Goal: Task Accomplishment & Management: Manage account settings

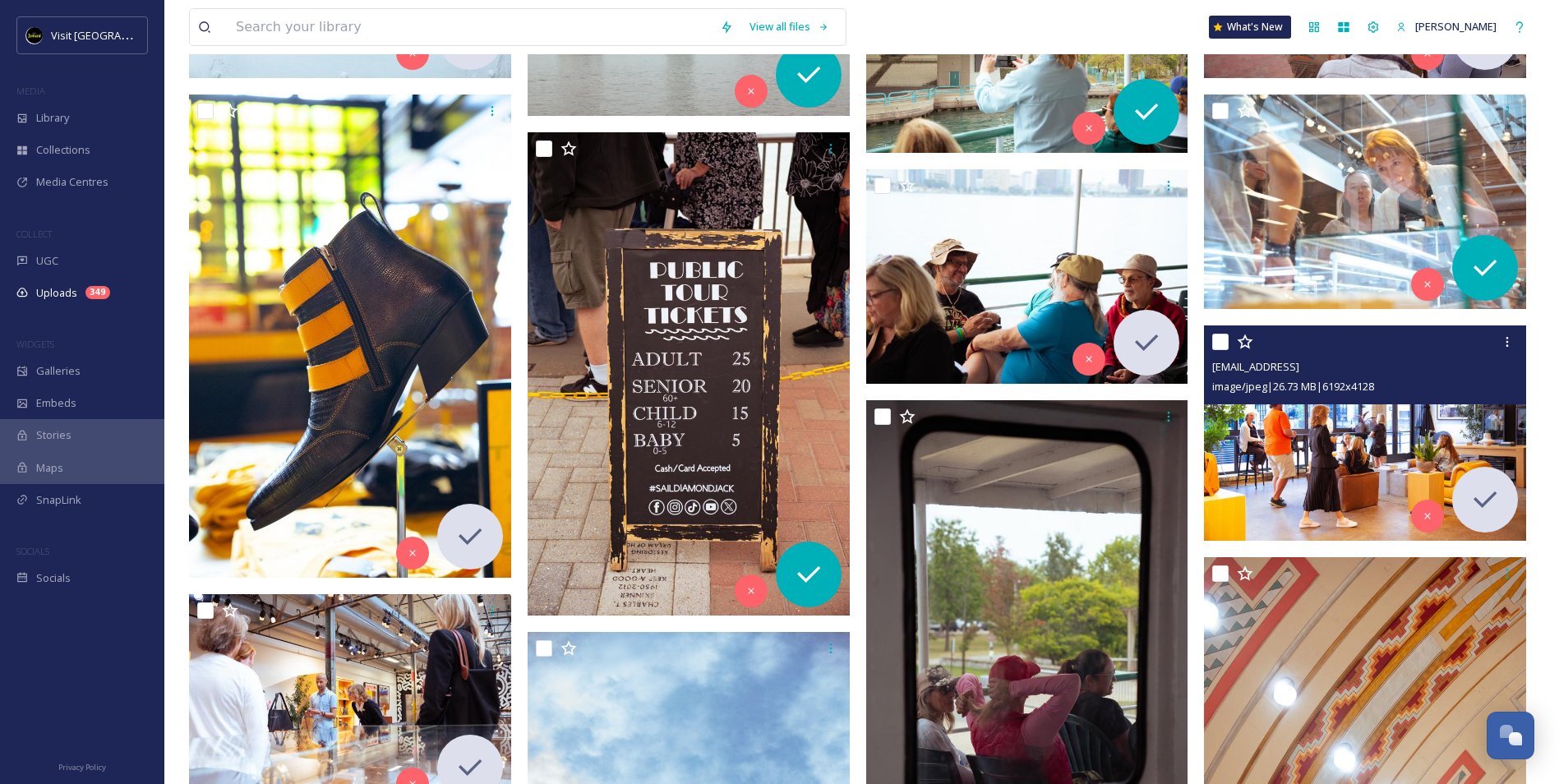
scroll to position [6079, 0]
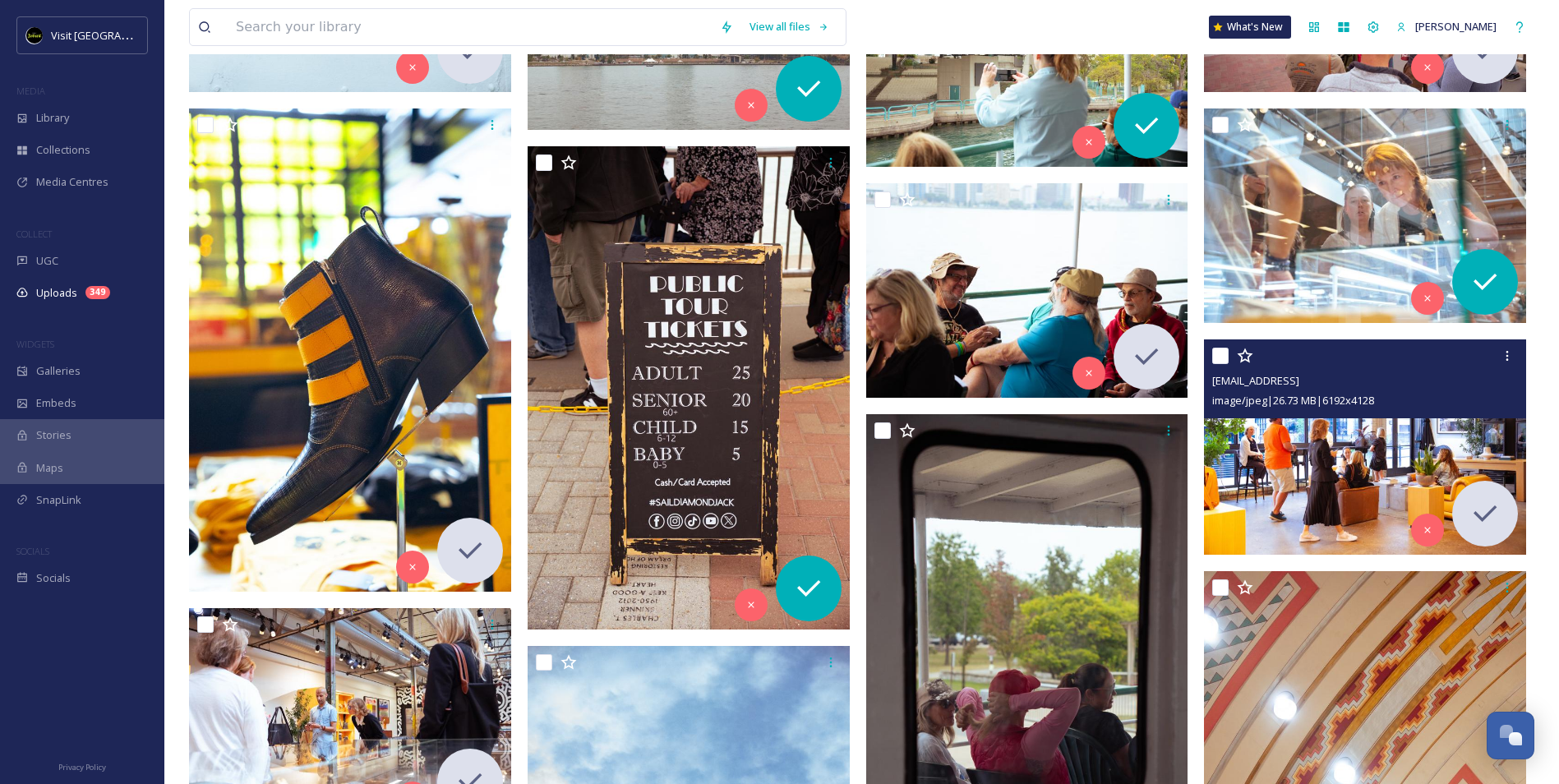
click at [1221, 351] on input "checkbox" at bounding box center [1220, 356] width 16 height 16
checkbox input "true"
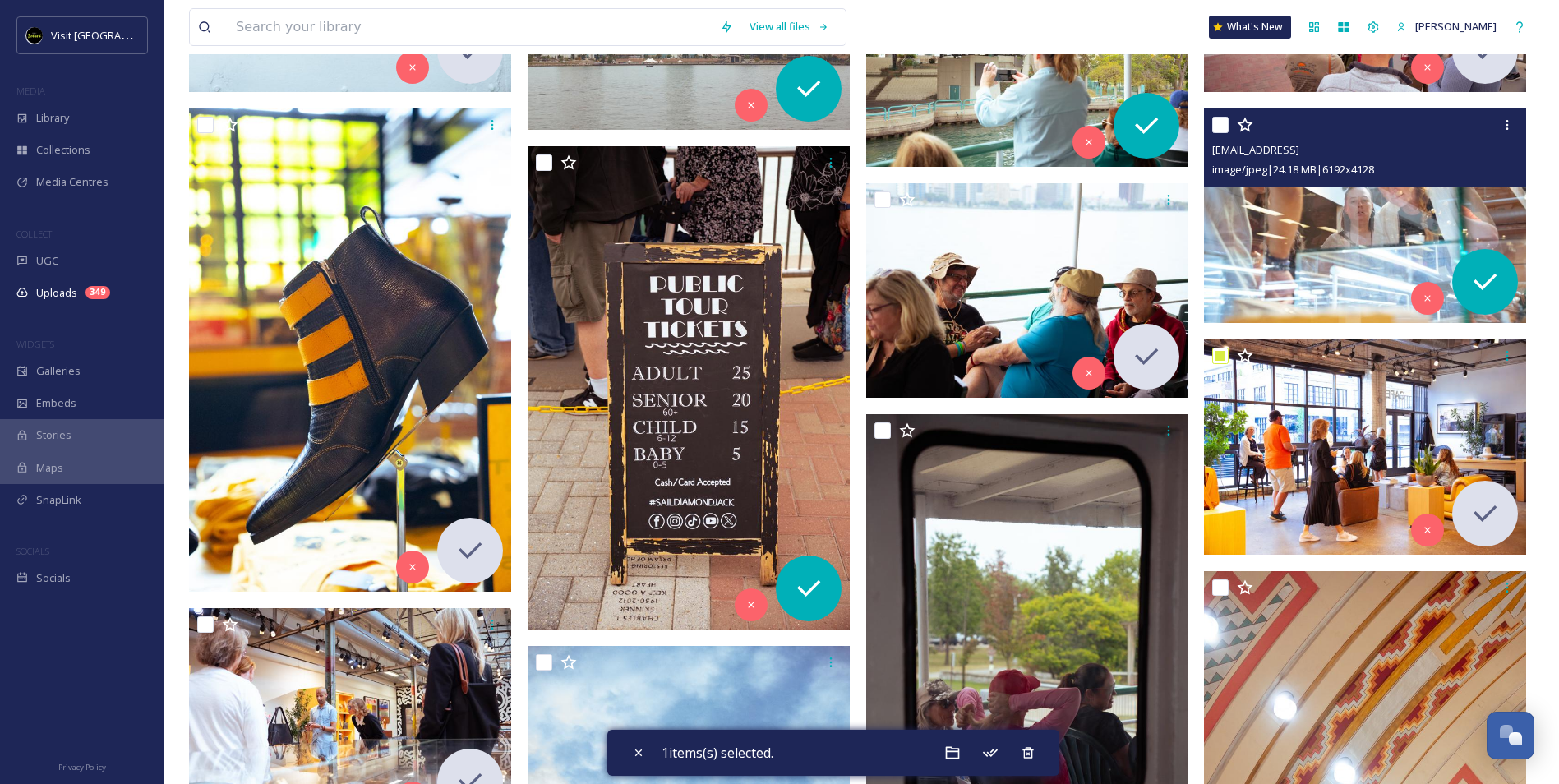
click at [1220, 120] on input "checkbox" at bounding box center [1220, 124] width 16 height 16
checkbox input "true"
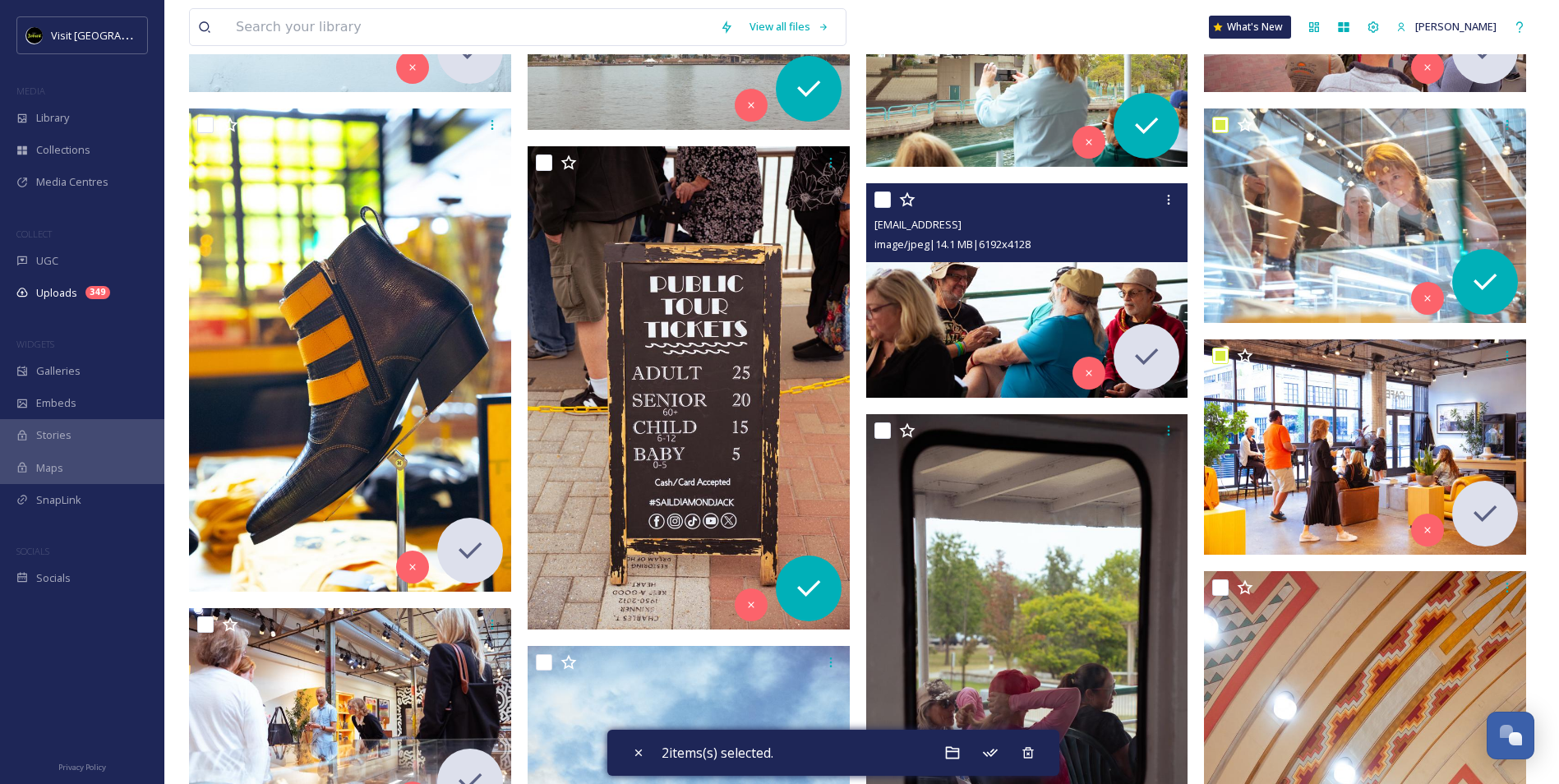
click at [879, 200] on input "checkbox" at bounding box center [882, 199] width 16 height 16
checkbox input "true"
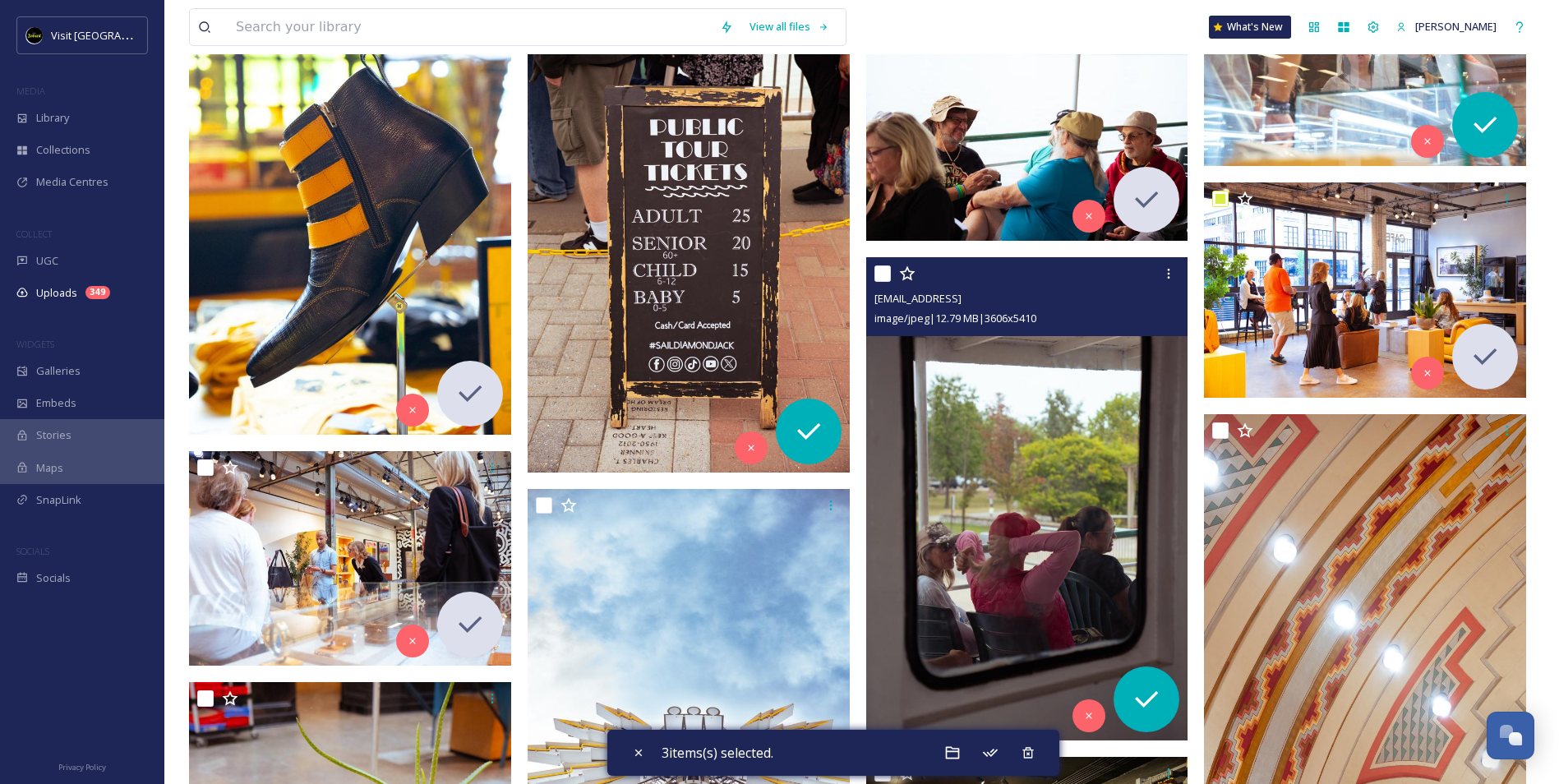
scroll to position [6407, 0]
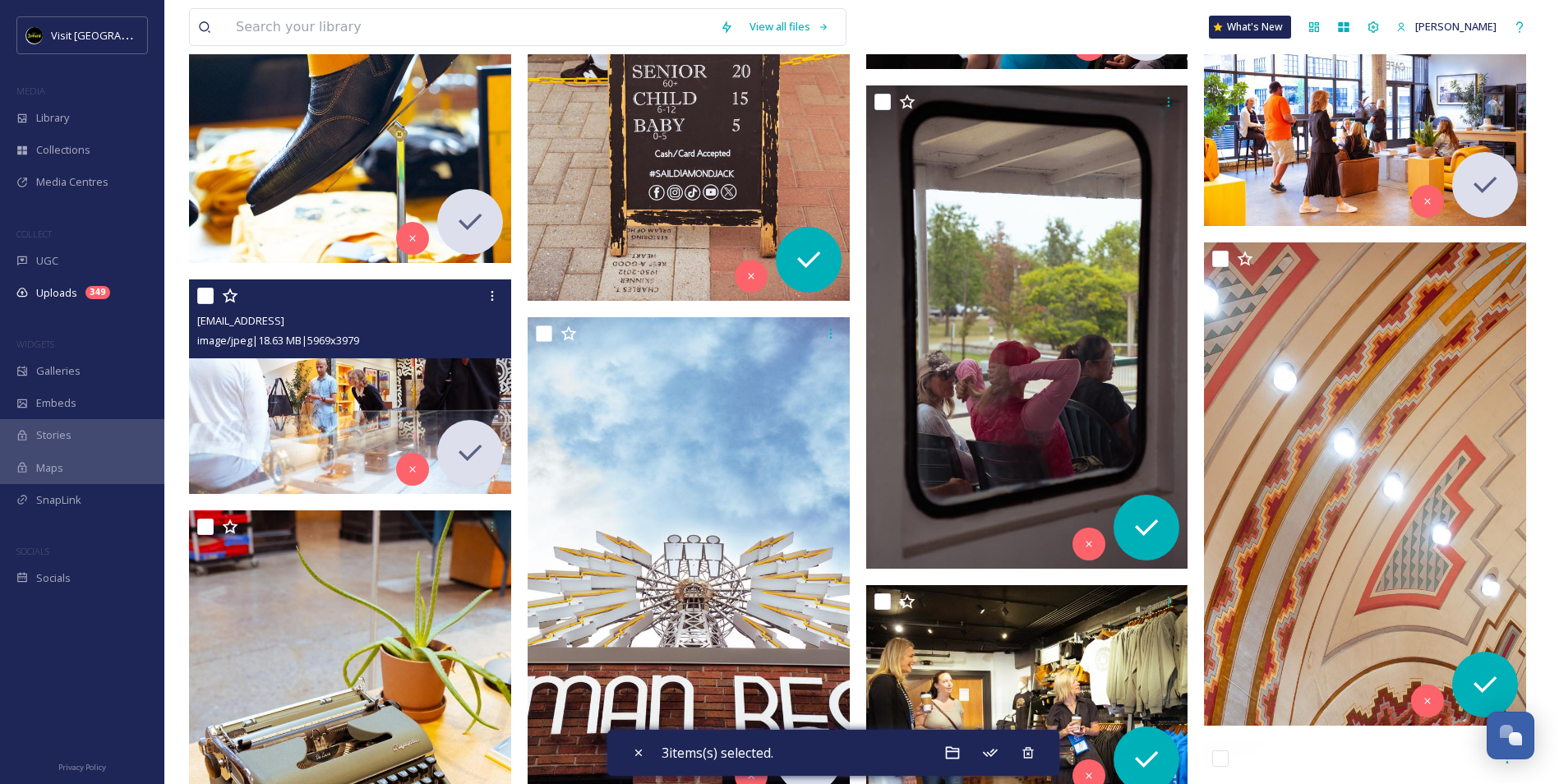
click at [200, 301] on input "checkbox" at bounding box center [205, 295] width 16 height 16
checkbox input "true"
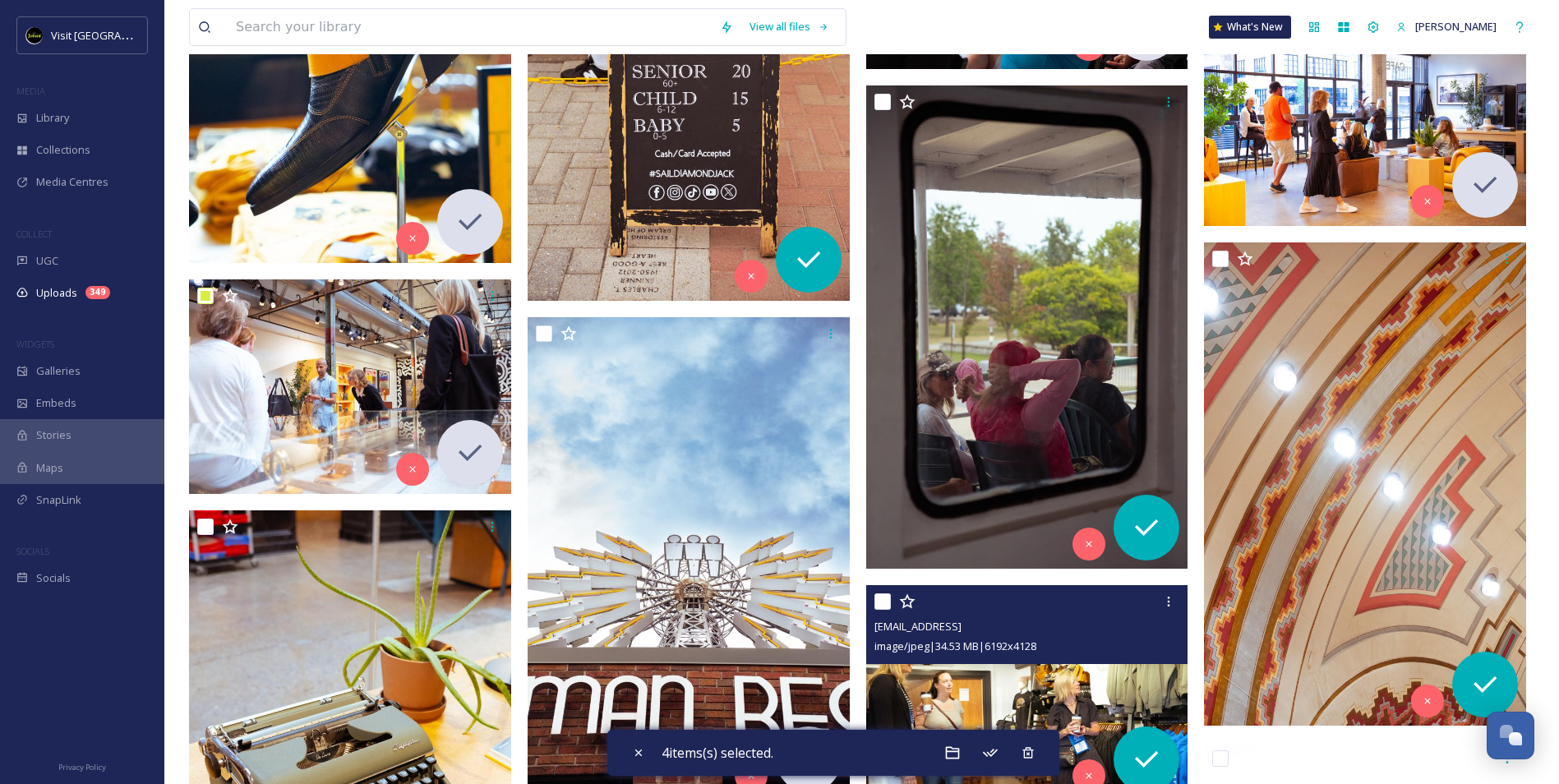
click at [879, 601] on input "checkbox" at bounding box center [882, 601] width 16 height 16
checkbox input "true"
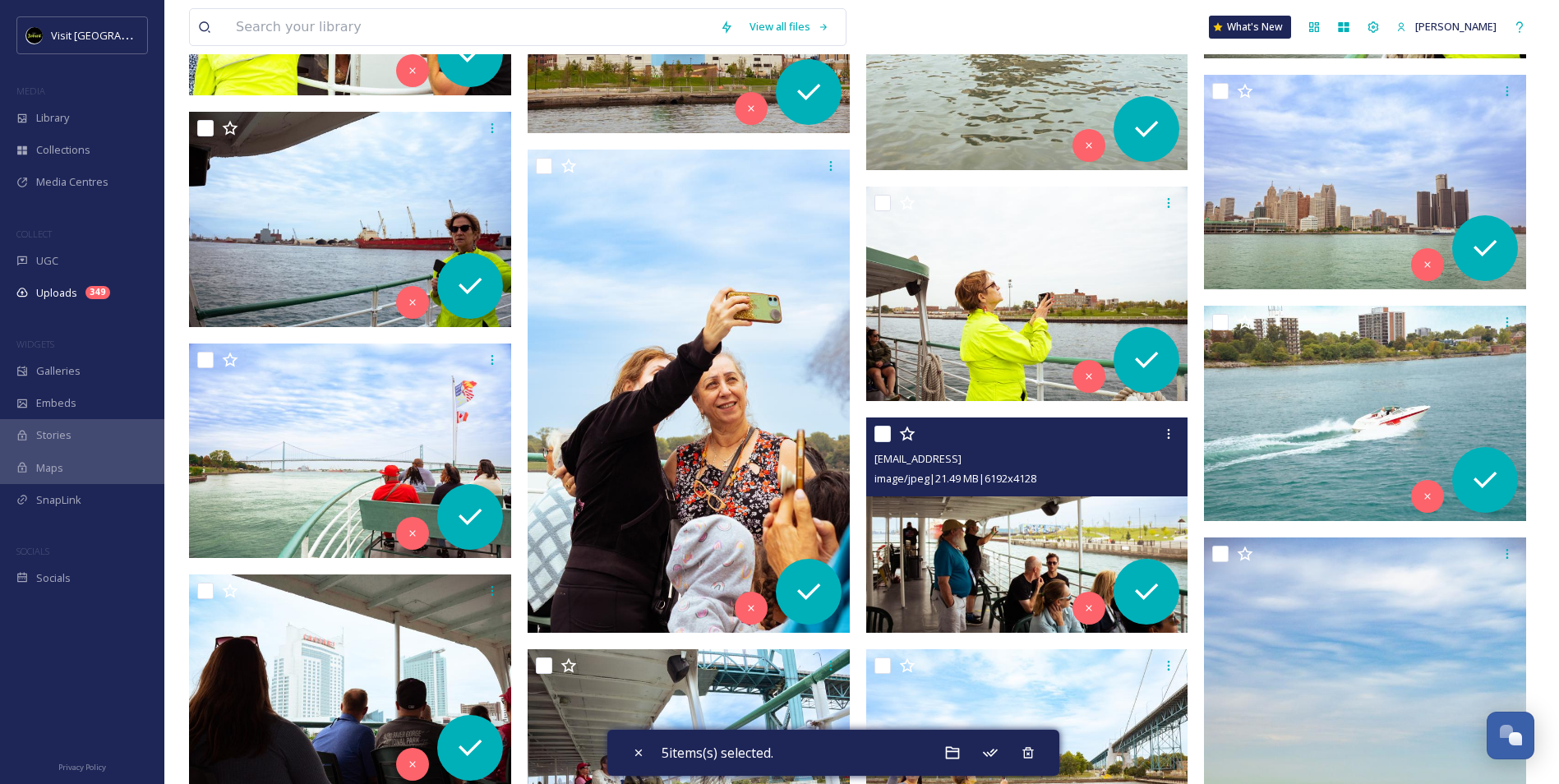
scroll to position [3943, 0]
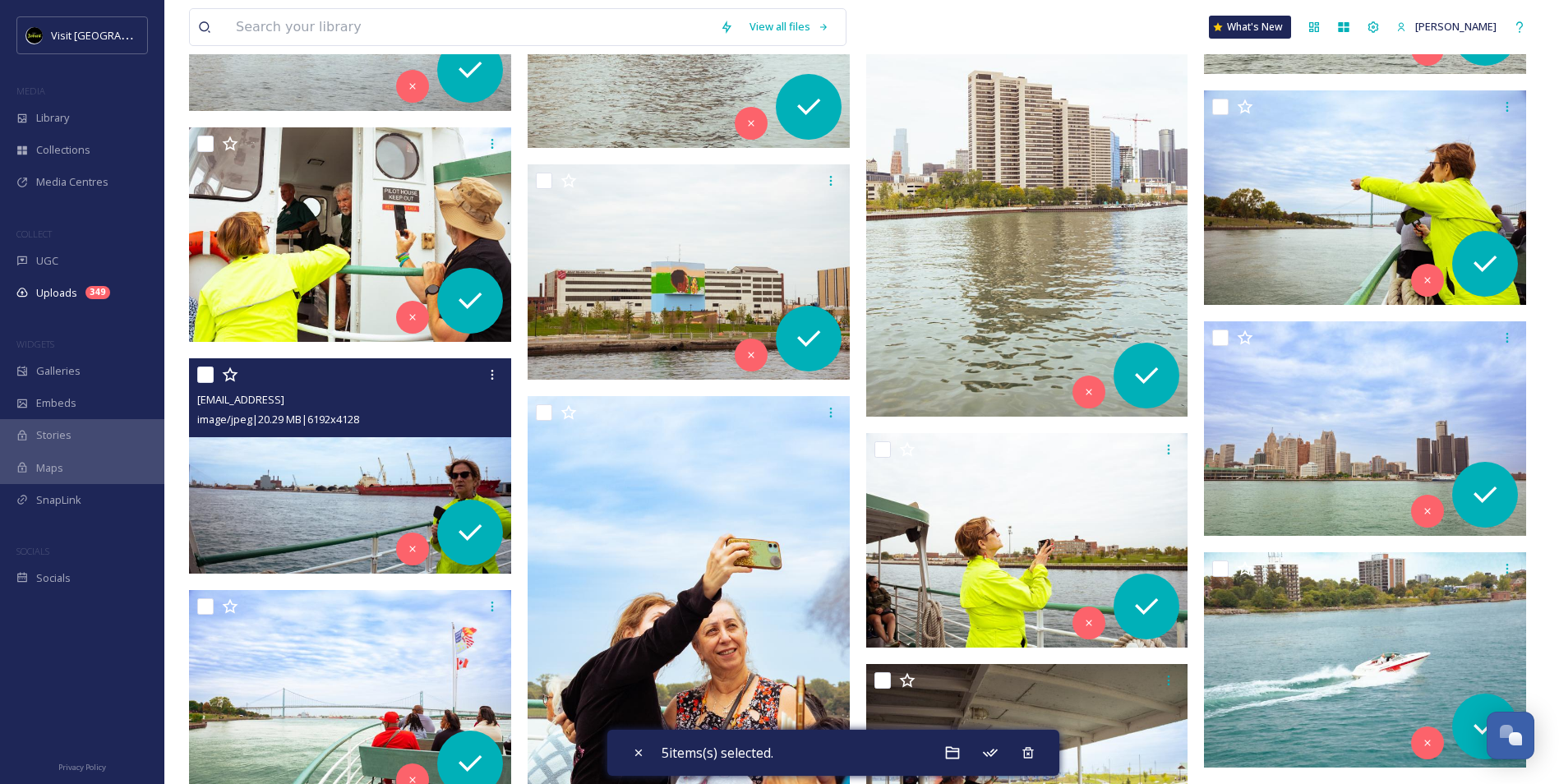
click at [207, 373] on input "checkbox" at bounding box center [205, 374] width 16 height 16
checkbox input "true"
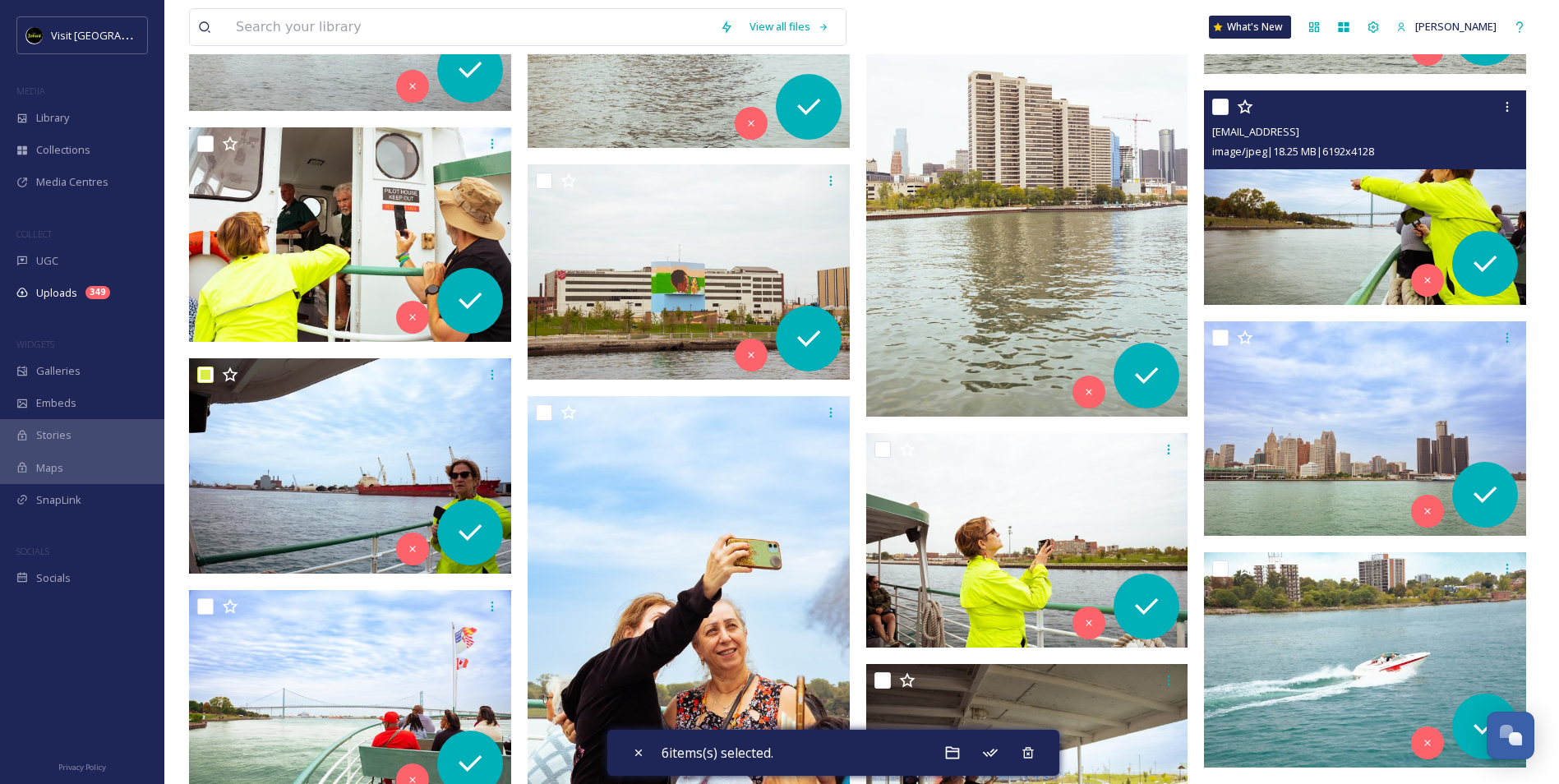
click at [1221, 101] on input "checkbox" at bounding box center [1220, 106] width 16 height 16
checkbox input "true"
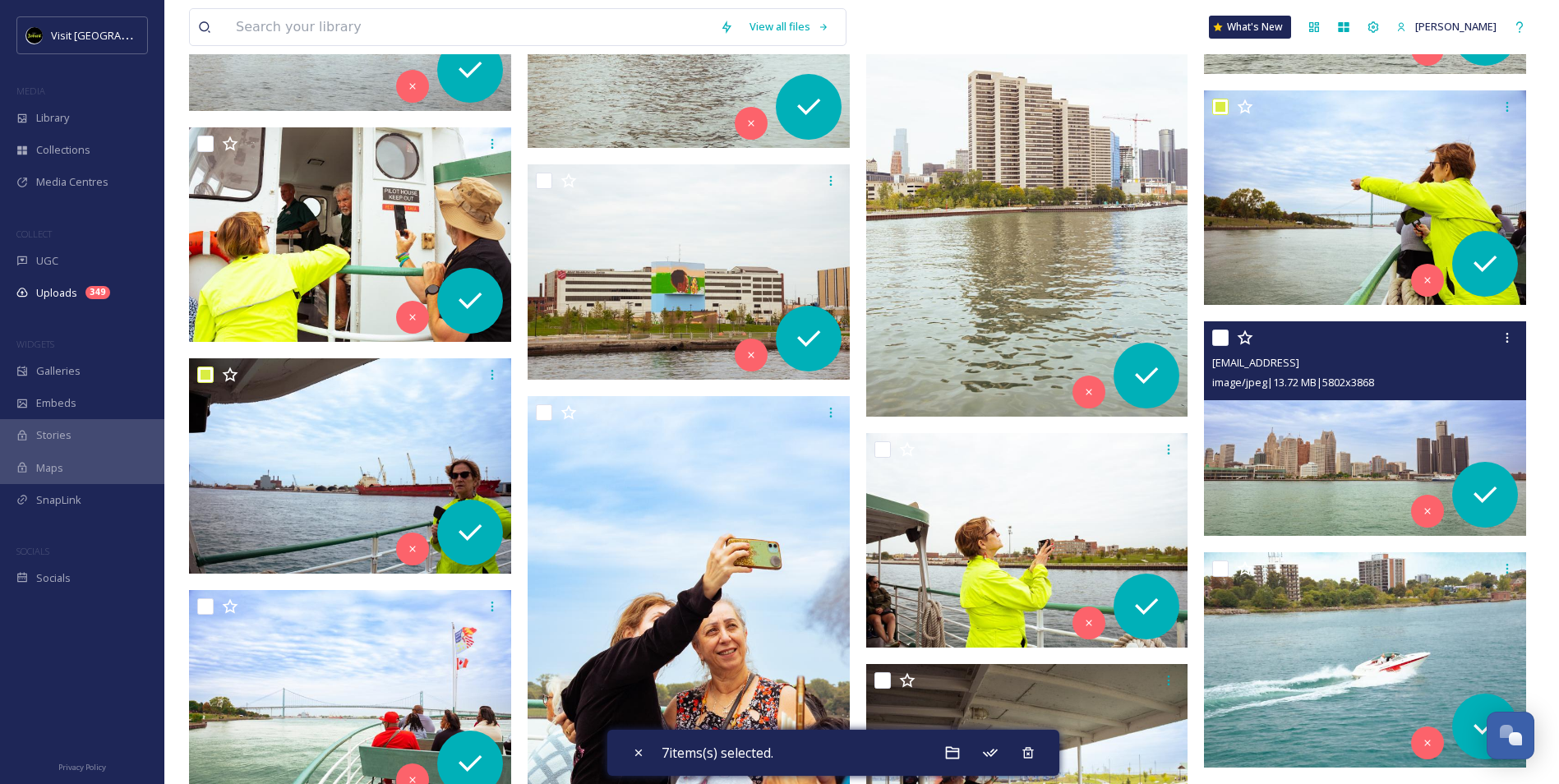
click at [1215, 337] on input "checkbox" at bounding box center [1220, 337] width 16 height 16
checkbox input "true"
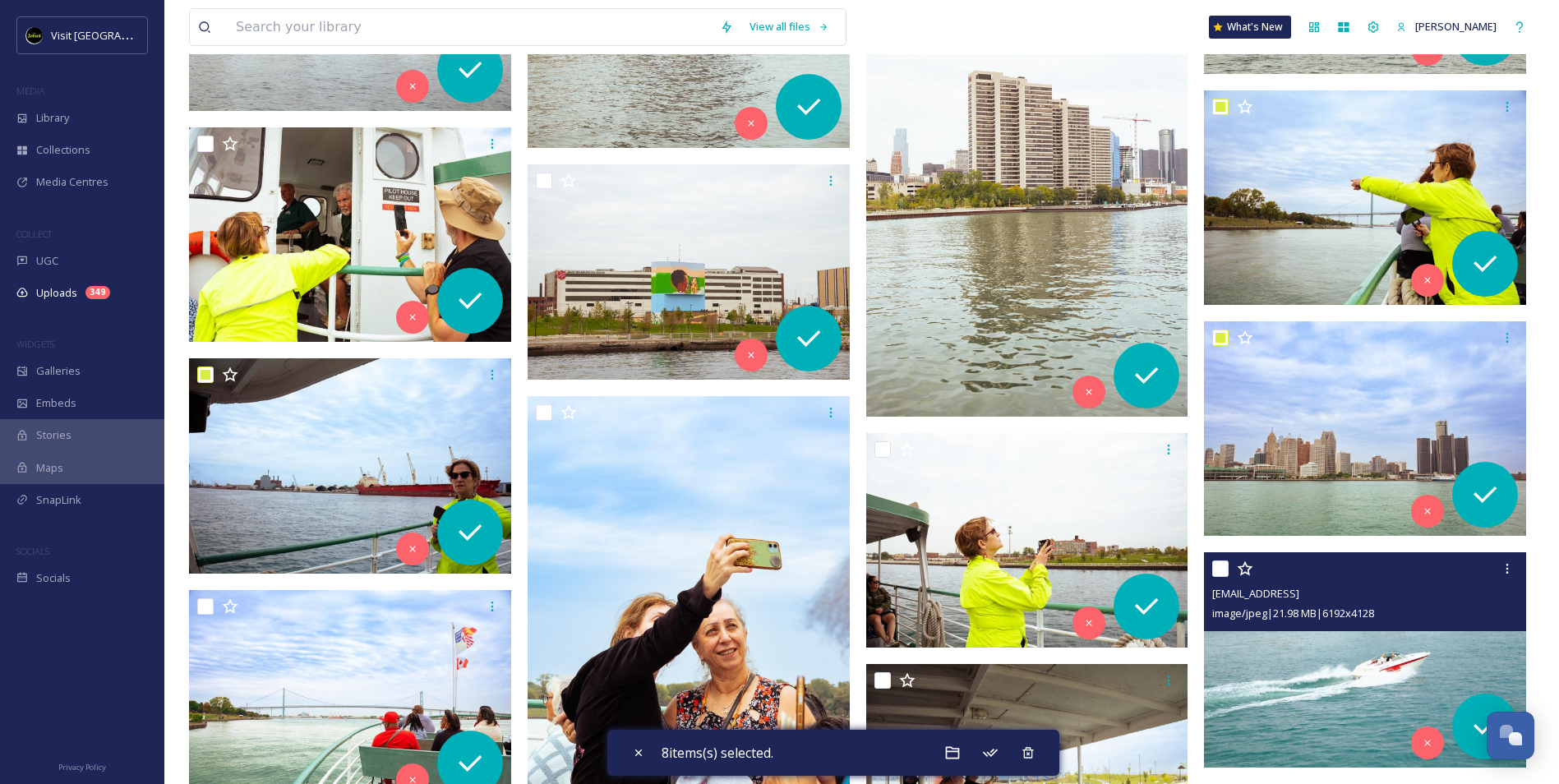
click at [1217, 567] on input "checkbox" at bounding box center [1220, 568] width 16 height 16
checkbox input "true"
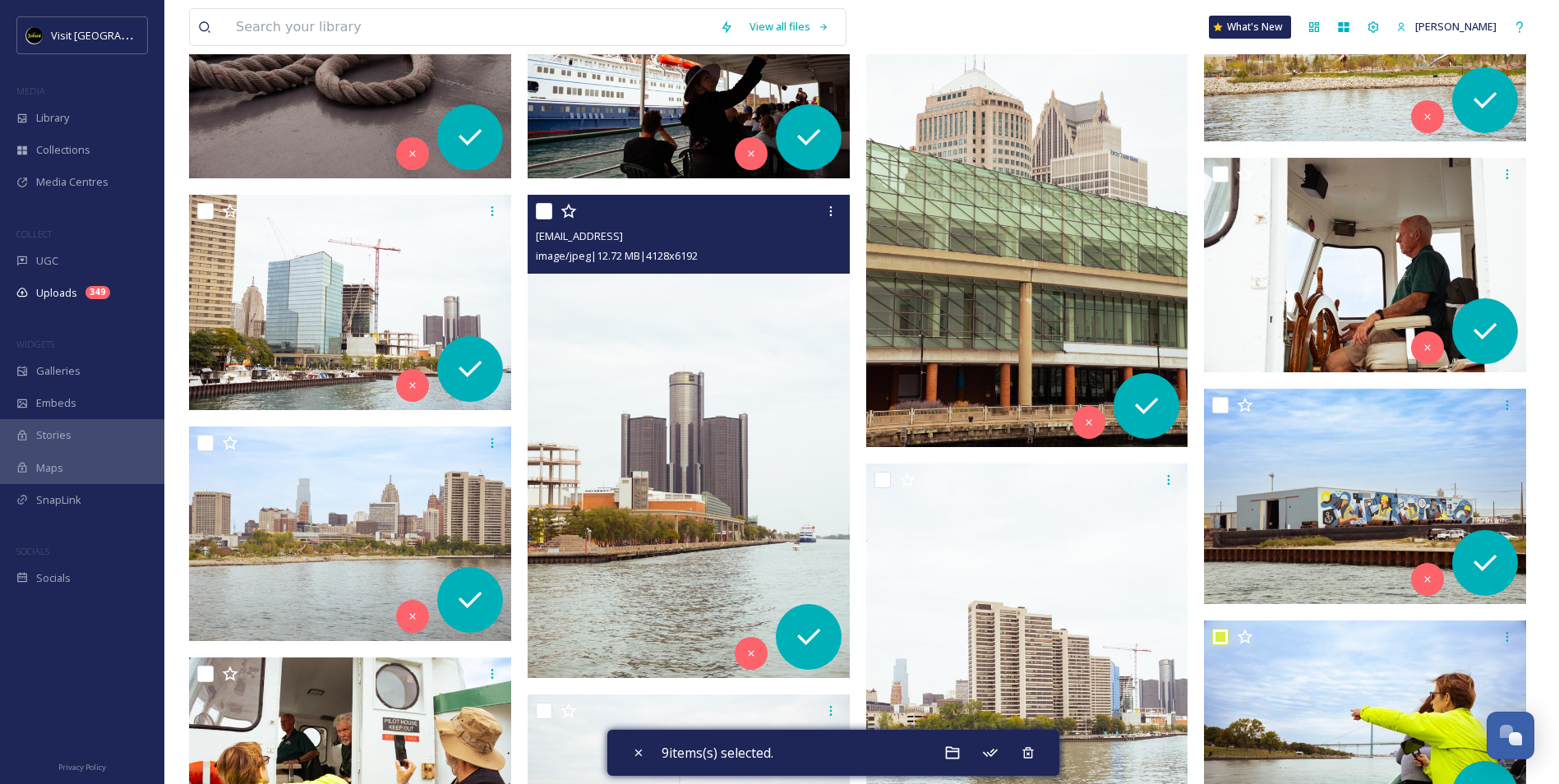
scroll to position [3367, 0]
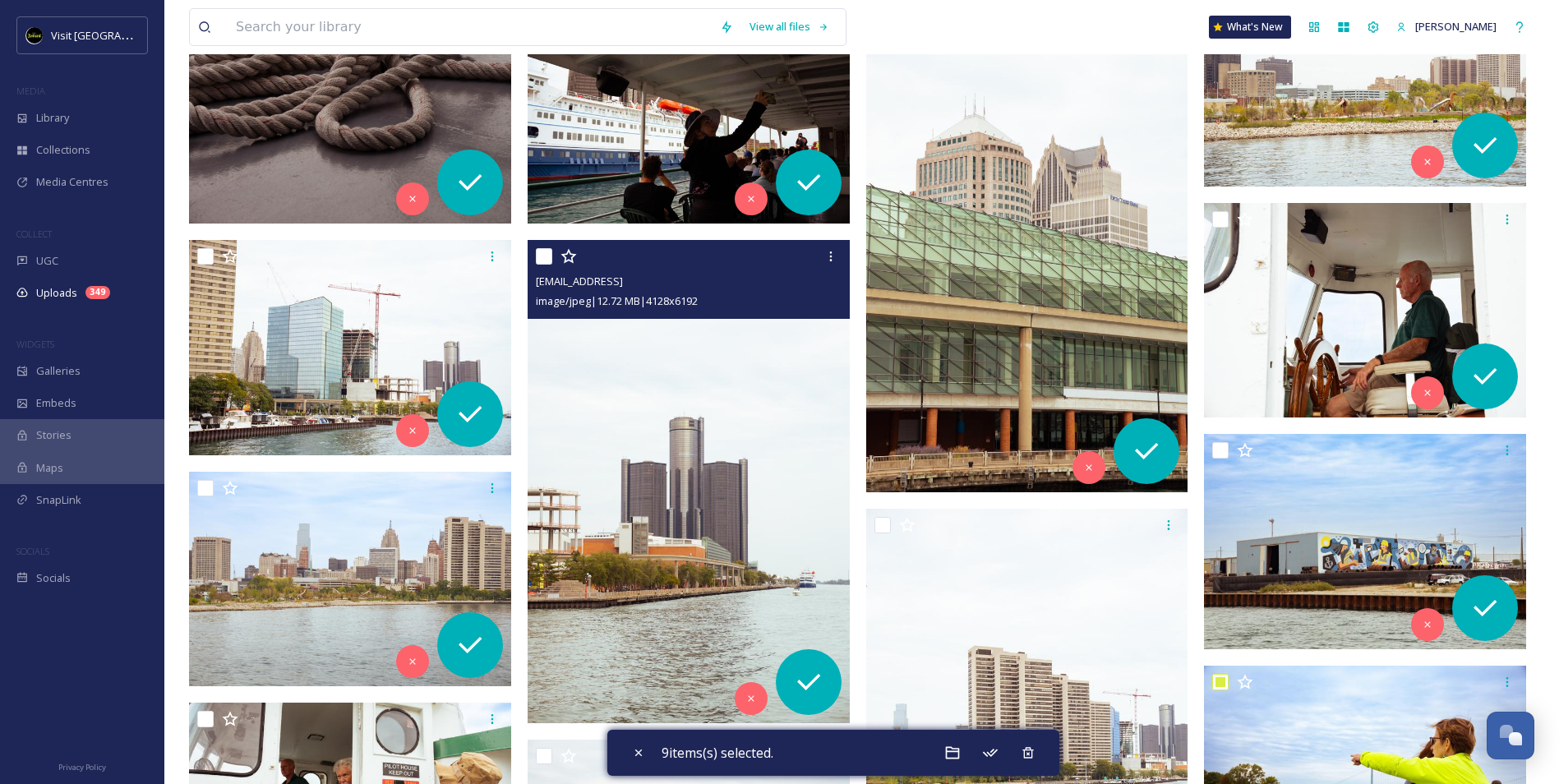
click at [541, 254] on input "checkbox" at bounding box center [543, 256] width 16 height 16
checkbox input "true"
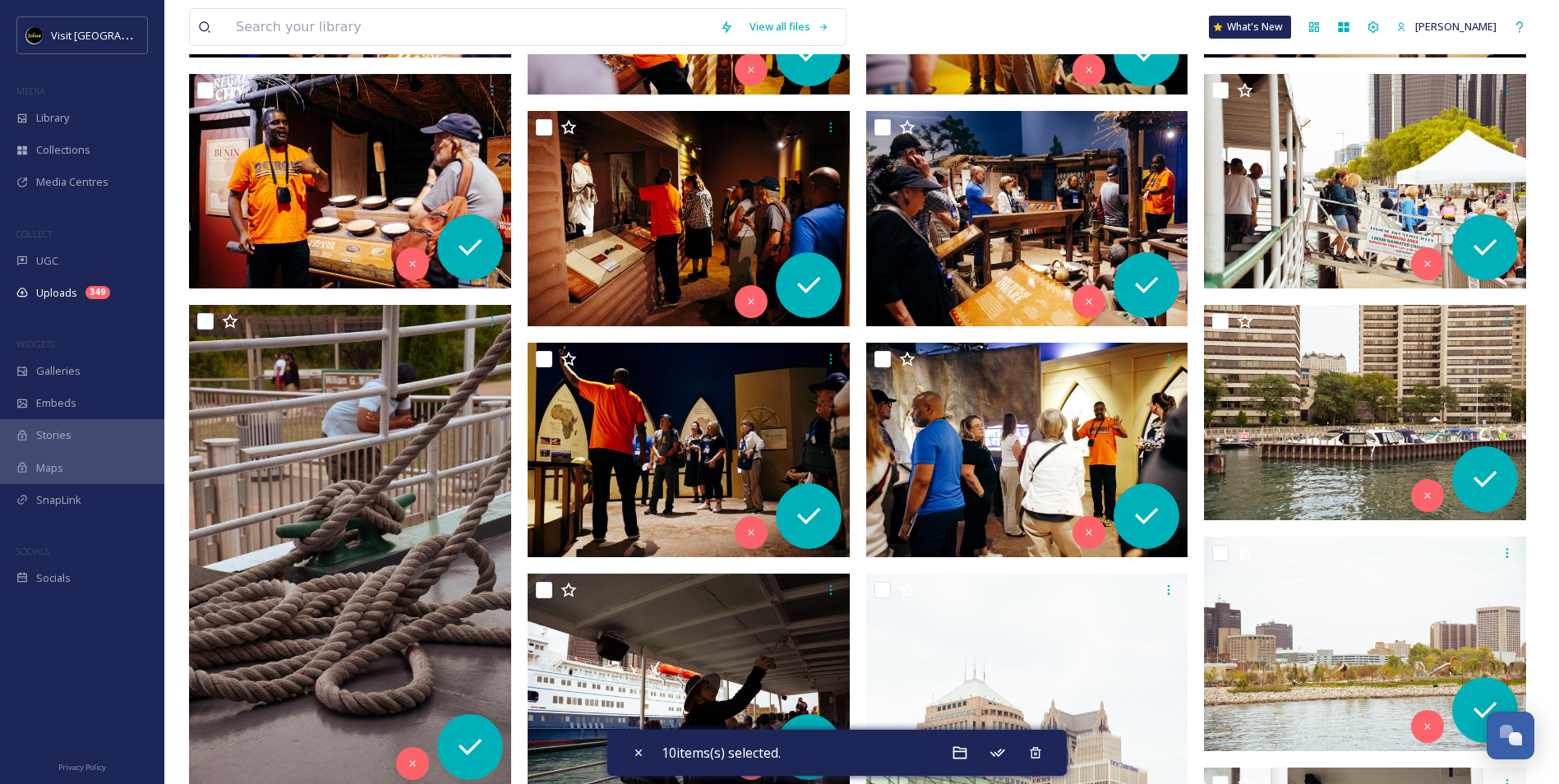
scroll to position [2957, 0]
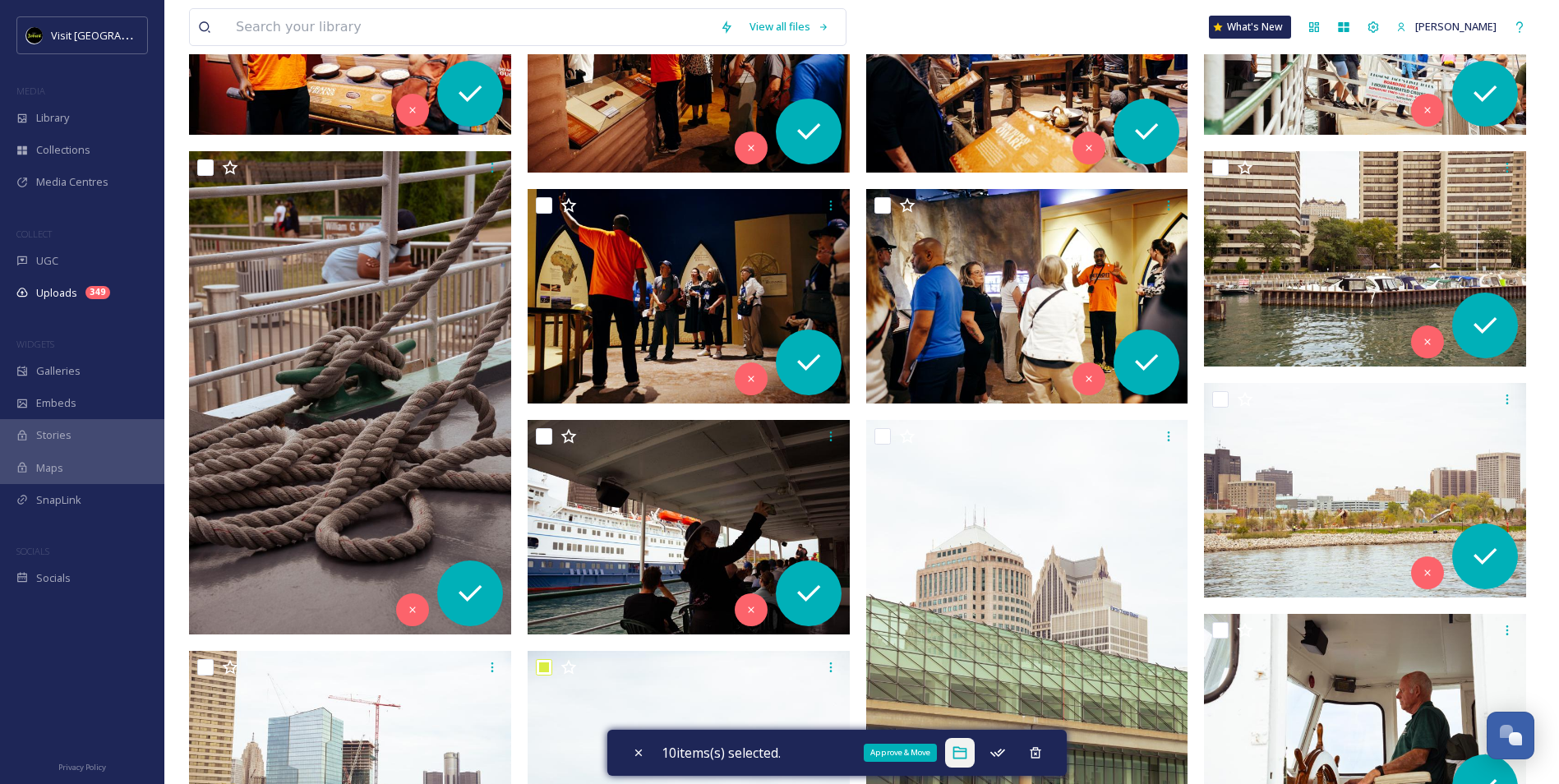
click at [959, 756] on icon at bounding box center [959, 752] width 16 height 16
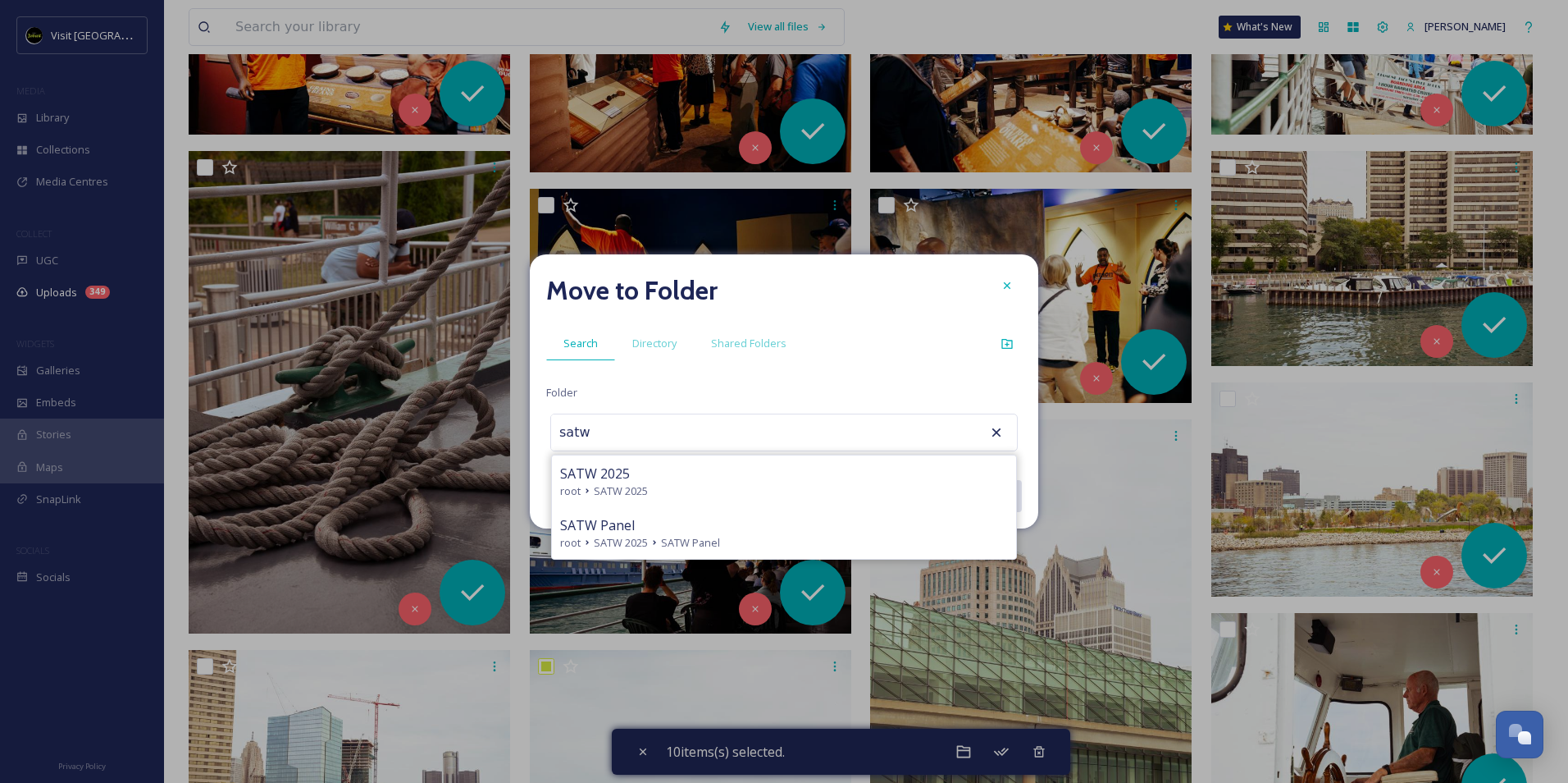
click at [728, 476] on div "SATW 2025" at bounding box center [784, 473] width 448 height 20
type input "SATW 2025"
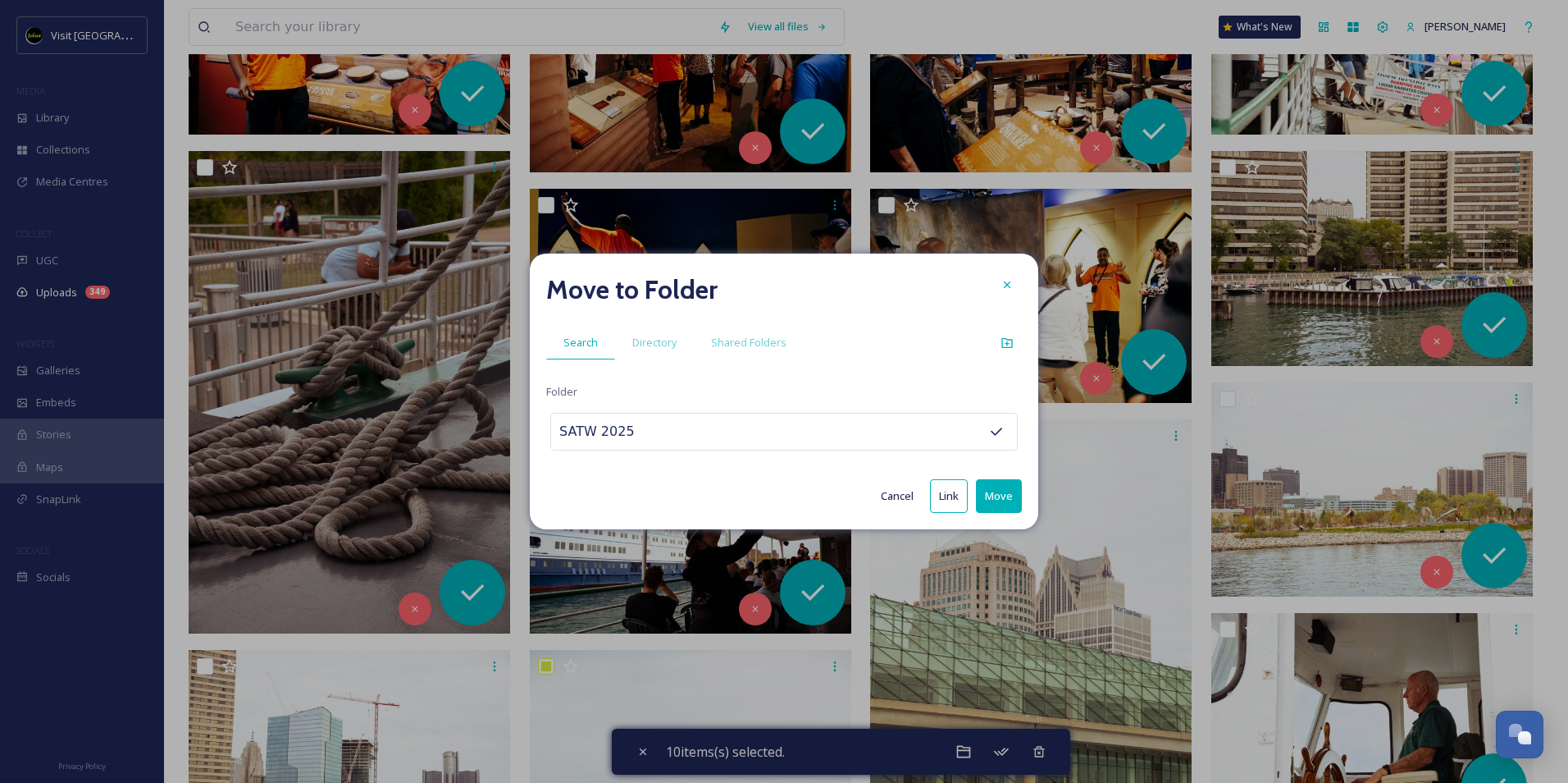
click at [997, 494] on button "Move" at bounding box center [998, 496] width 46 height 34
checkbox input "false"
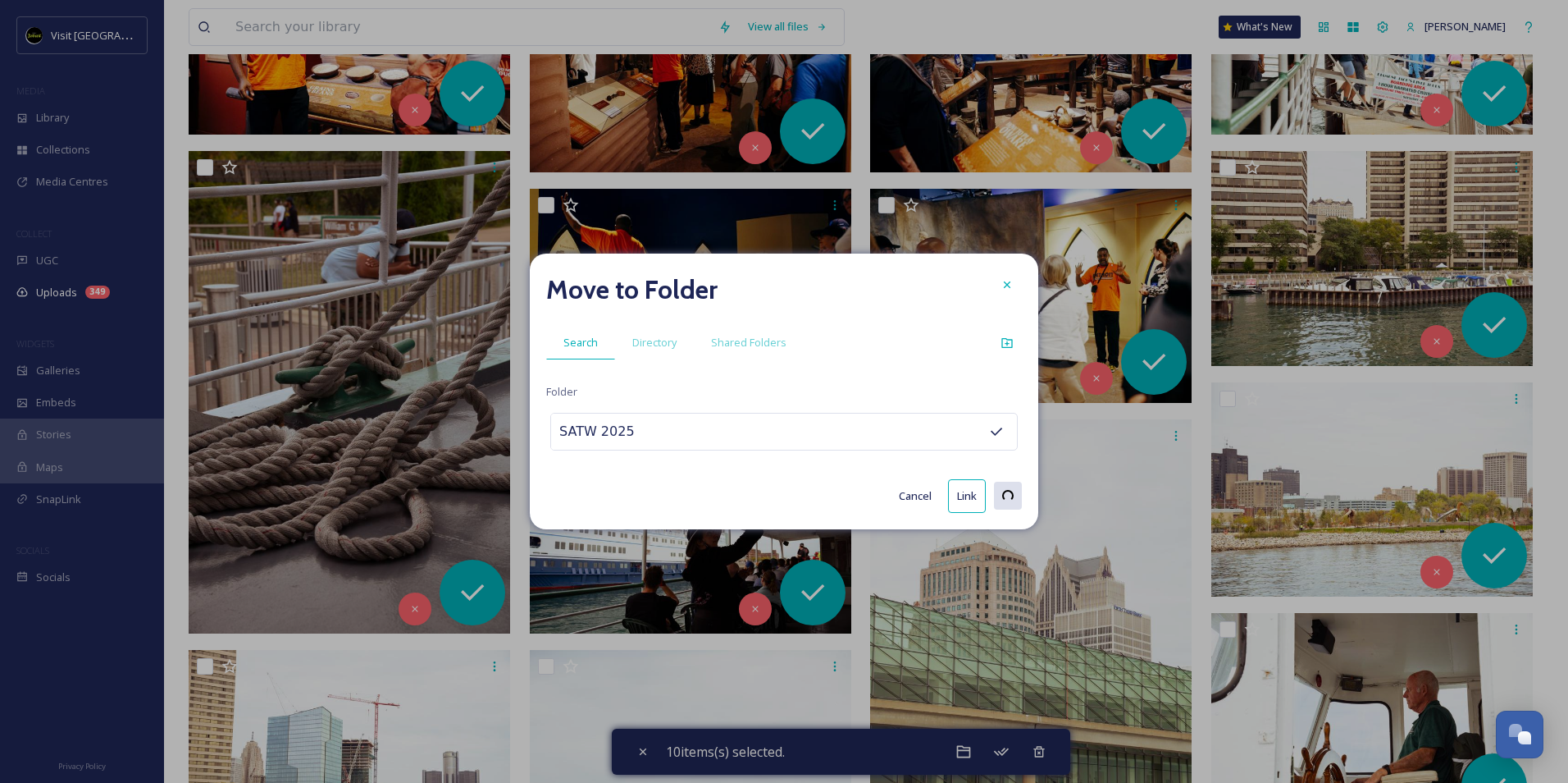
checkbox input "false"
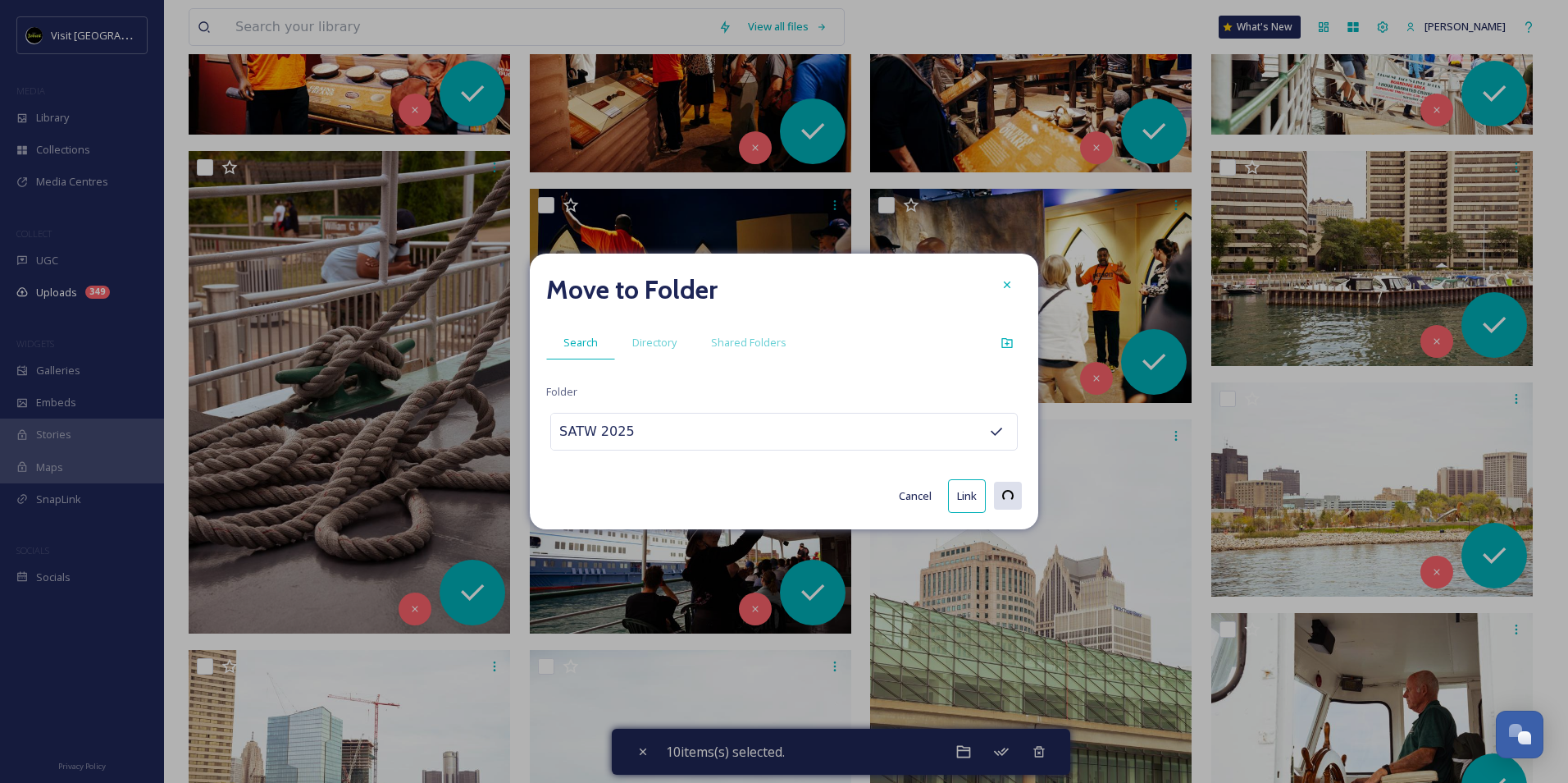
checkbox input "false"
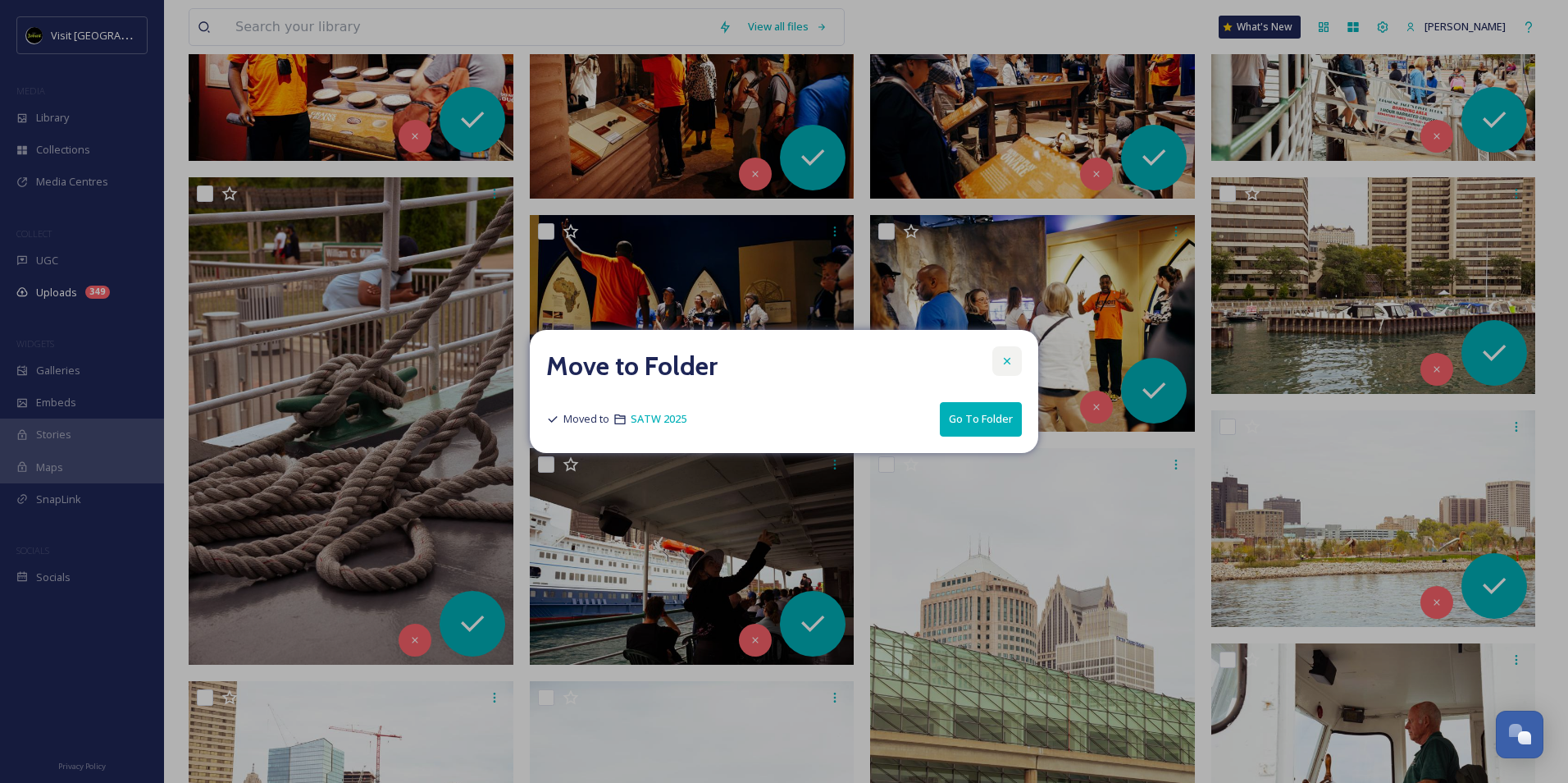
click at [995, 360] on div at bounding box center [1006, 361] width 29 height 29
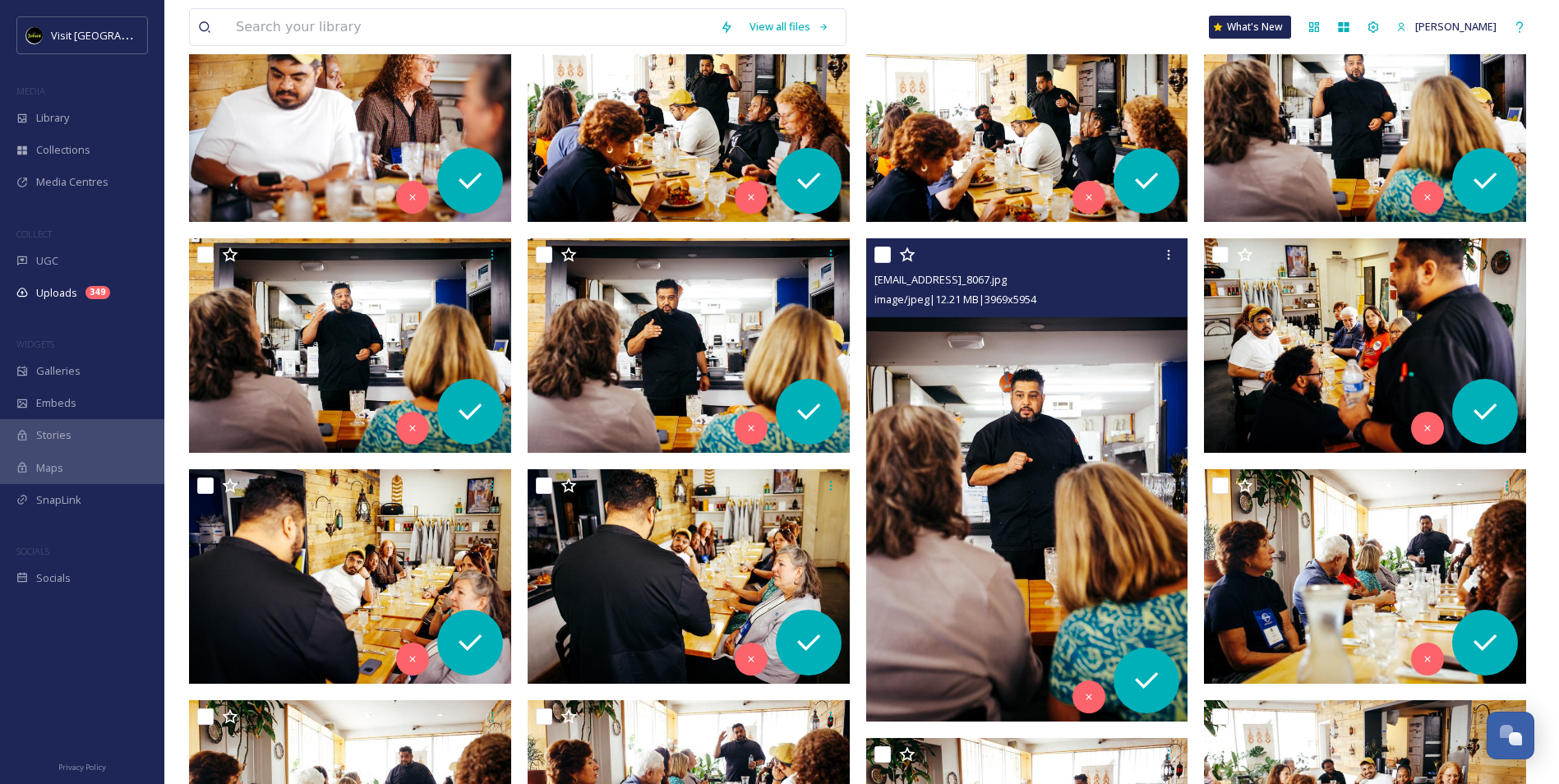
scroll to position [0, 0]
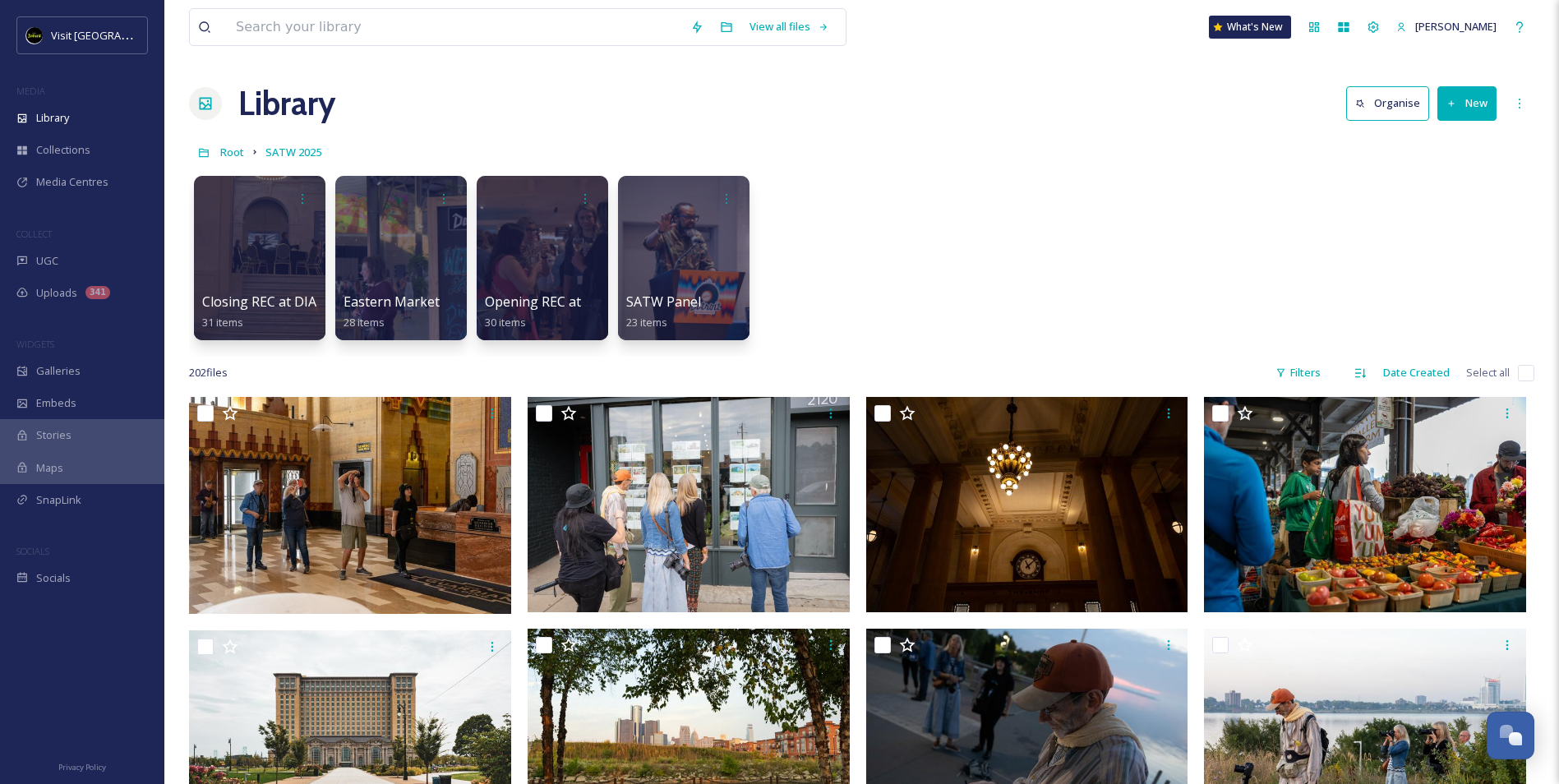
click at [1520, 273] on div "Closing REC at DIA 31 items Eastern Market Activation 28 items Opening REC at H…" at bounding box center [861, 262] width 1345 height 189
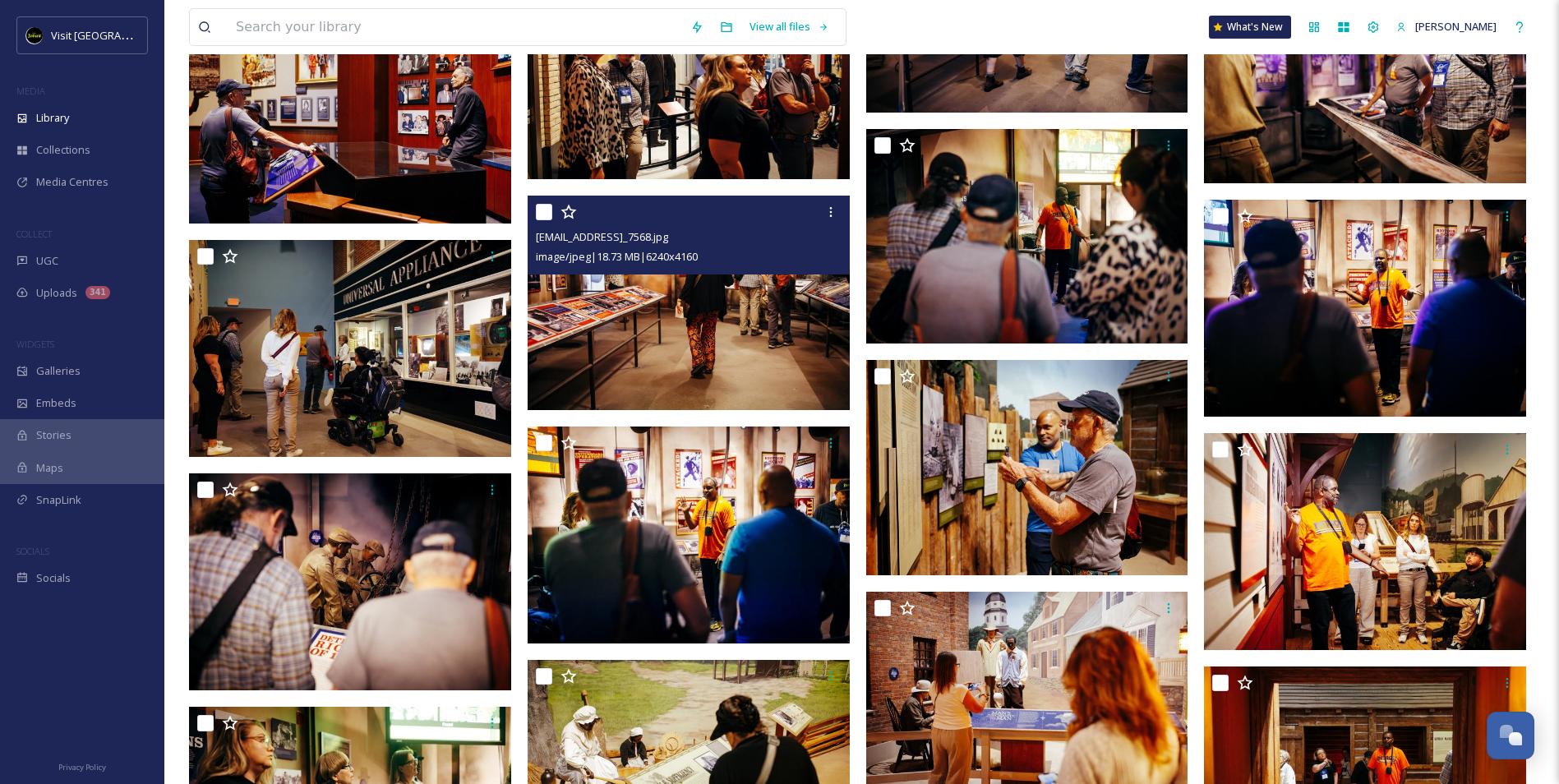
scroll to position [4472, 0]
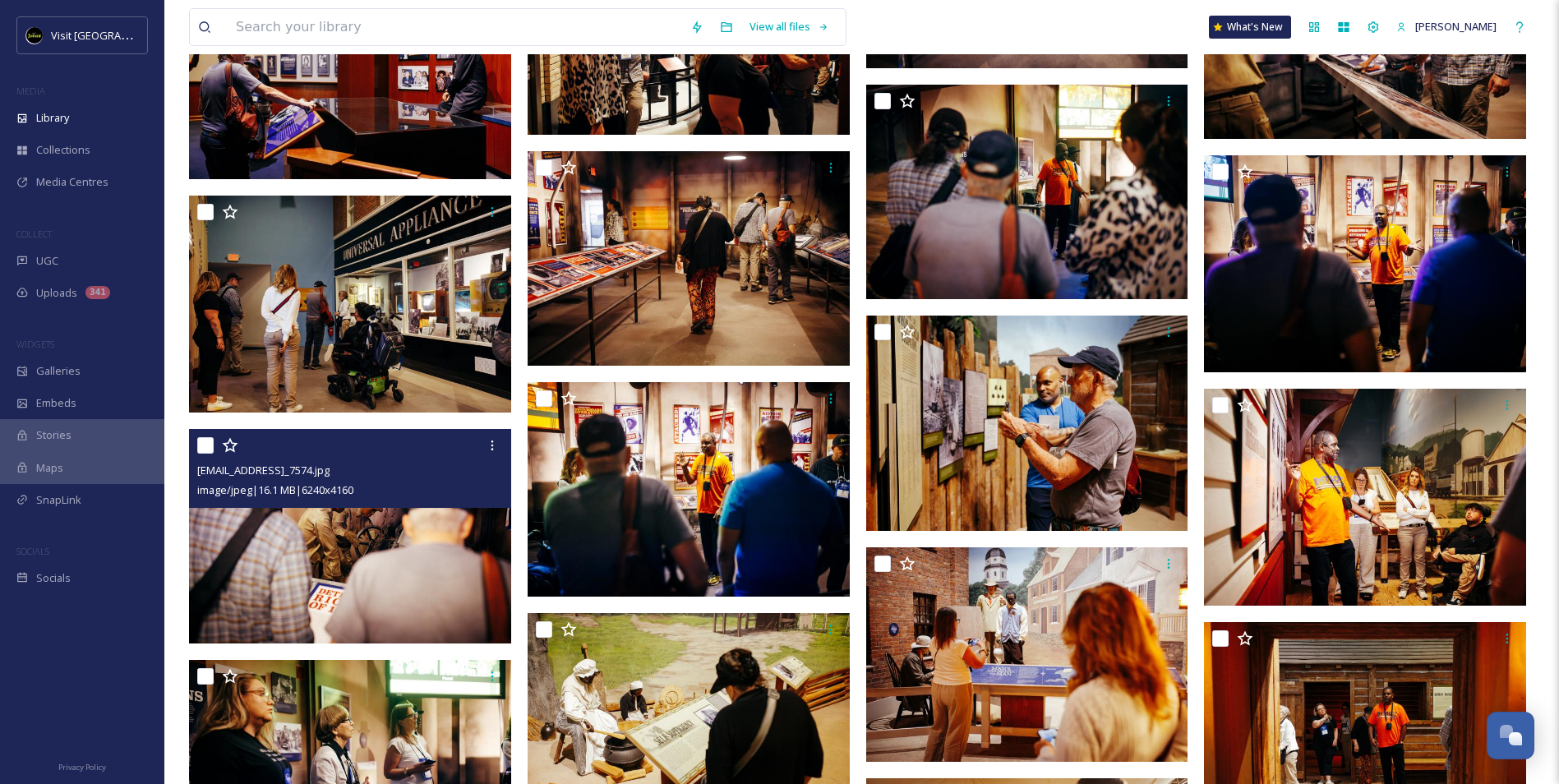
click at [401, 546] on img at bounding box center [350, 535] width 322 height 215
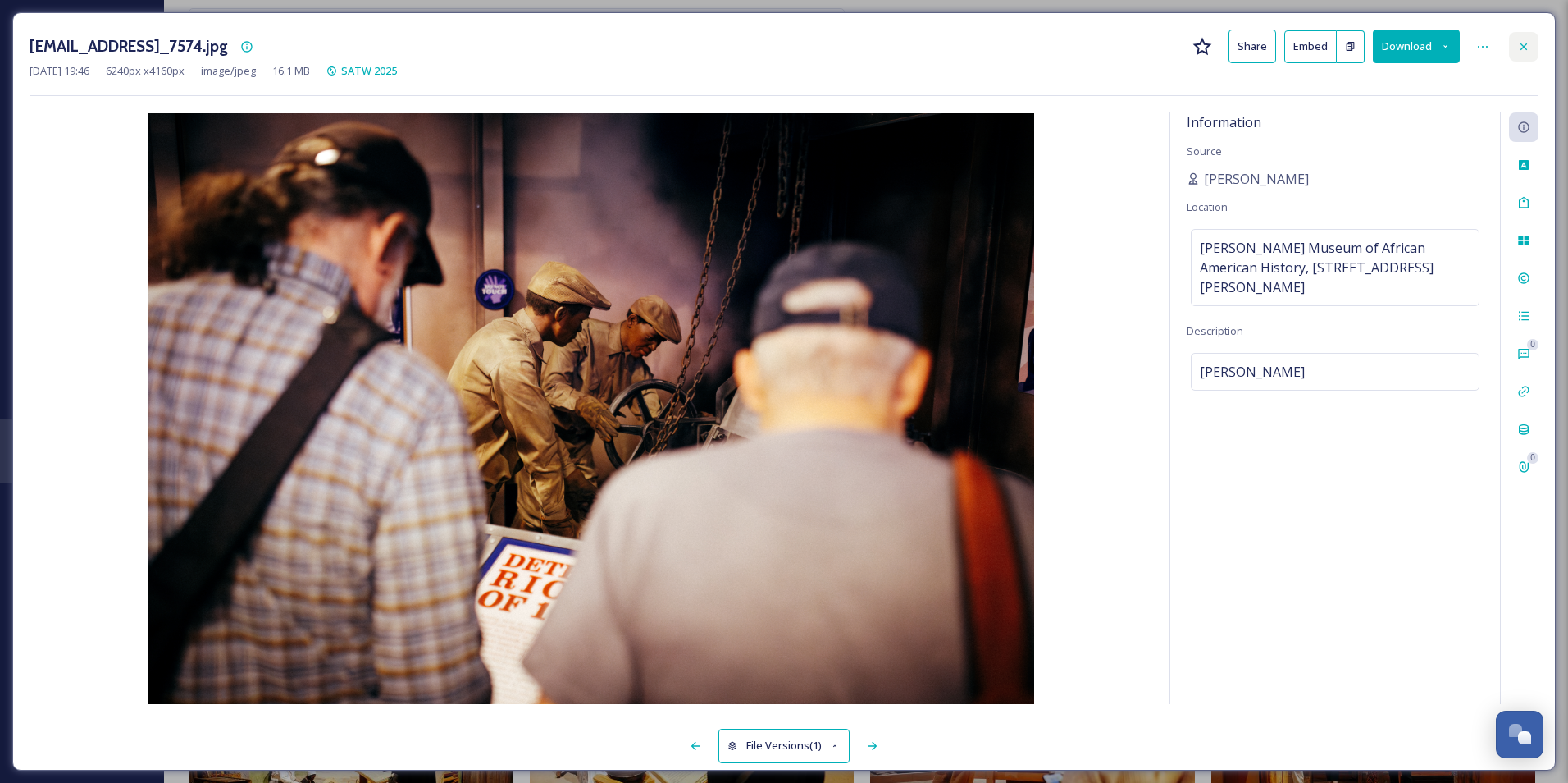
click at [1532, 51] on div at bounding box center [1523, 46] width 29 height 29
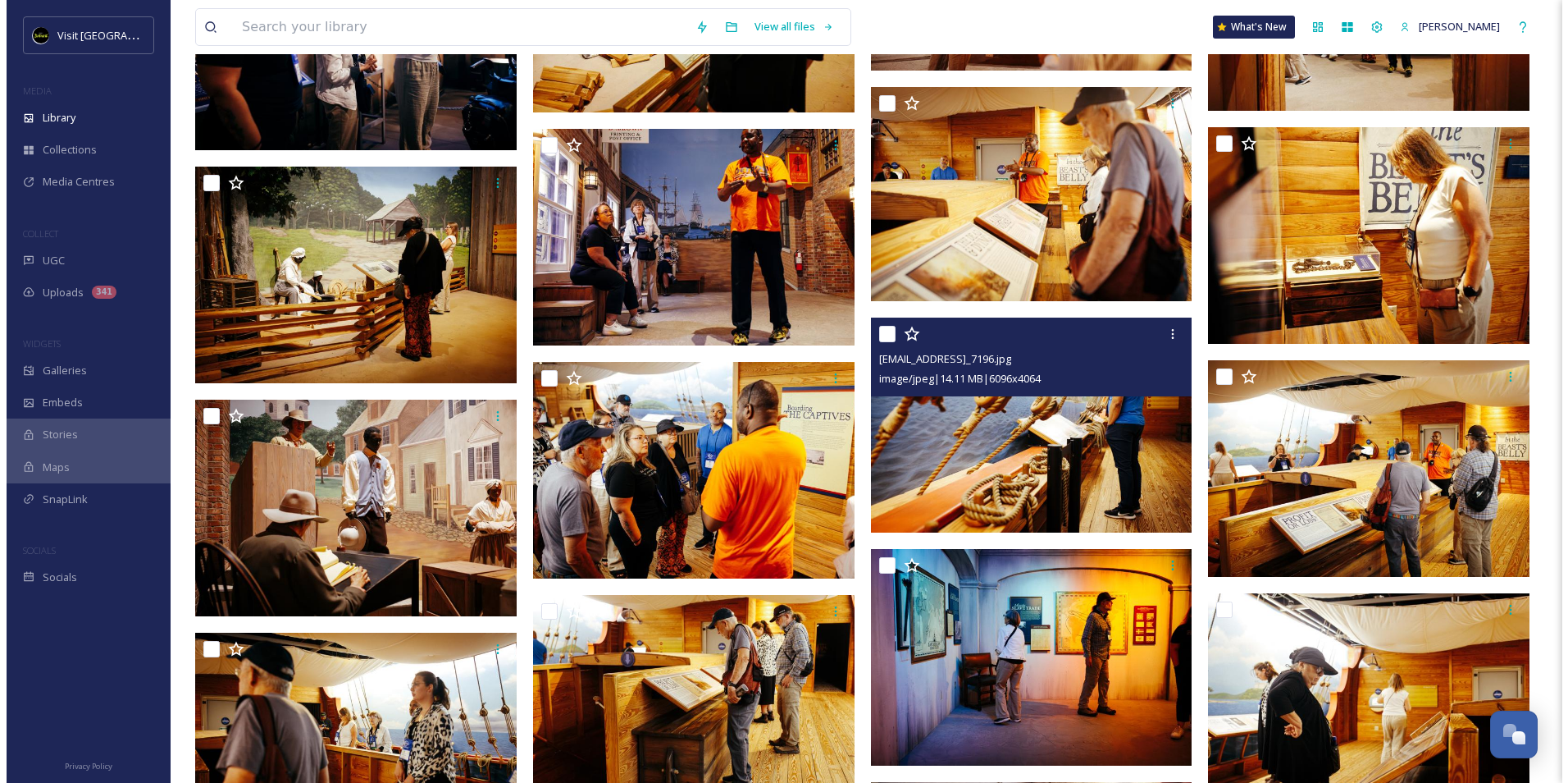
scroll to position [5205, 0]
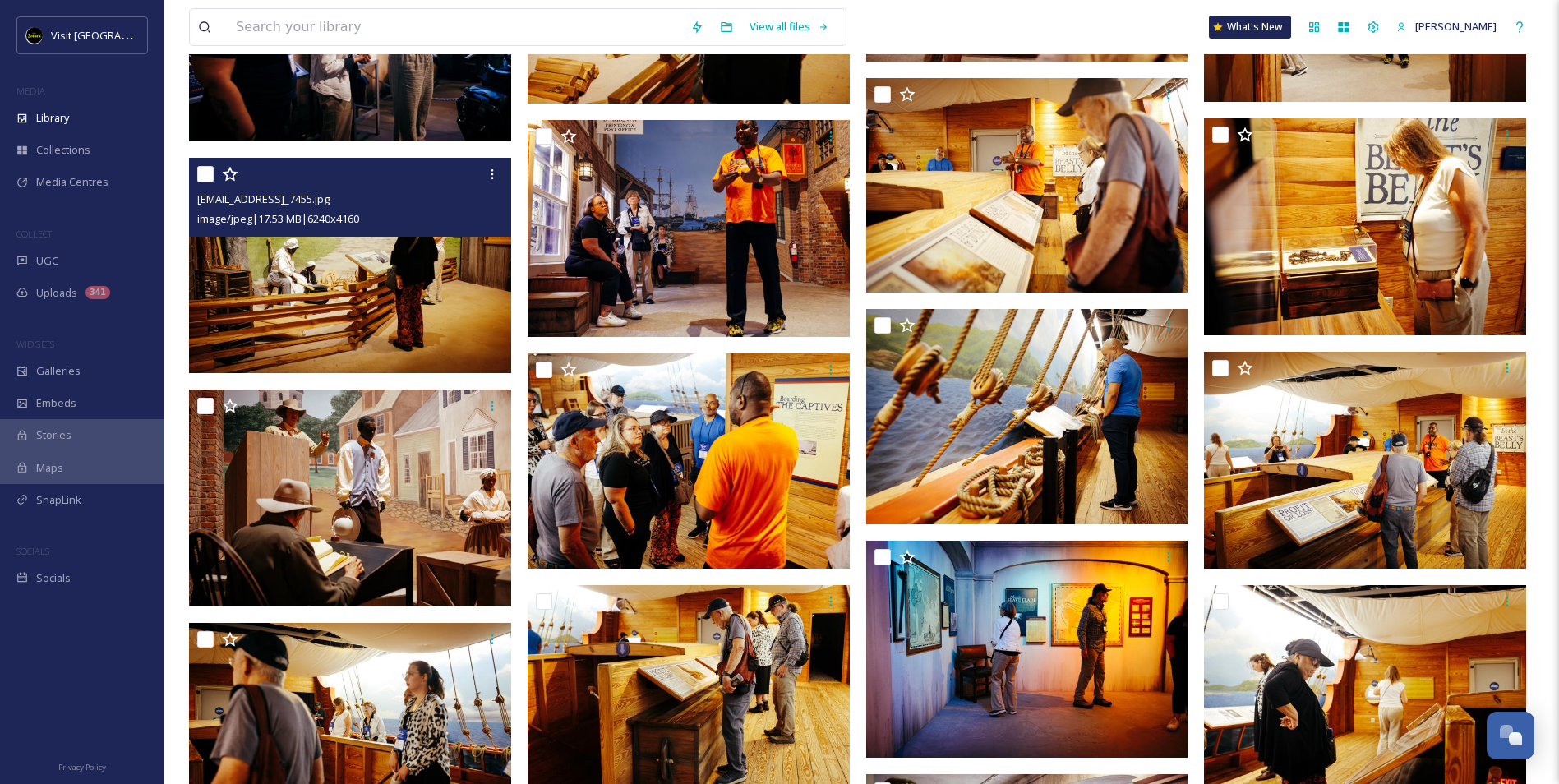
click at [396, 305] on img at bounding box center [350, 264] width 322 height 215
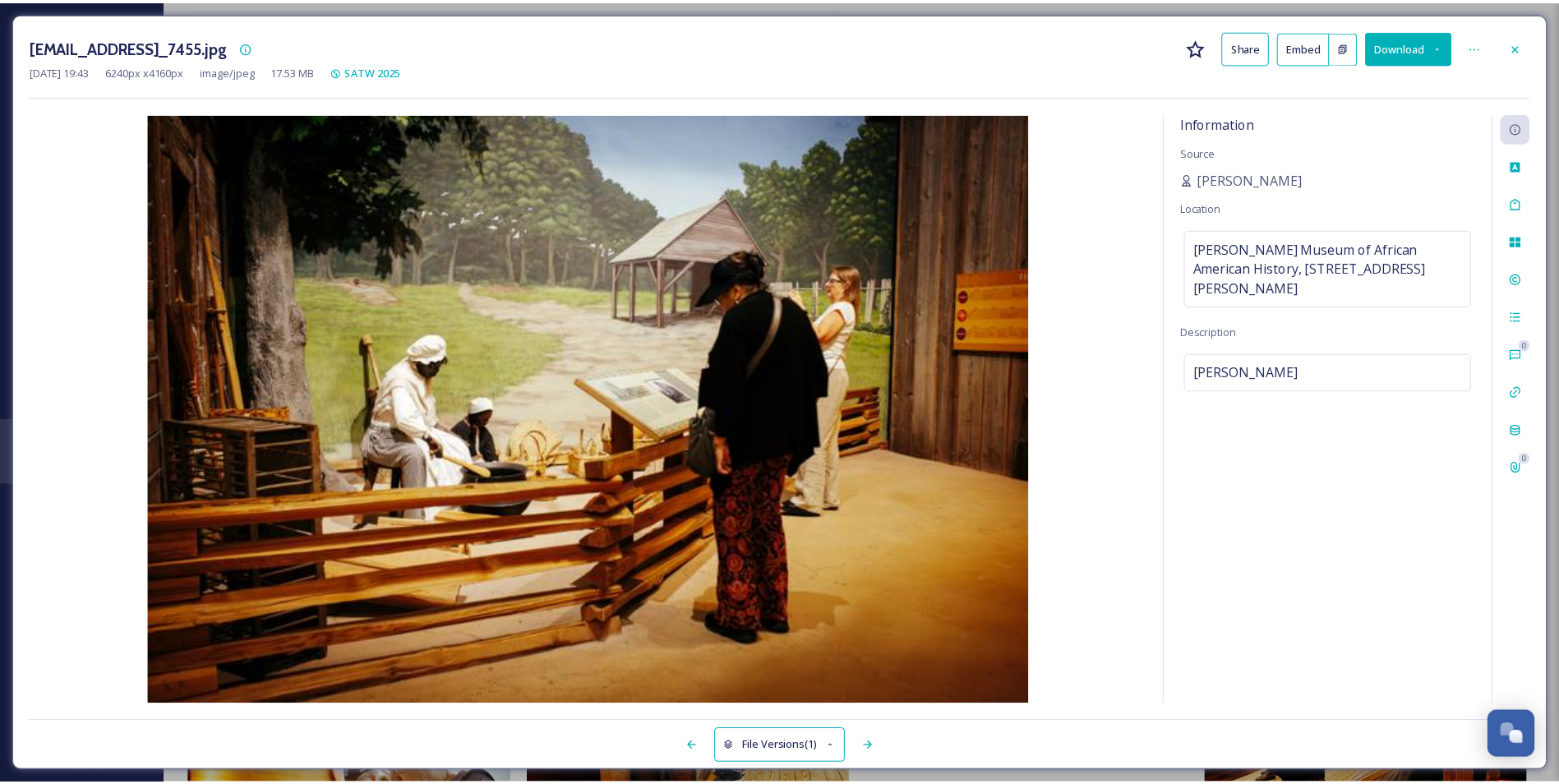
scroll to position [5213, 0]
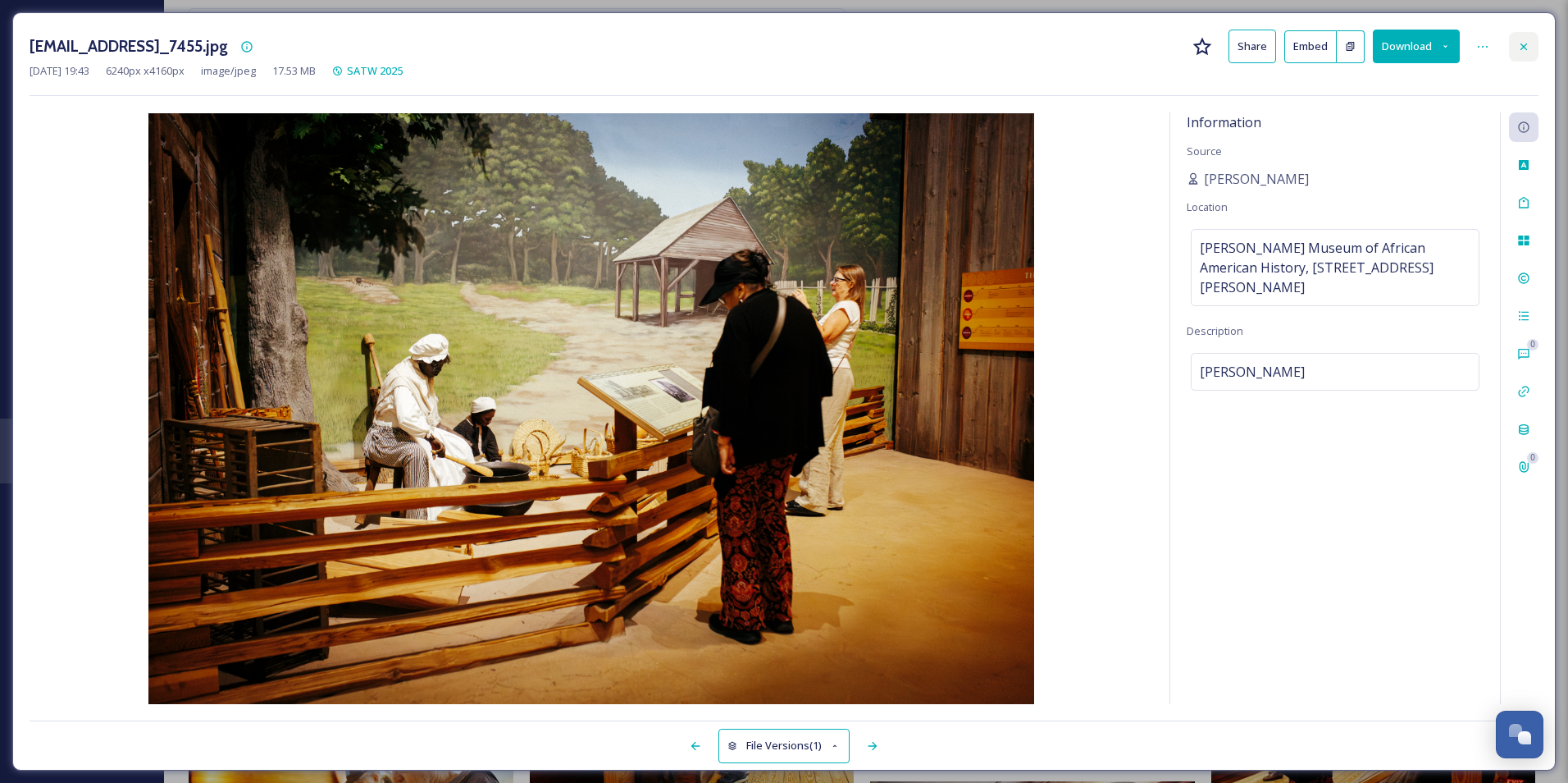
click at [1530, 51] on div at bounding box center [1523, 46] width 29 height 29
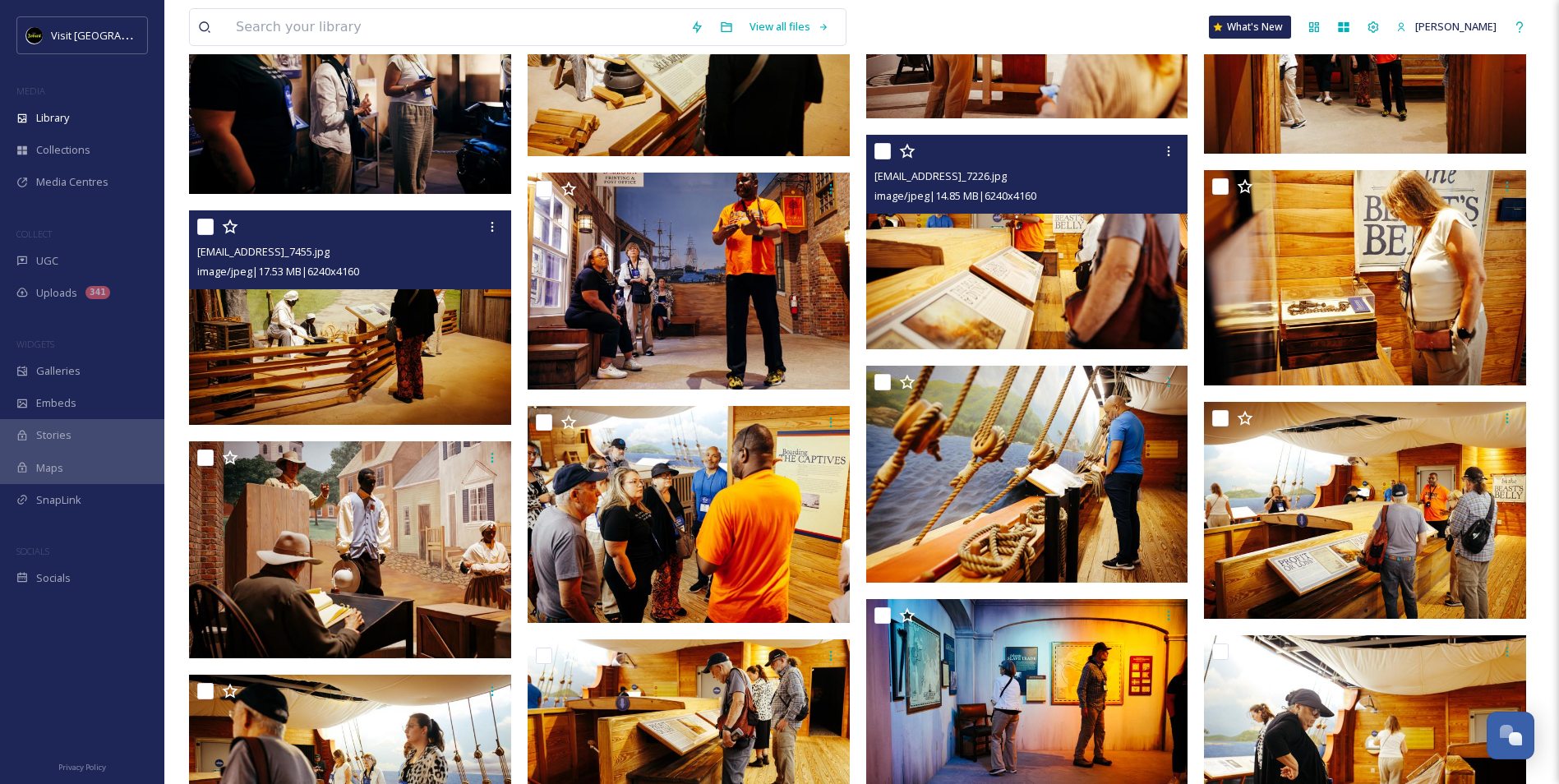
scroll to position [5132, 0]
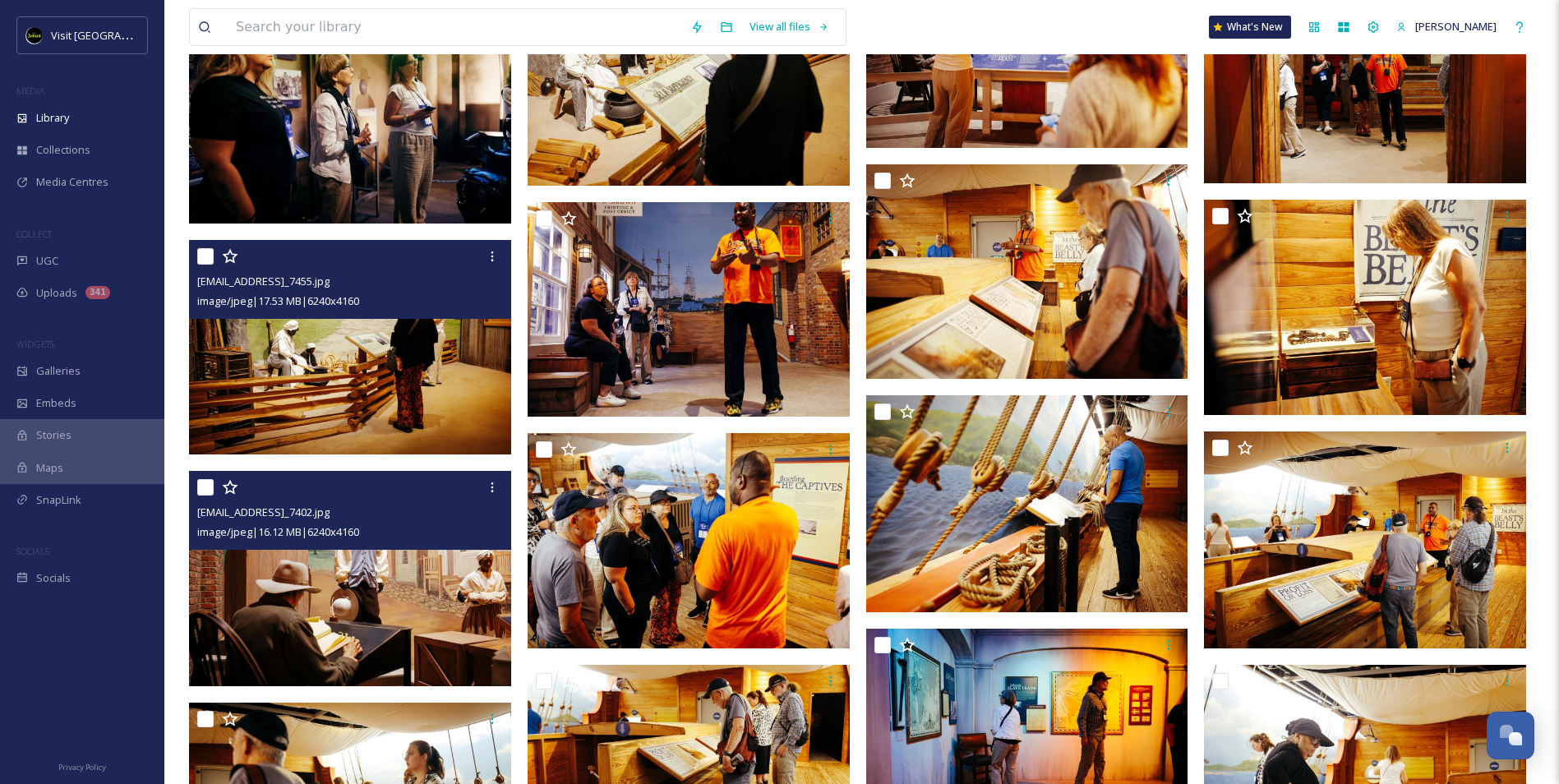
click at [332, 591] on img at bounding box center [350, 577] width 322 height 215
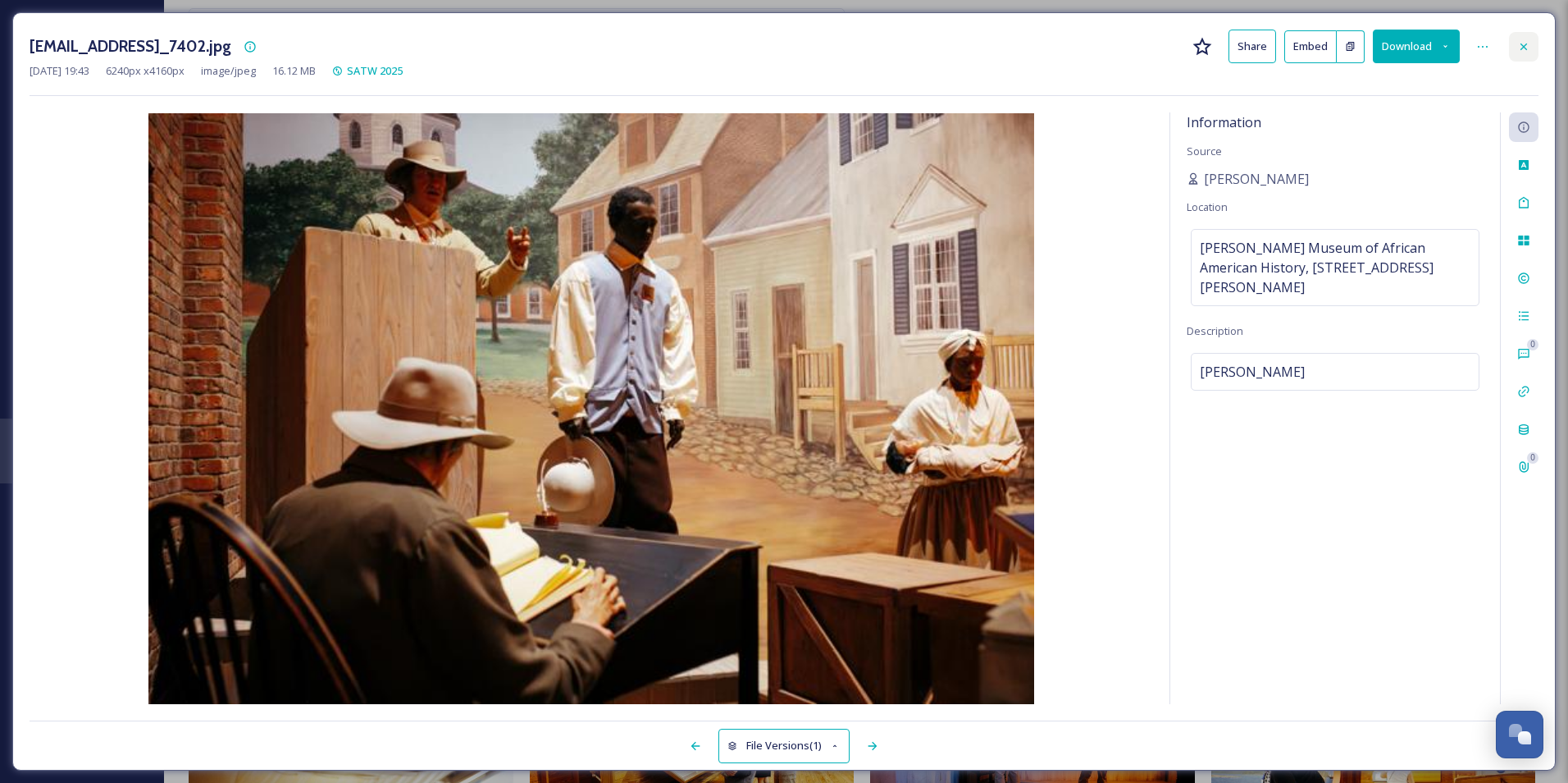
click at [1515, 47] on div at bounding box center [1523, 46] width 29 height 29
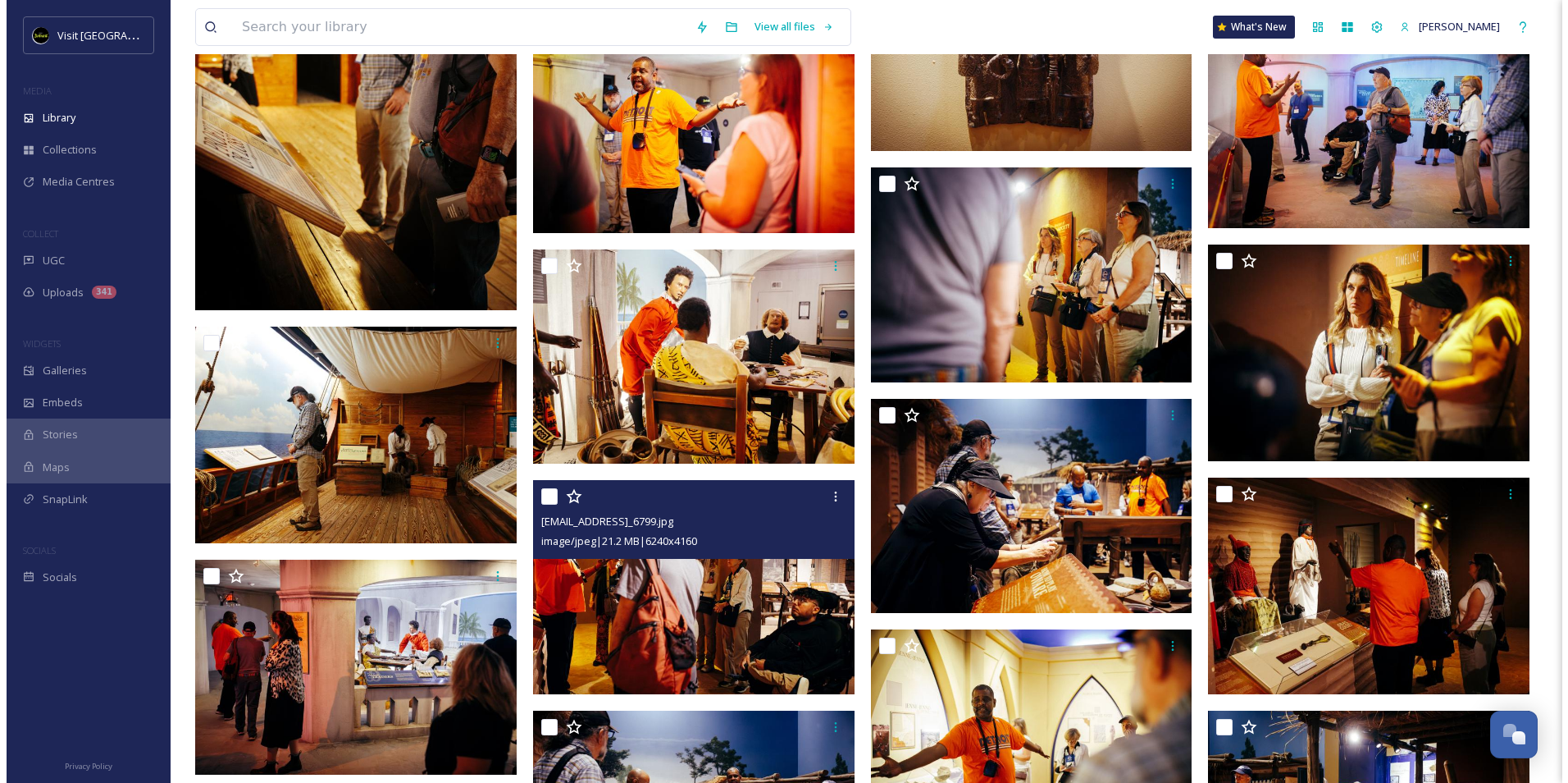
scroll to position [6071, 0]
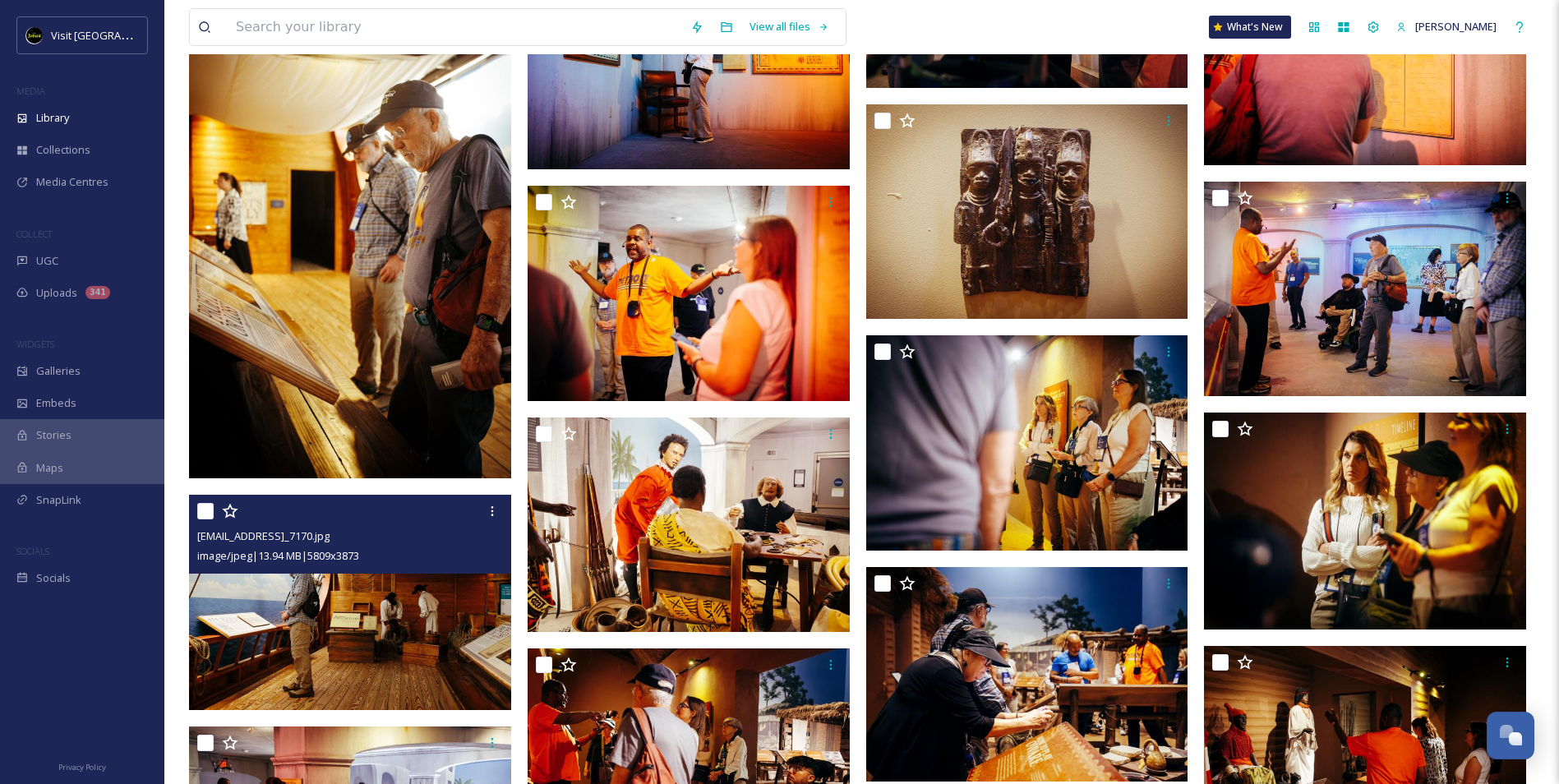
click at [422, 624] on img at bounding box center [350, 602] width 322 height 215
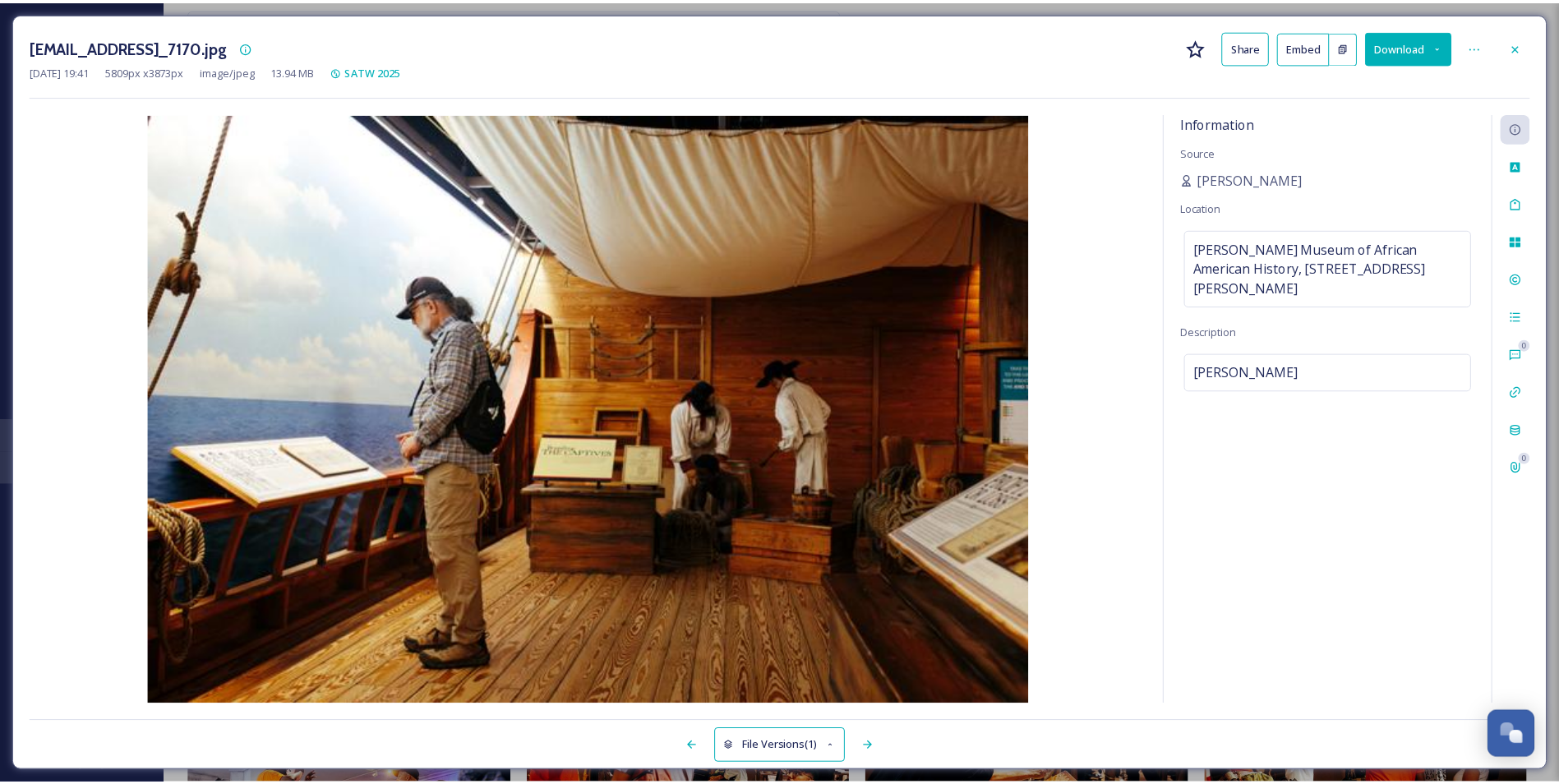
scroll to position [6081, 0]
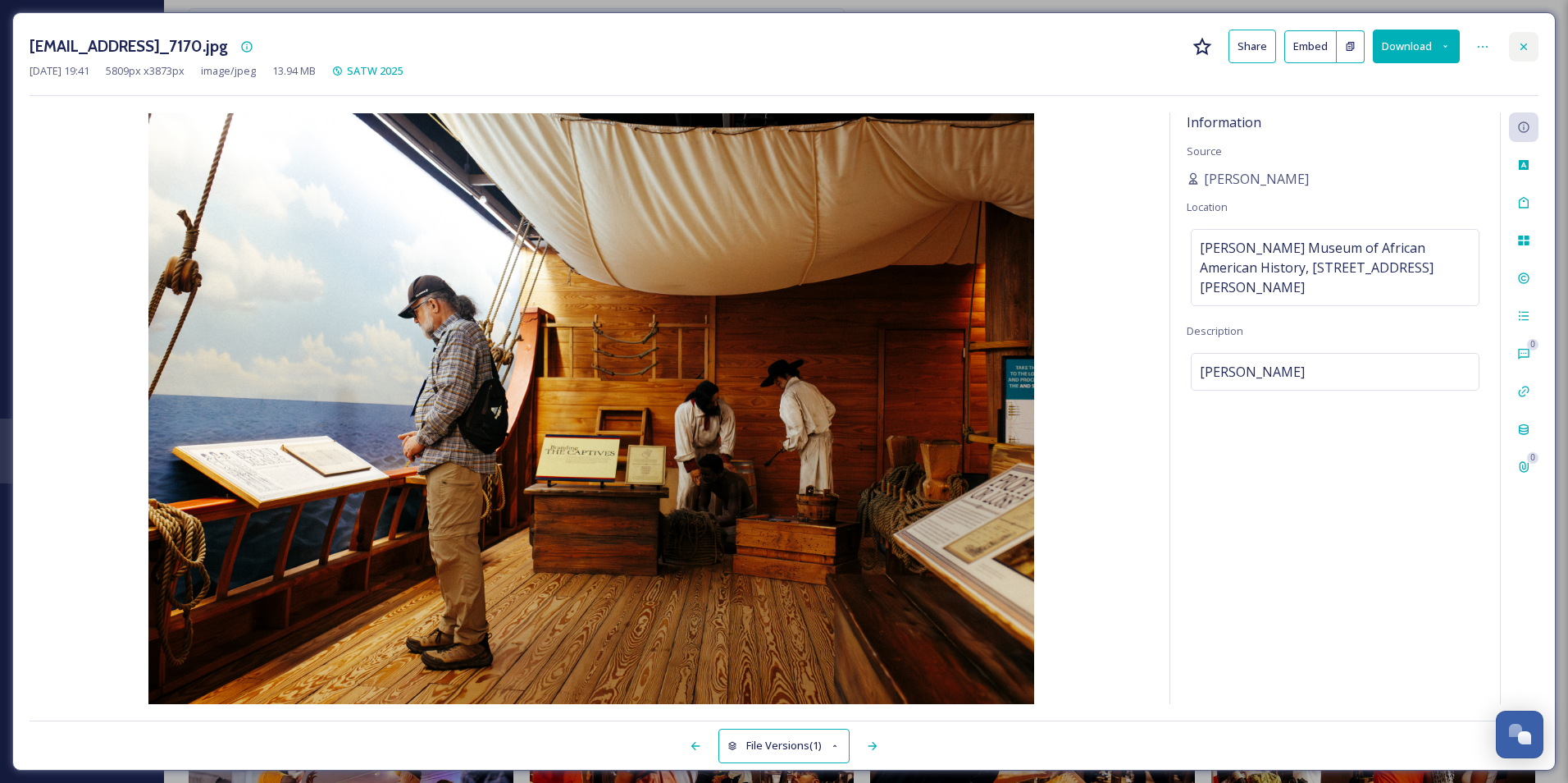
click at [1520, 46] on icon at bounding box center [1524, 46] width 13 height 13
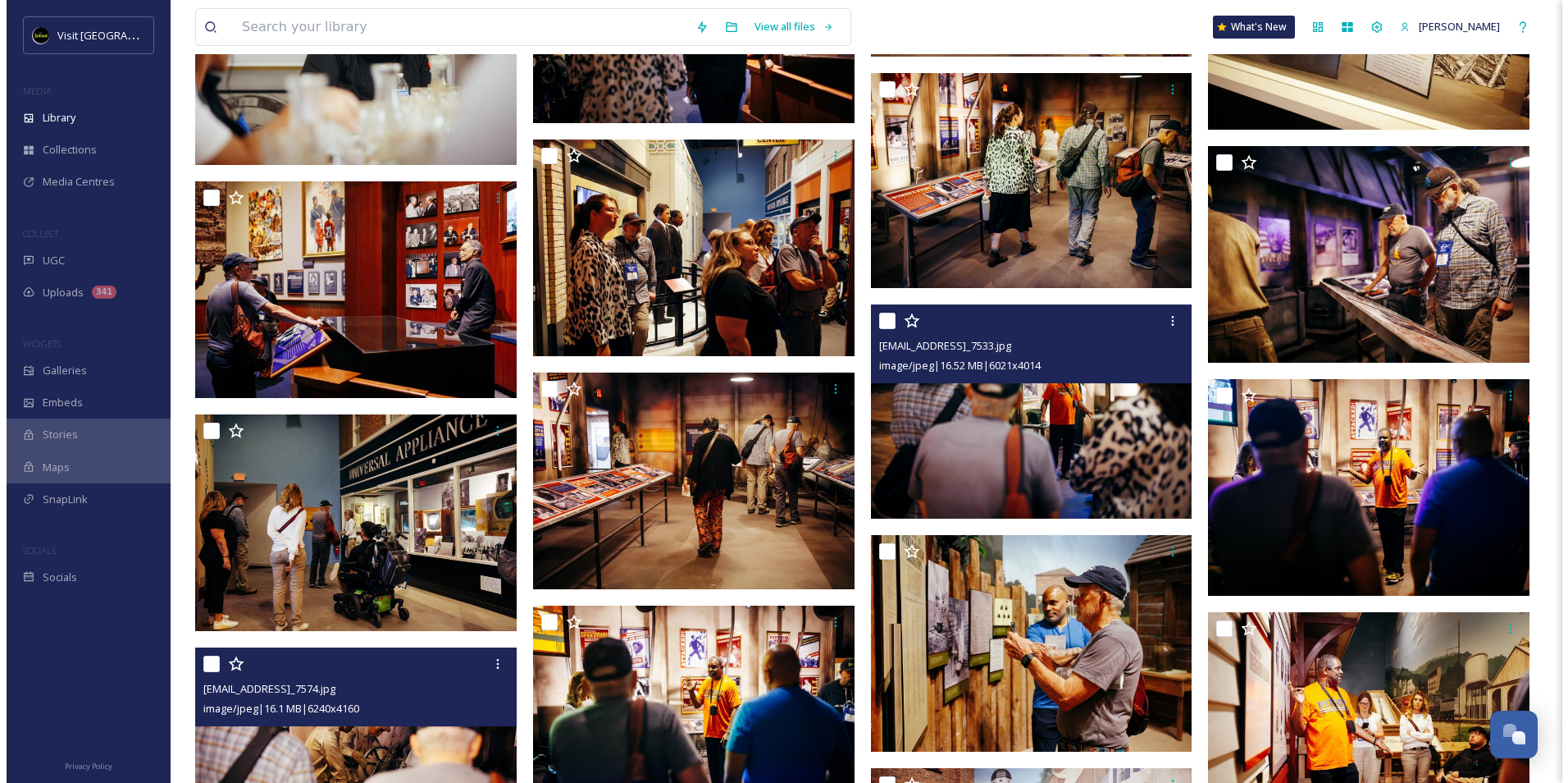
scroll to position [3774, 0]
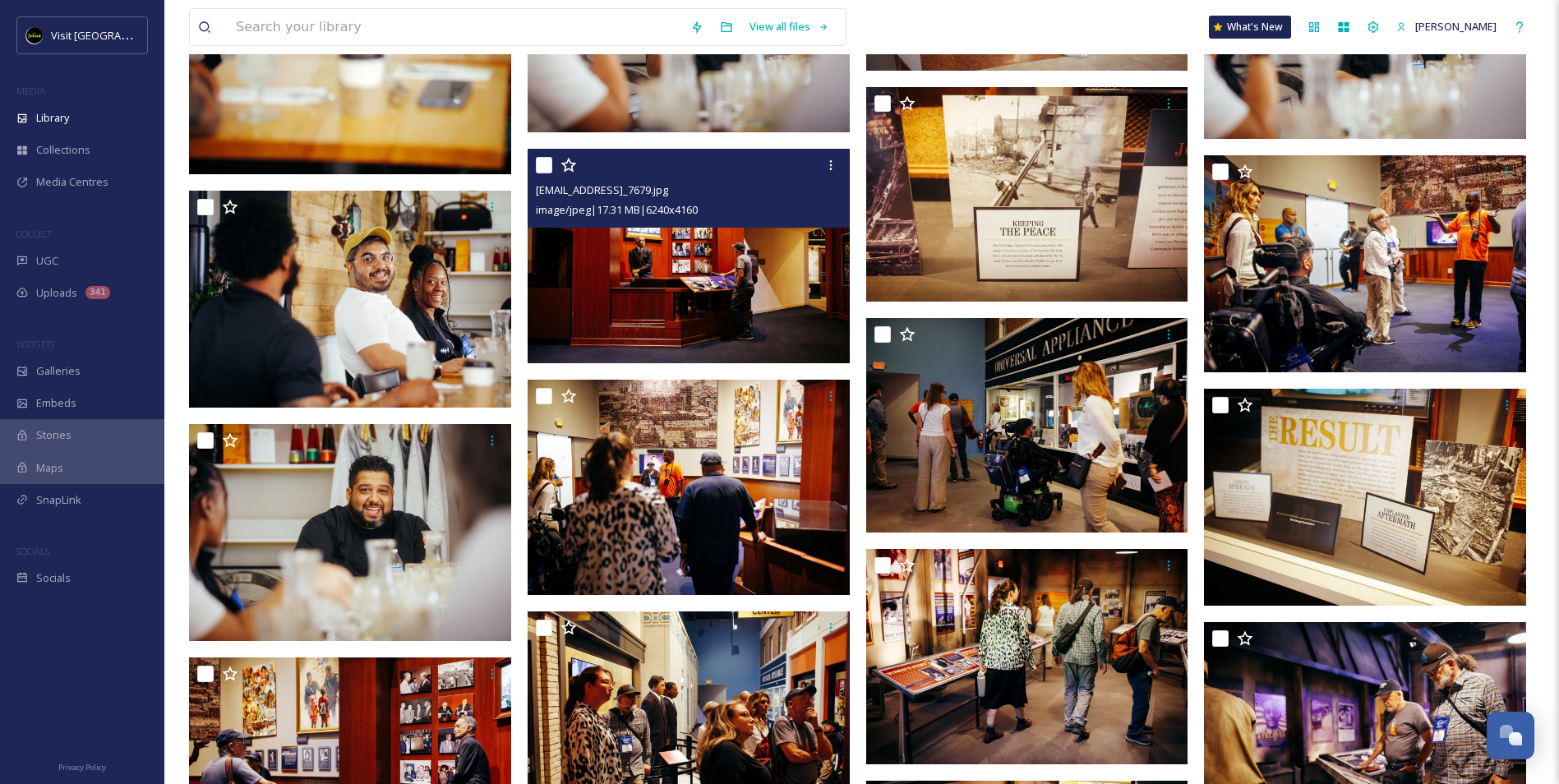
click at [640, 283] on img at bounding box center [688, 256] width 322 height 215
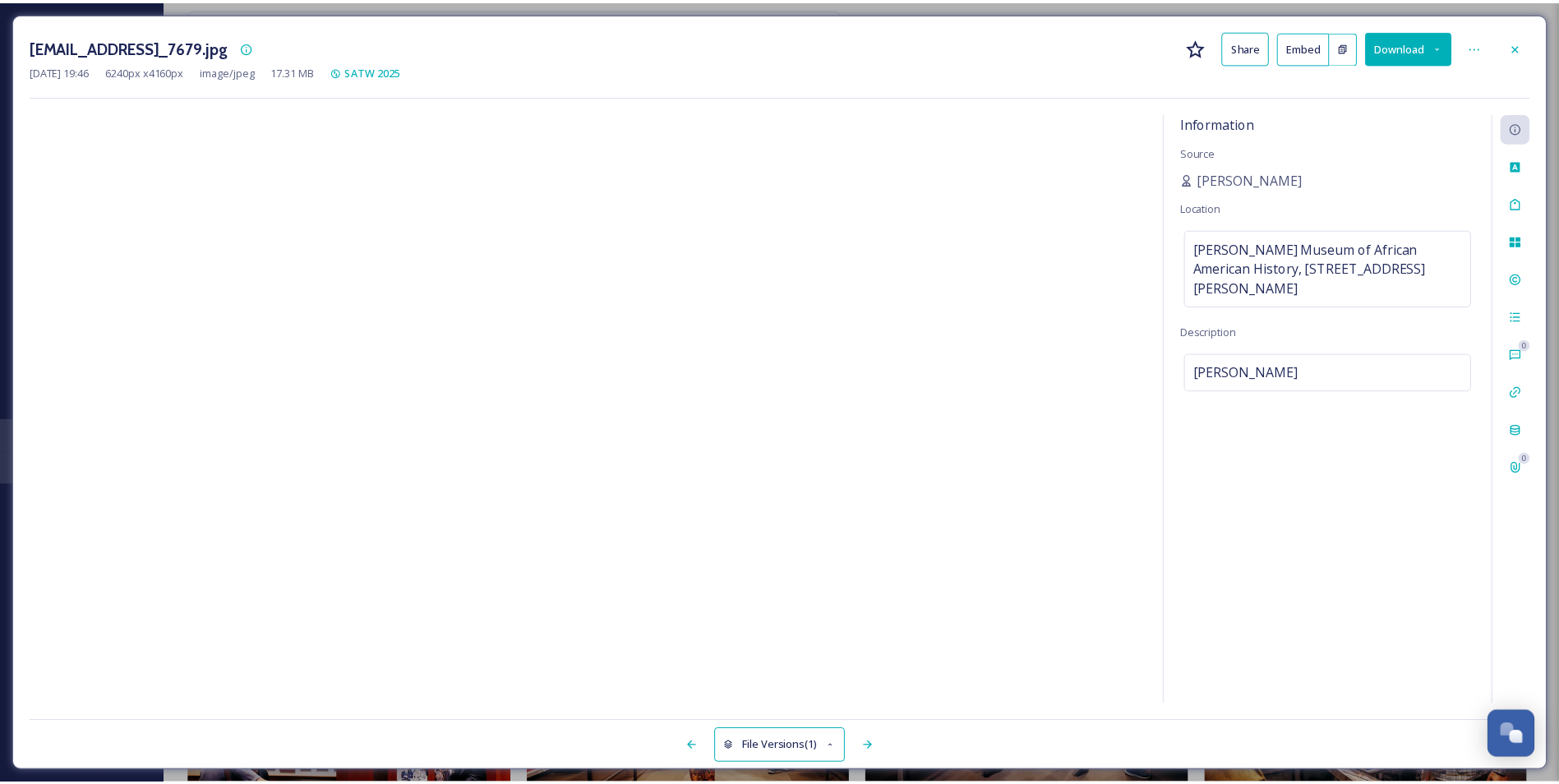
scroll to position [3781, 0]
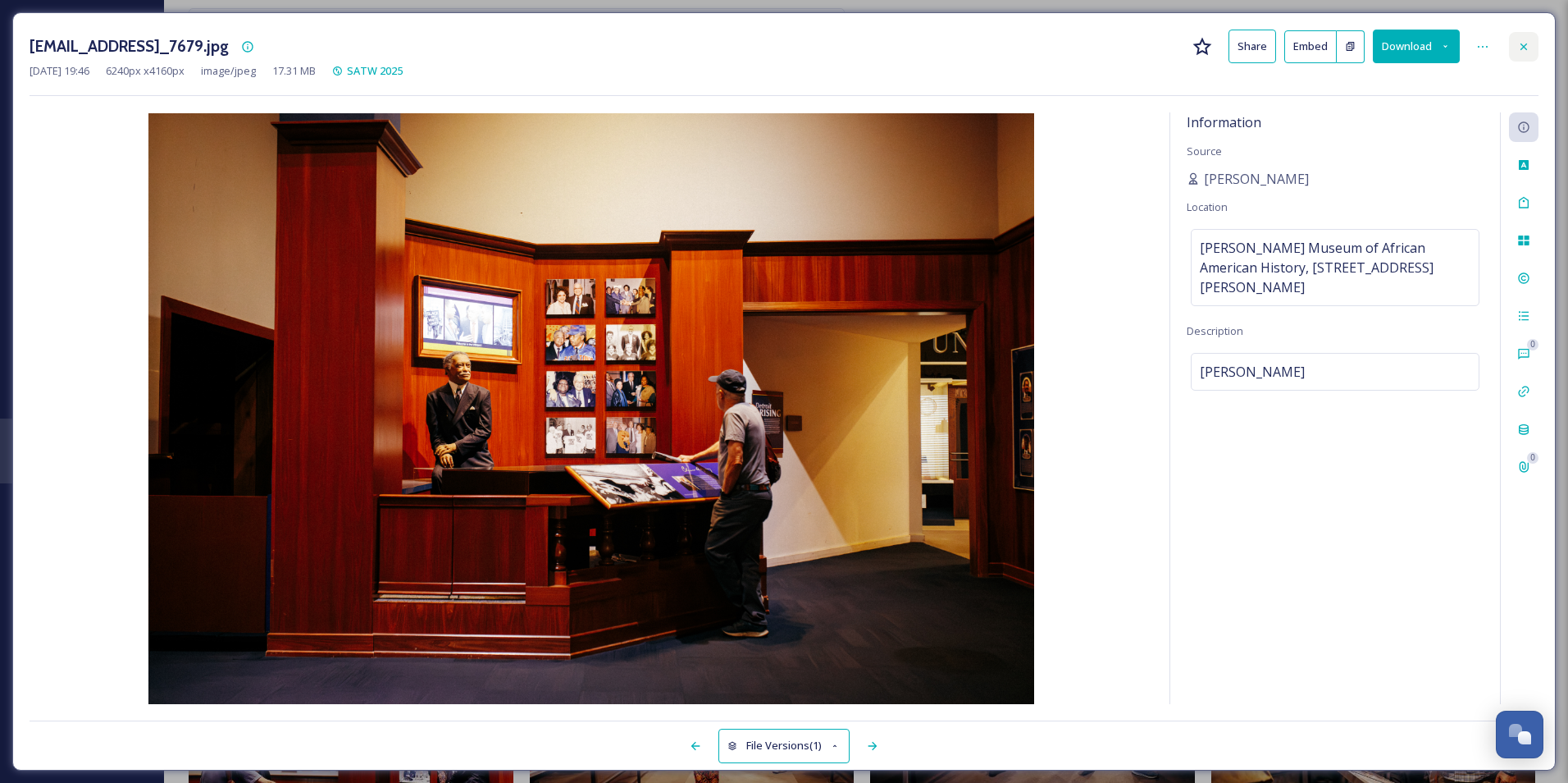
click at [1515, 50] on div at bounding box center [1523, 46] width 29 height 29
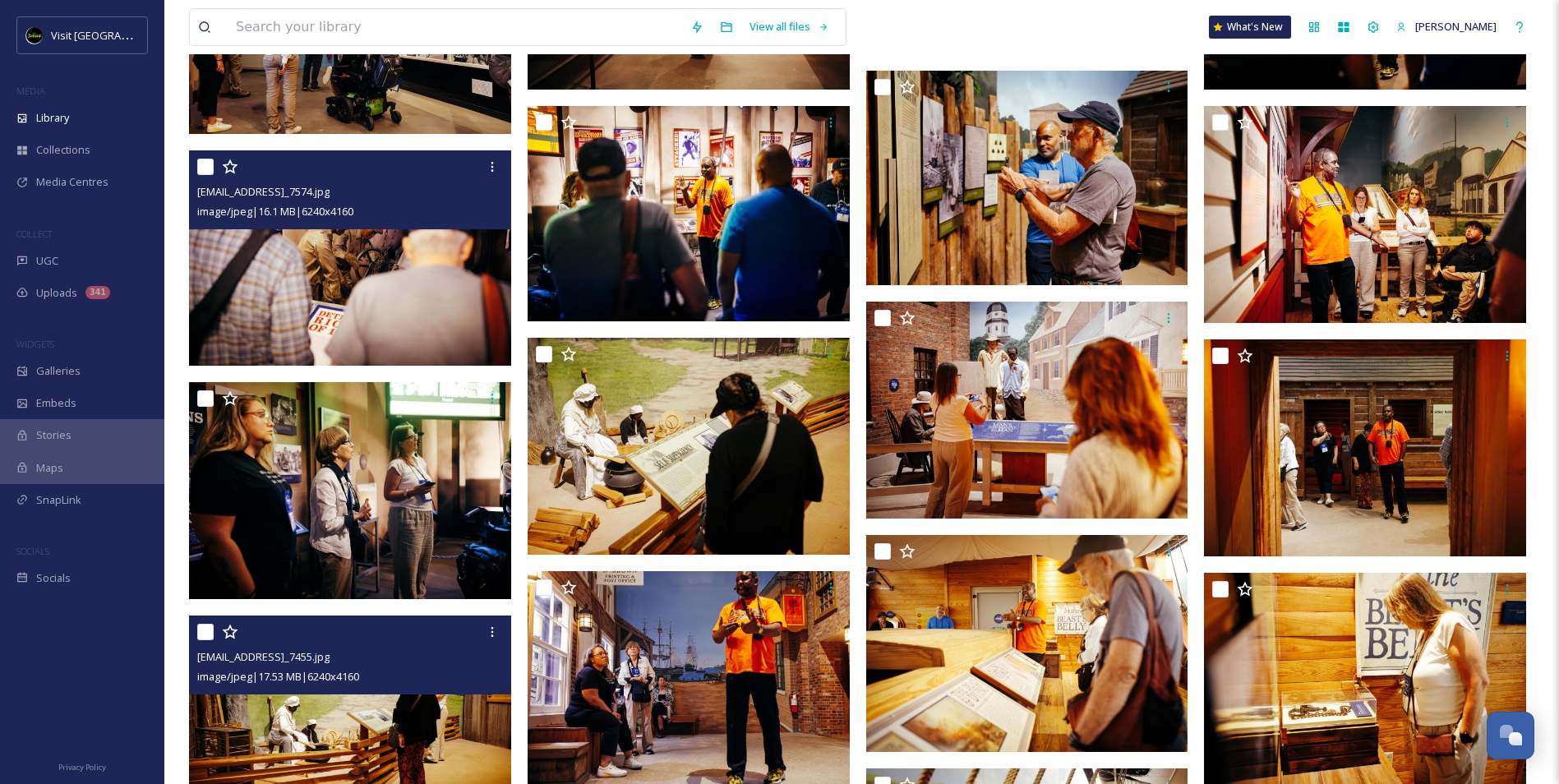
scroll to position [4767, 0]
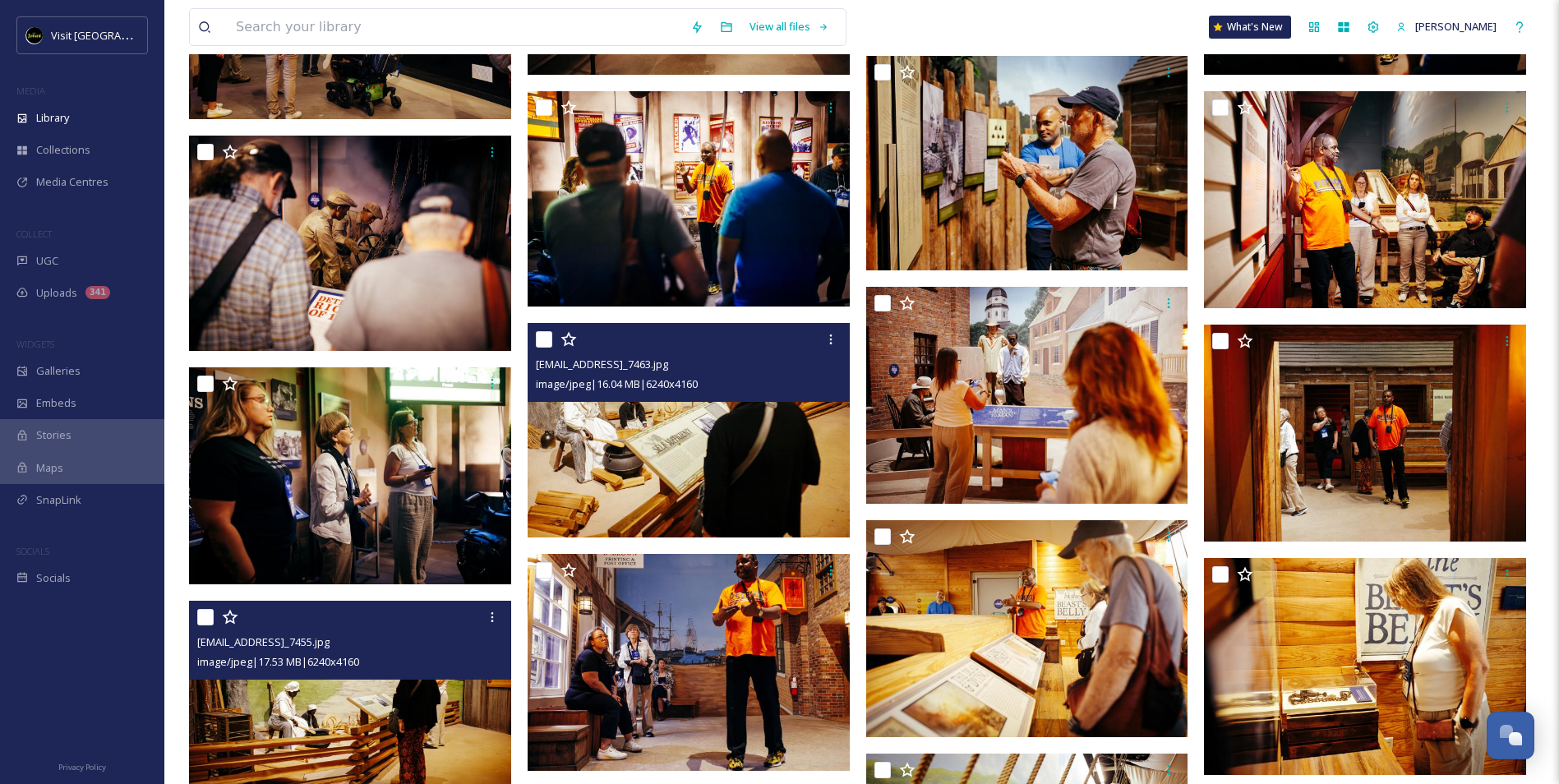
click at [548, 344] on input "checkbox" at bounding box center [543, 338] width 16 height 16
checkbox input "true"
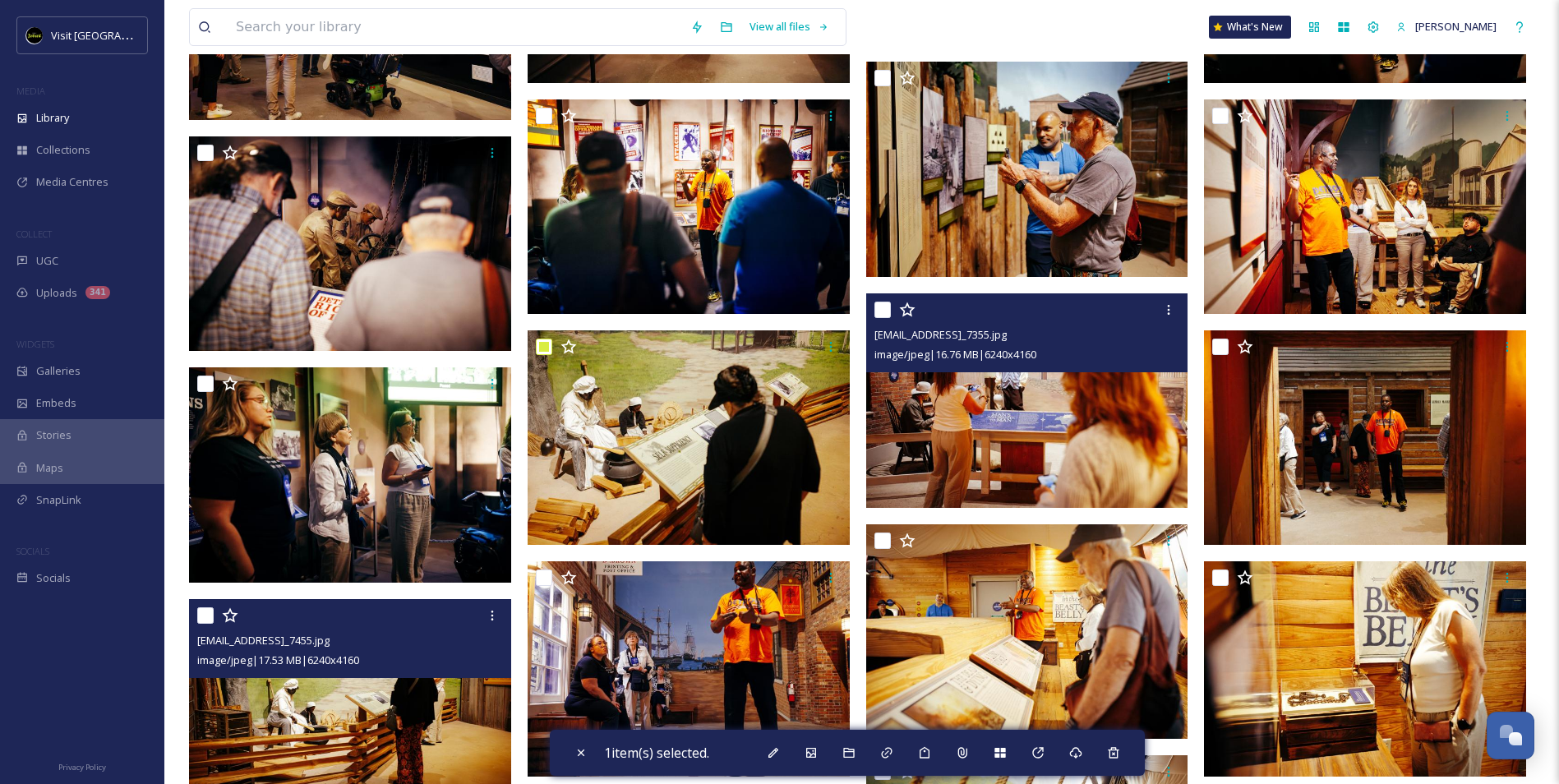
click at [880, 308] on input "checkbox" at bounding box center [882, 309] width 16 height 16
checkbox input "true"
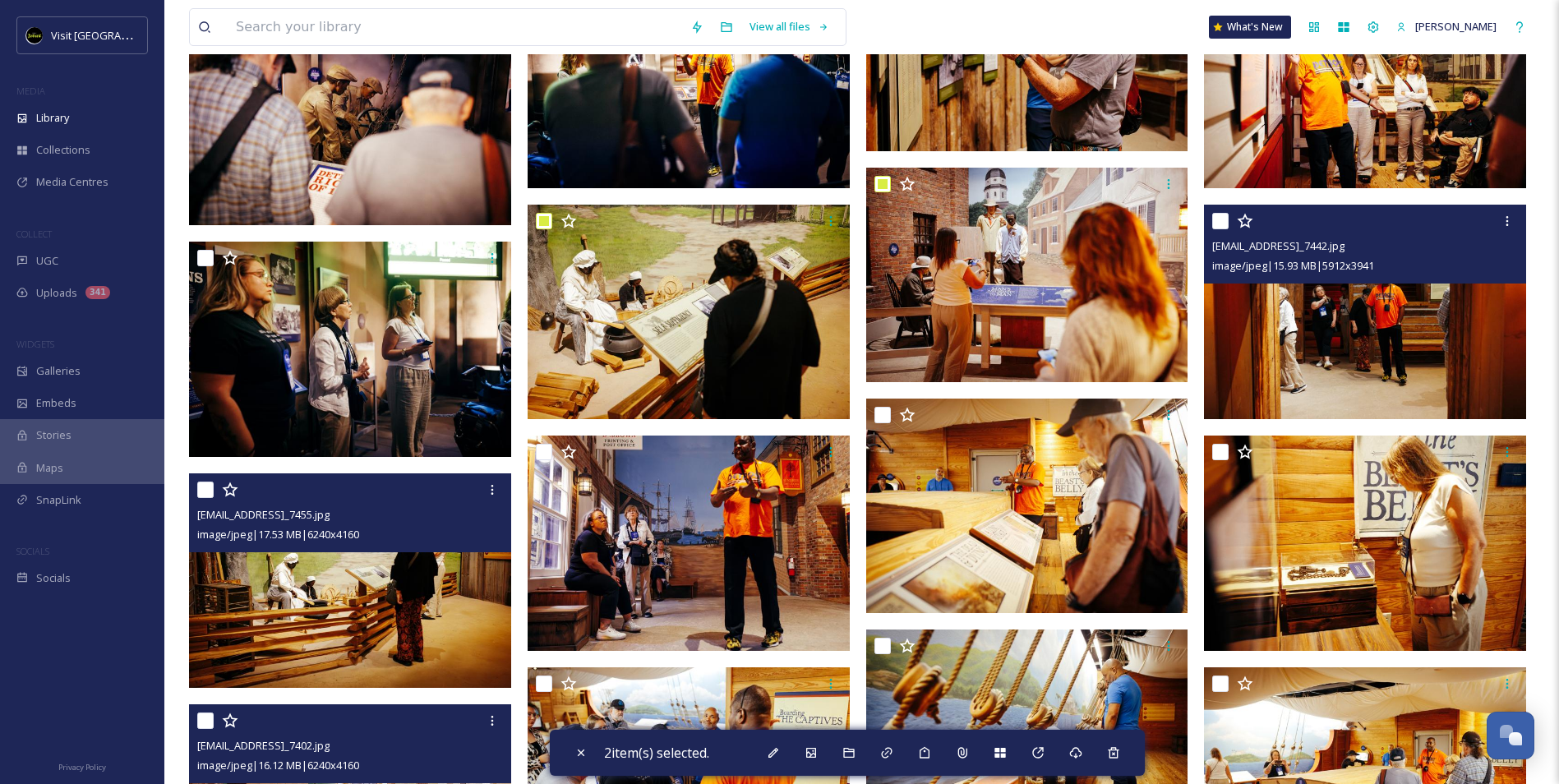
scroll to position [4890, 0]
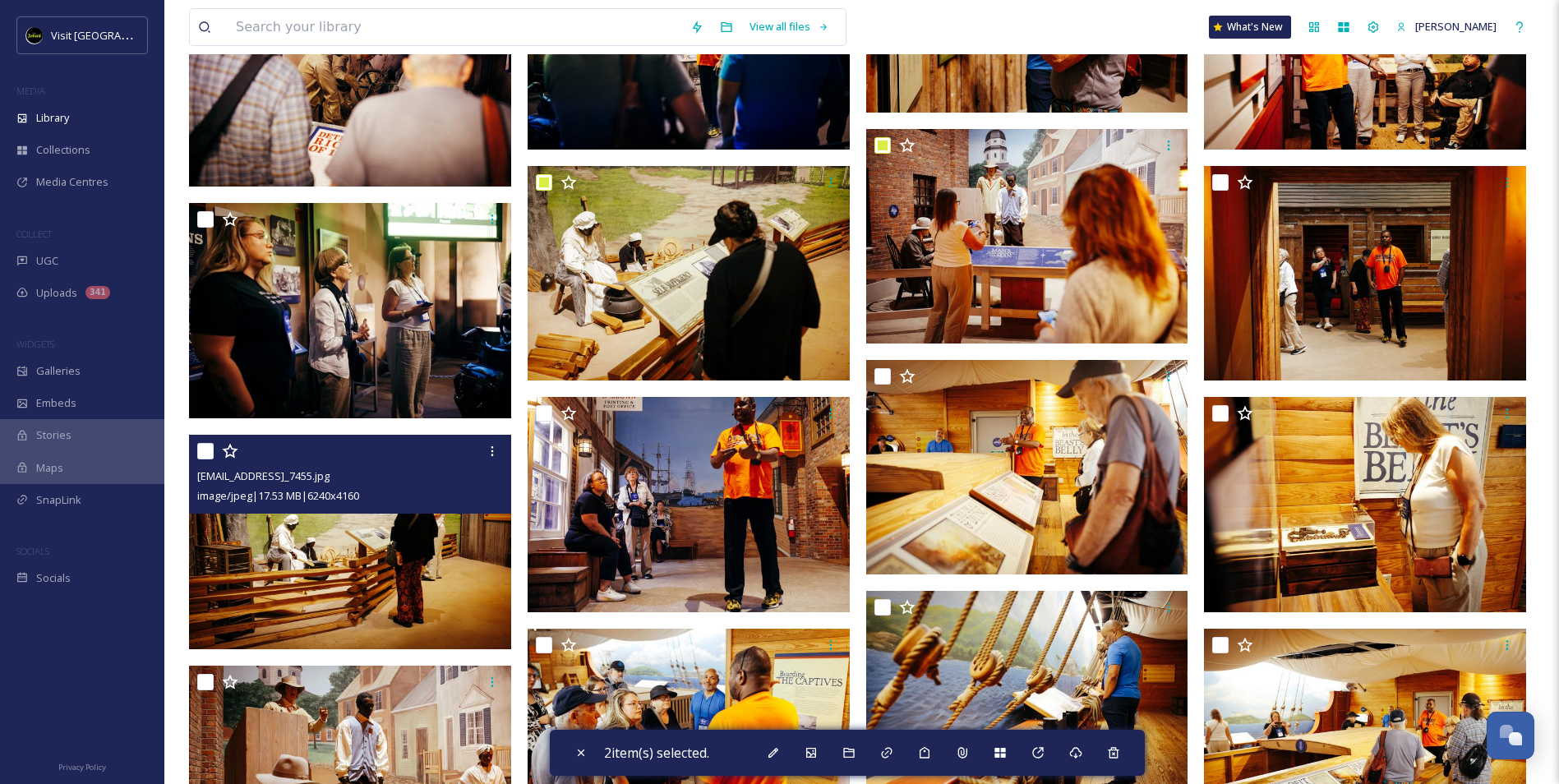
click at [205, 457] on input "checkbox" at bounding box center [205, 450] width 16 height 16
checkbox input "true"
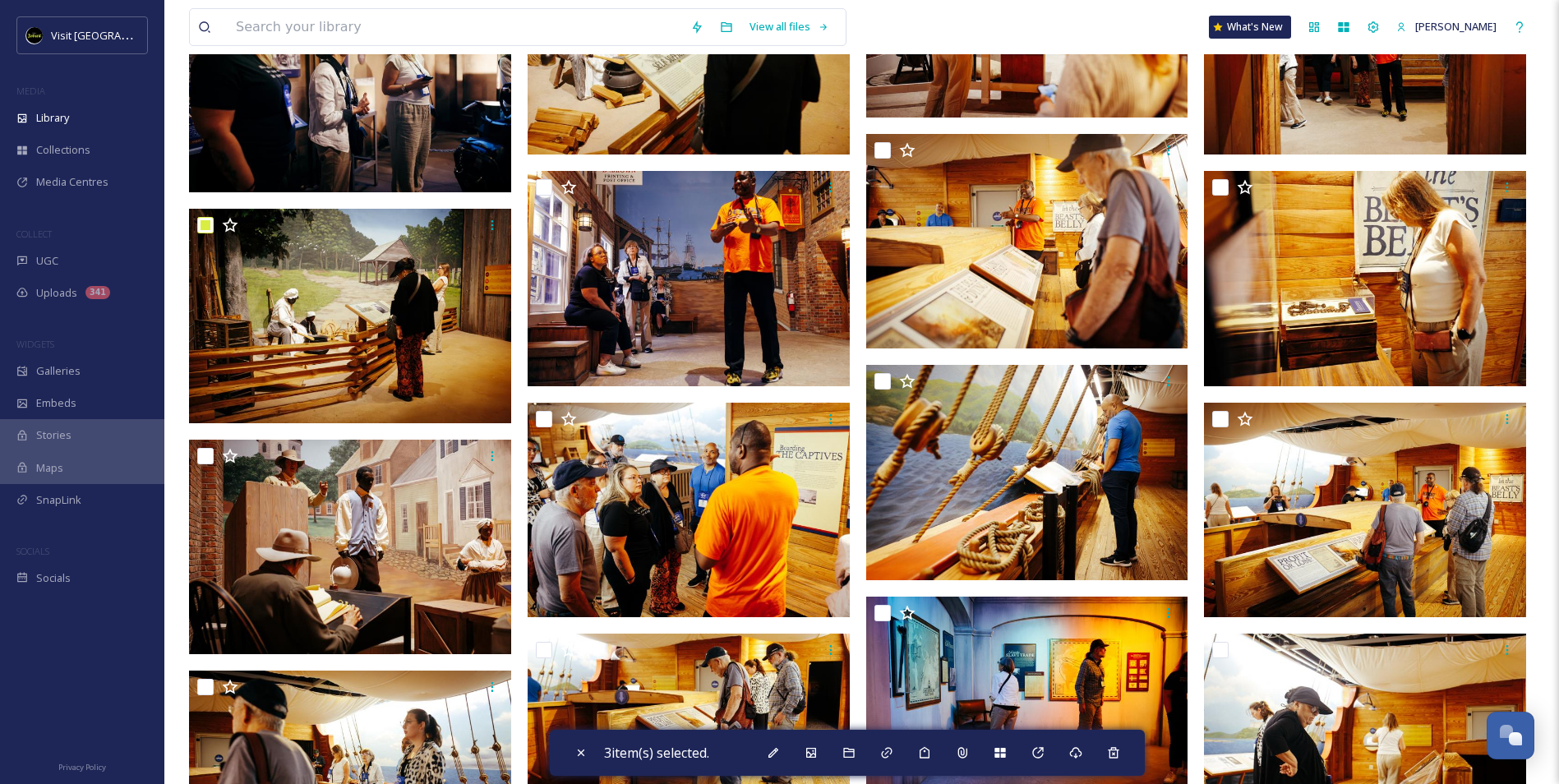
scroll to position [5136, 0]
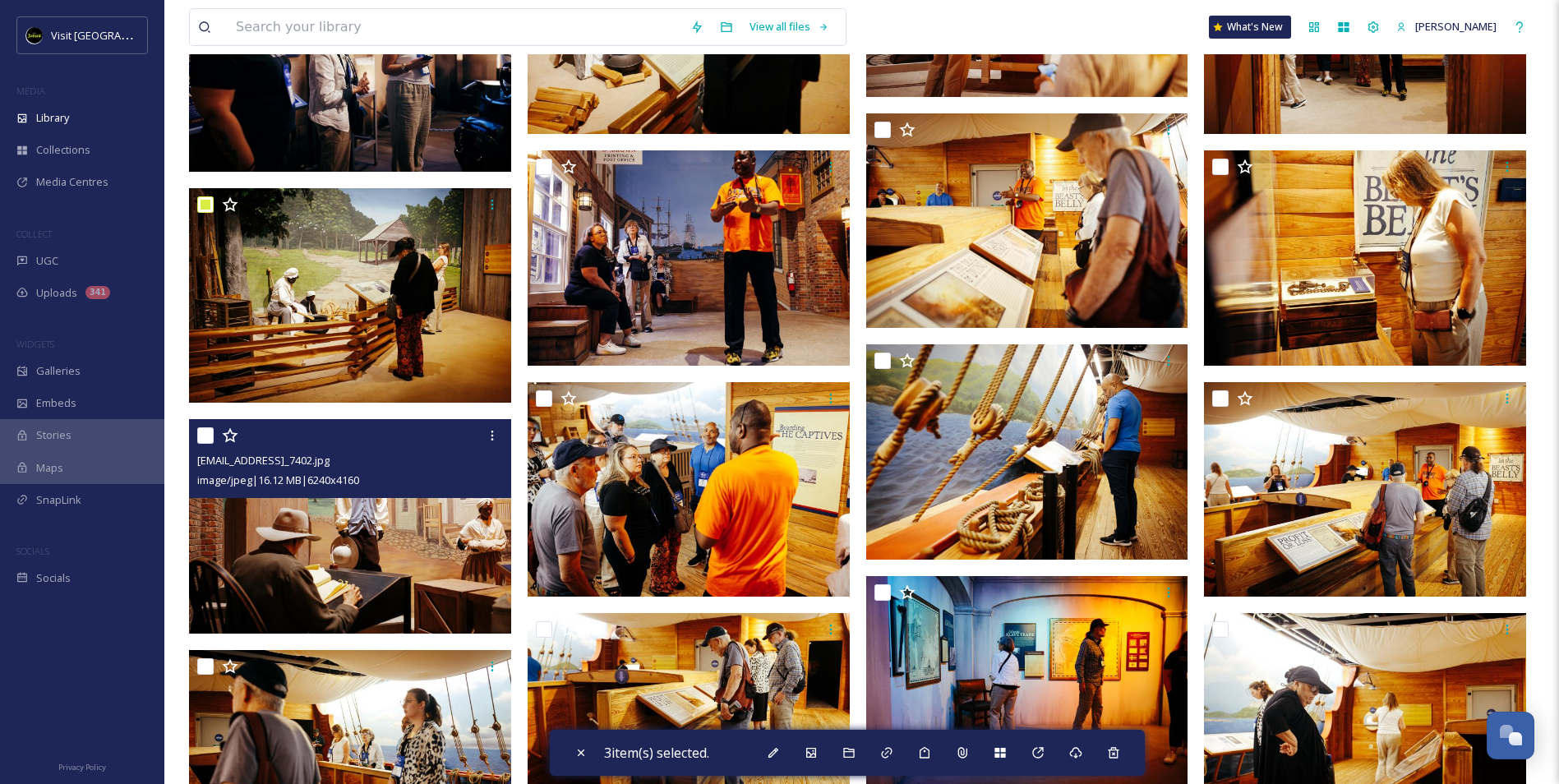
click at [212, 429] on input "checkbox" at bounding box center [205, 435] width 16 height 16
checkbox input "true"
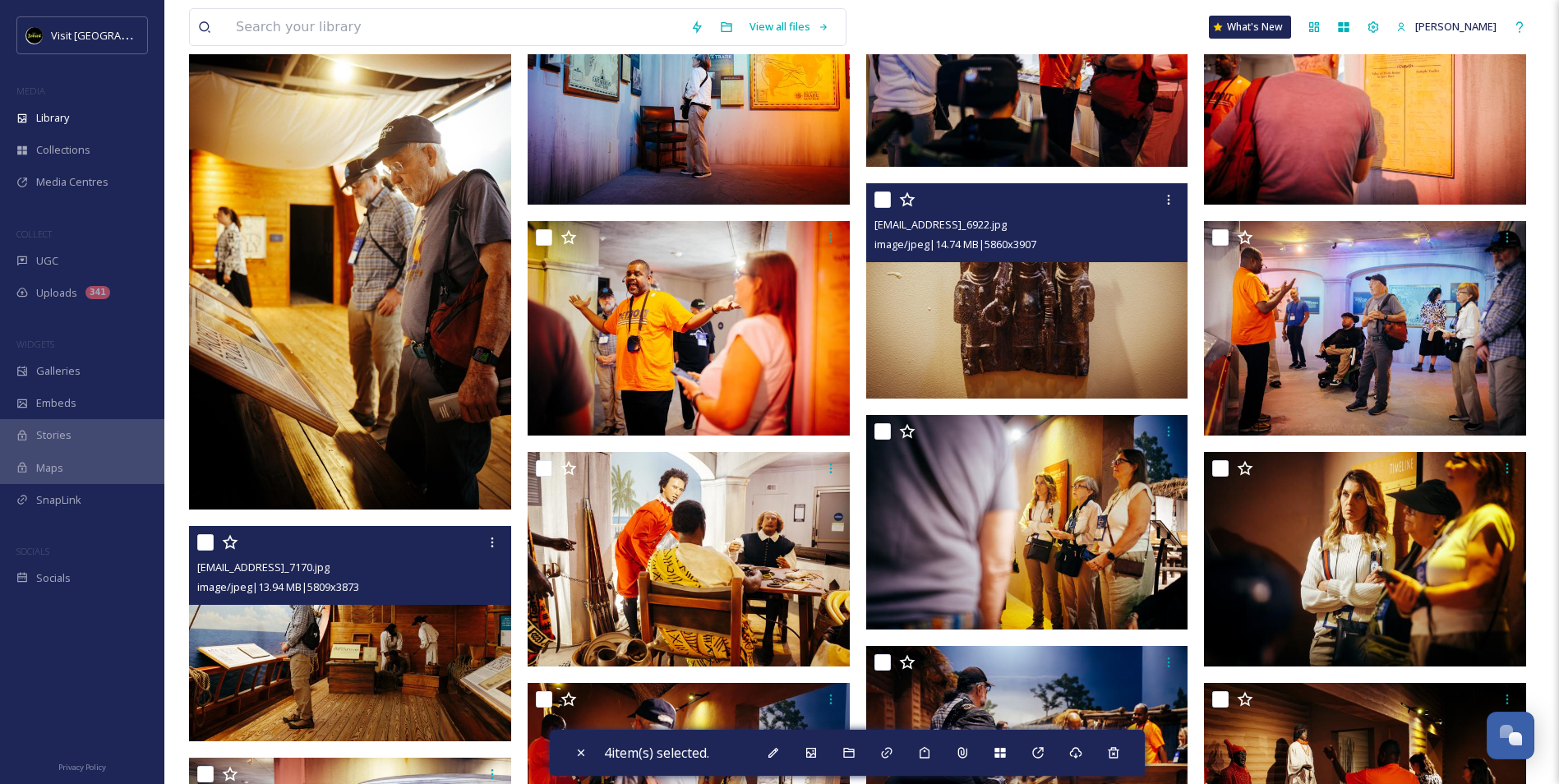
scroll to position [6040, 0]
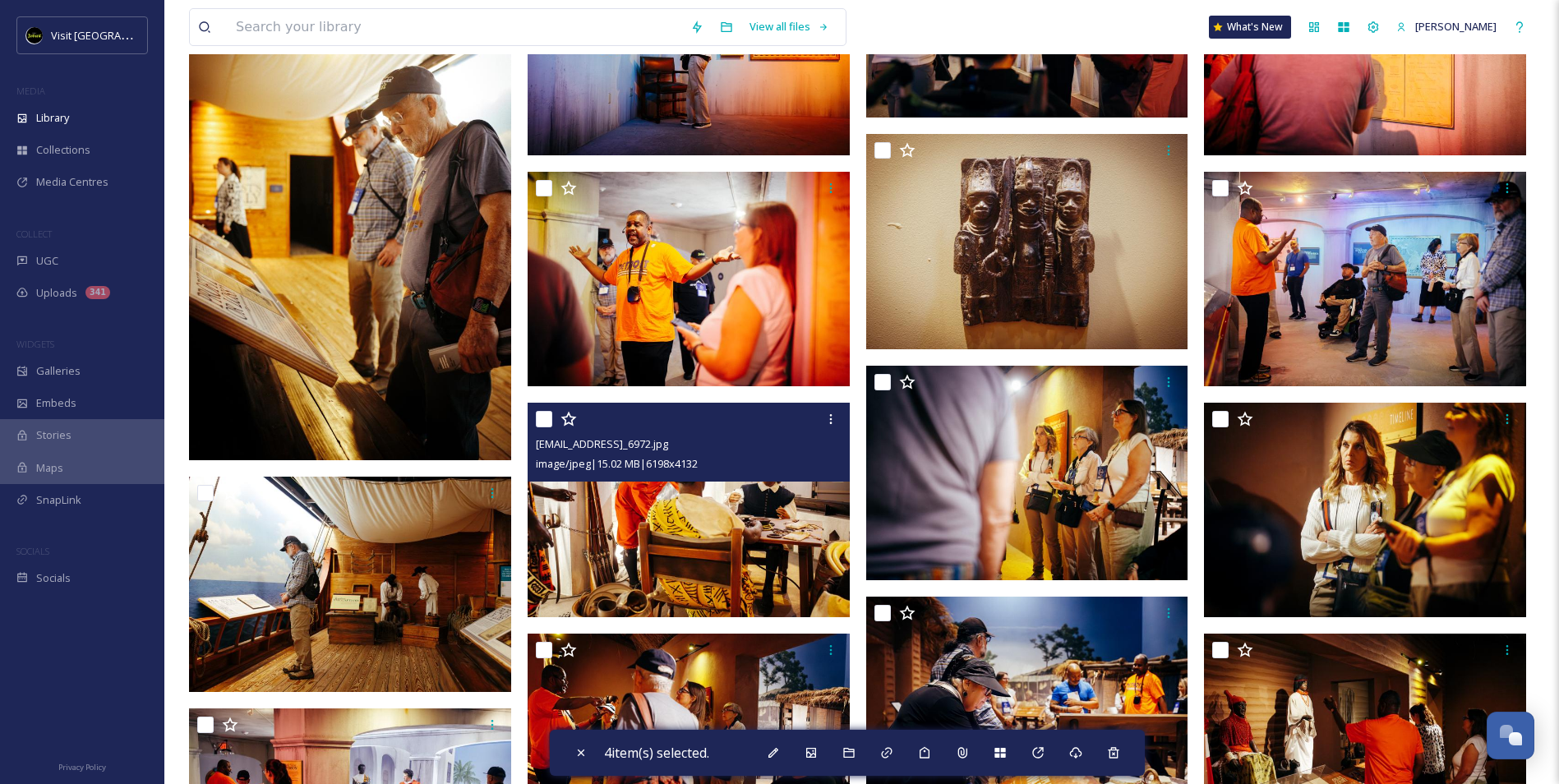
click at [537, 420] on input "checkbox" at bounding box center [543, 418] width 16 height 16
checkbox input "true"
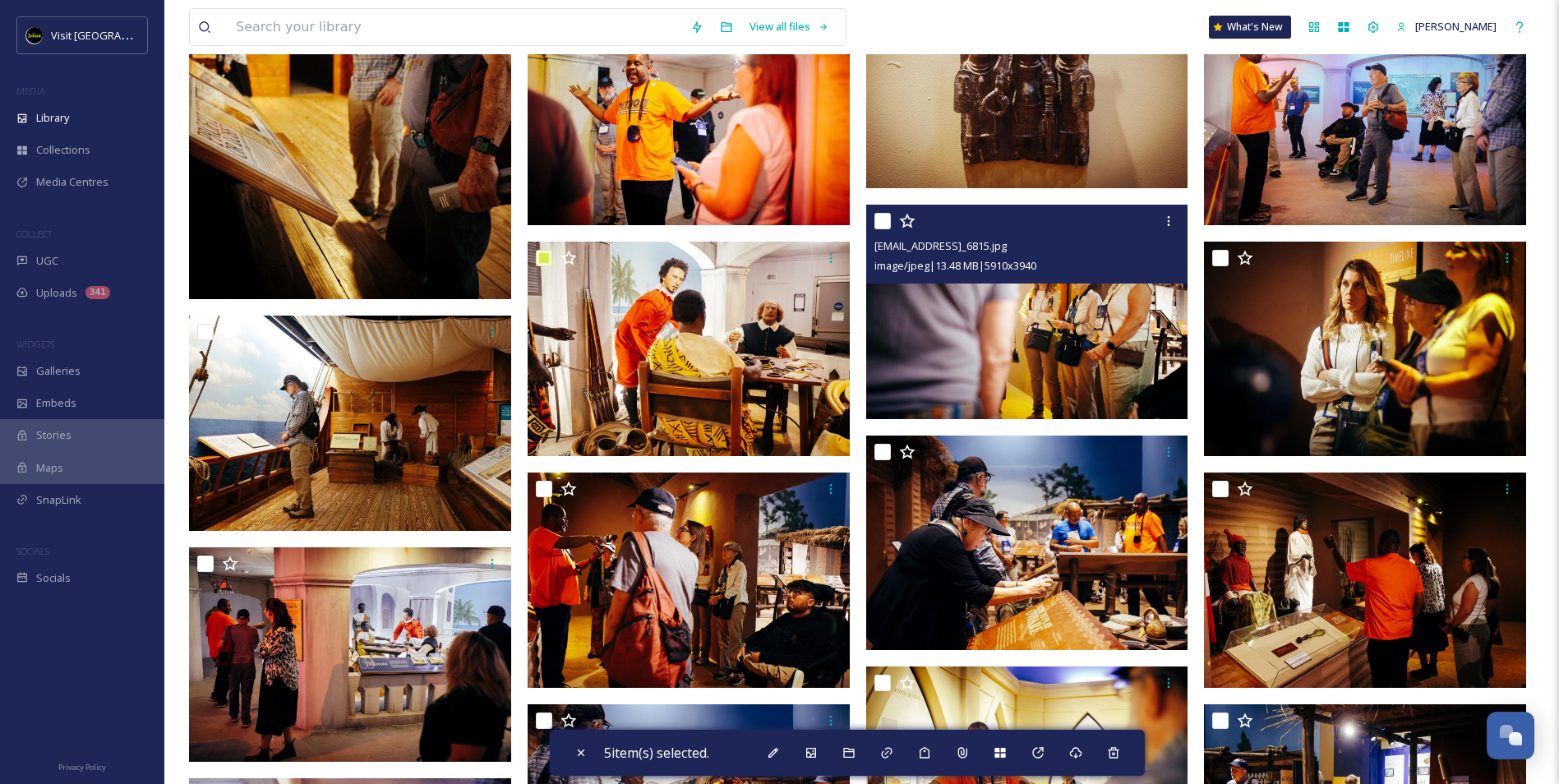
scroll to position [6204, 0]
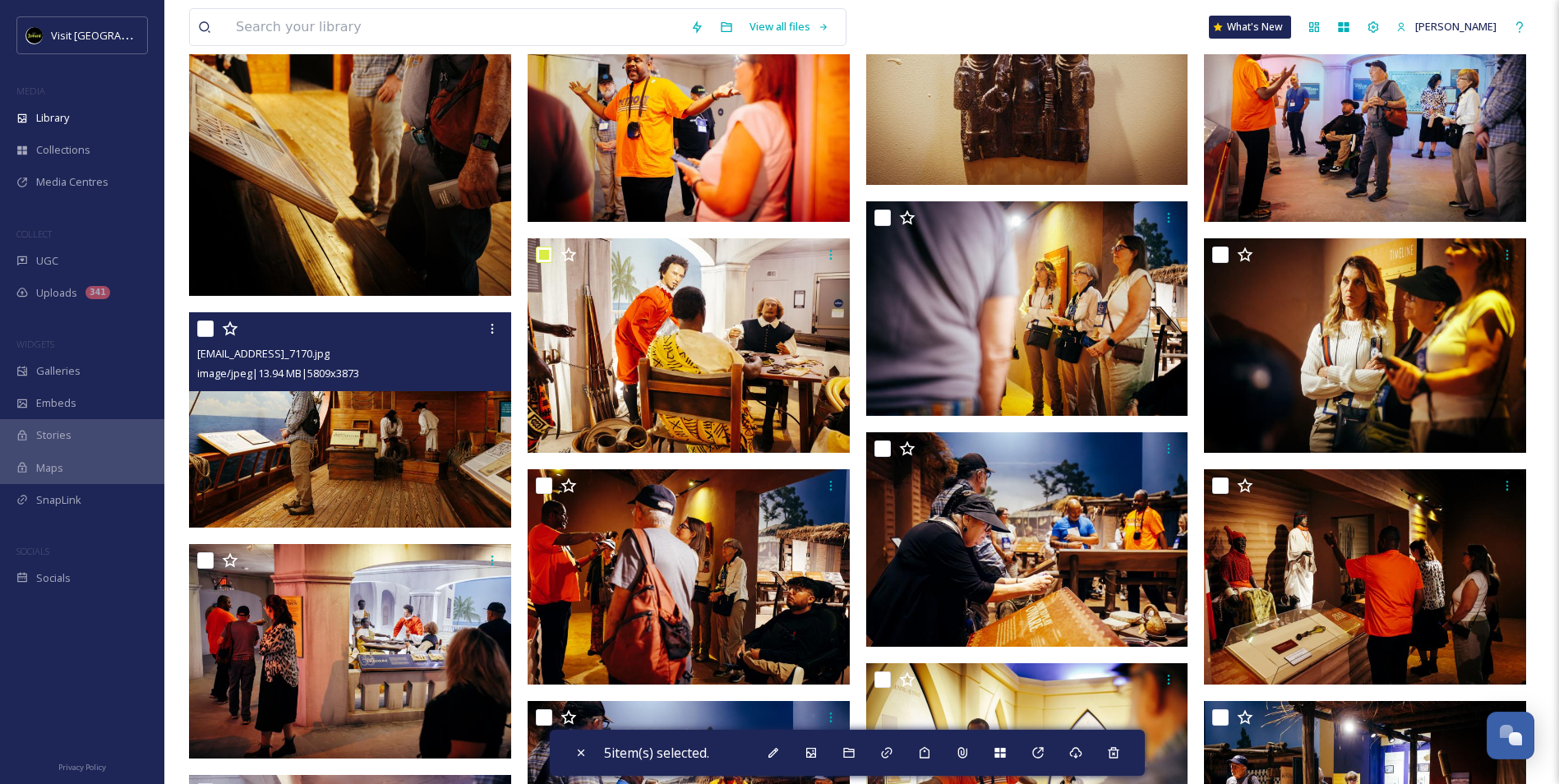
click at [207, 322] on input "checkbox" at bounding box center [205, 328] width 16 height 16
checkbox input "true"
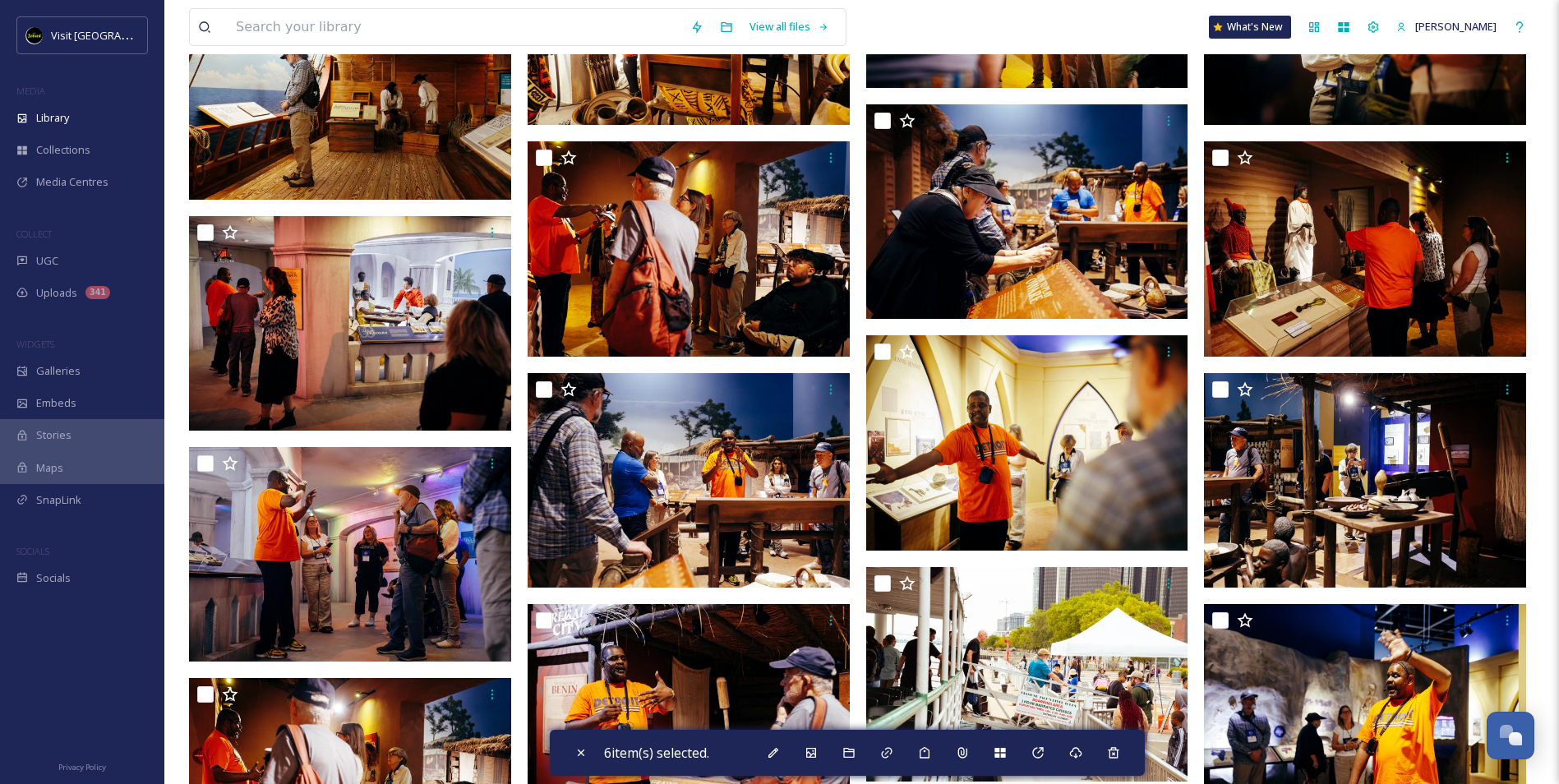
scroll to position [6533, 0]
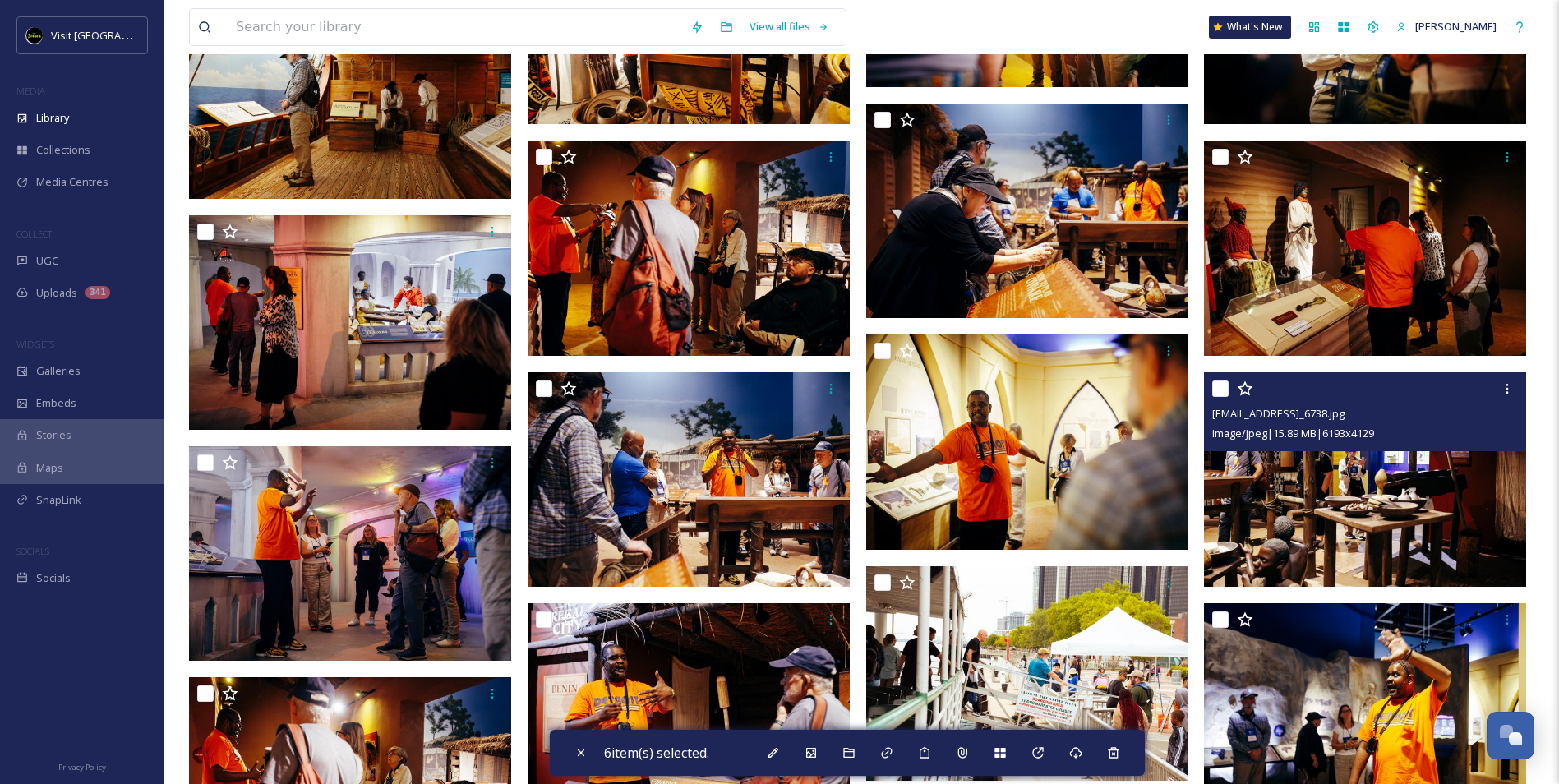
click at [1223, 393] on input "checkbox" at bounding box center [1220, 388] width 16 height 16
checkbox input "true"
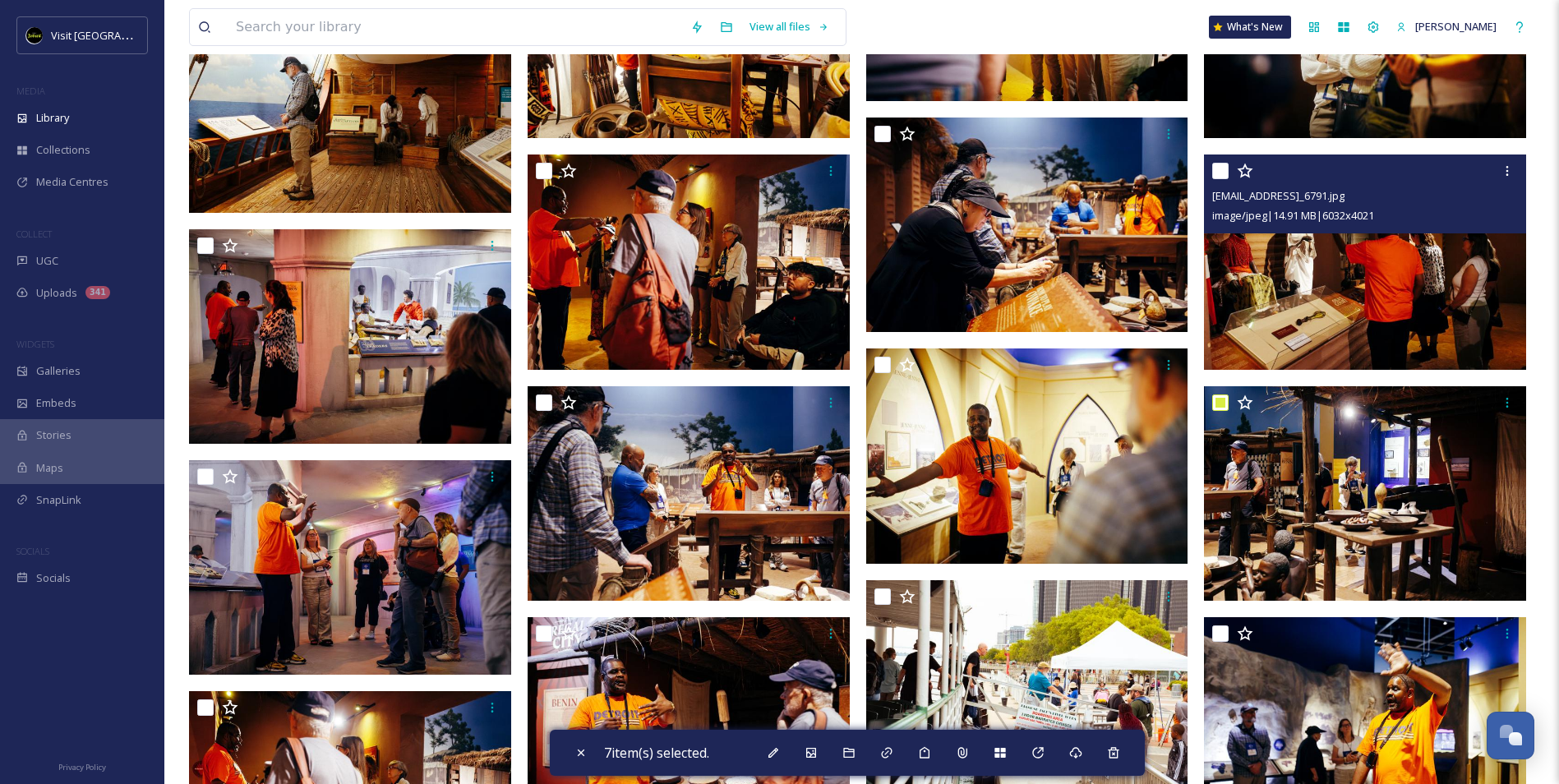
scroll to position [6369, 0]
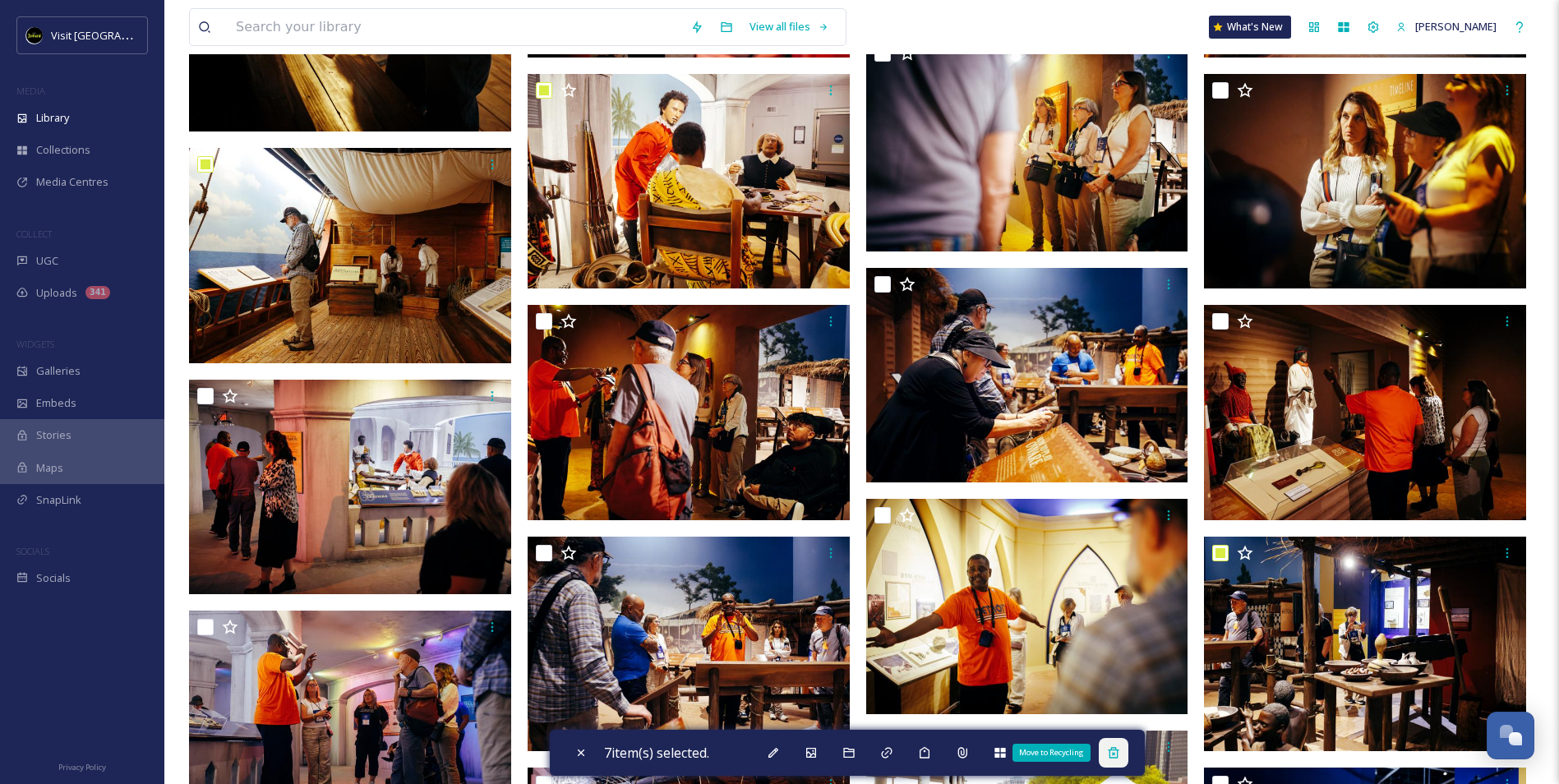
click at [1120, 756] on icon at bounding box center [1113, 753] width 13 height 13
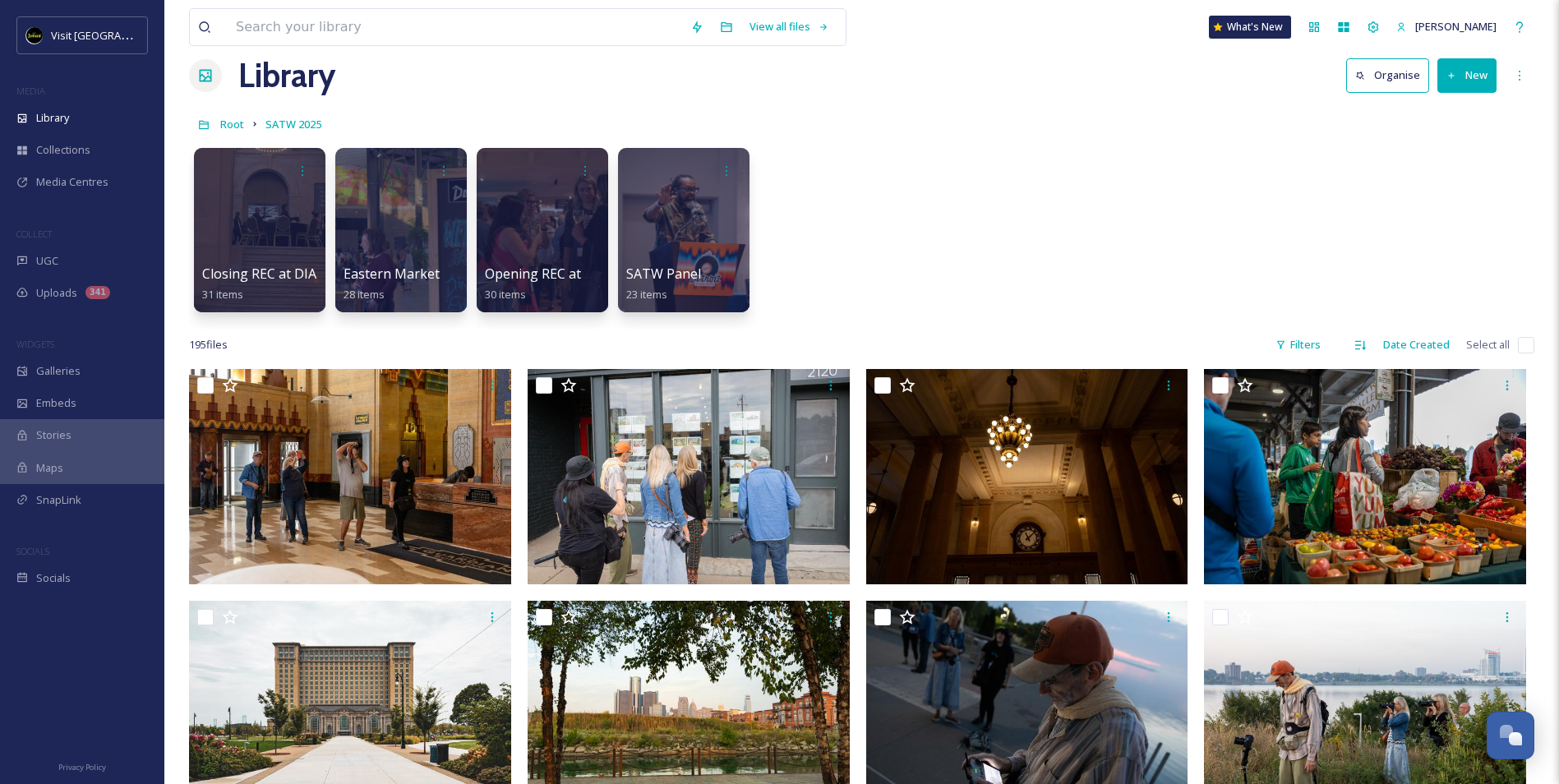
scroll to position [0, 0]
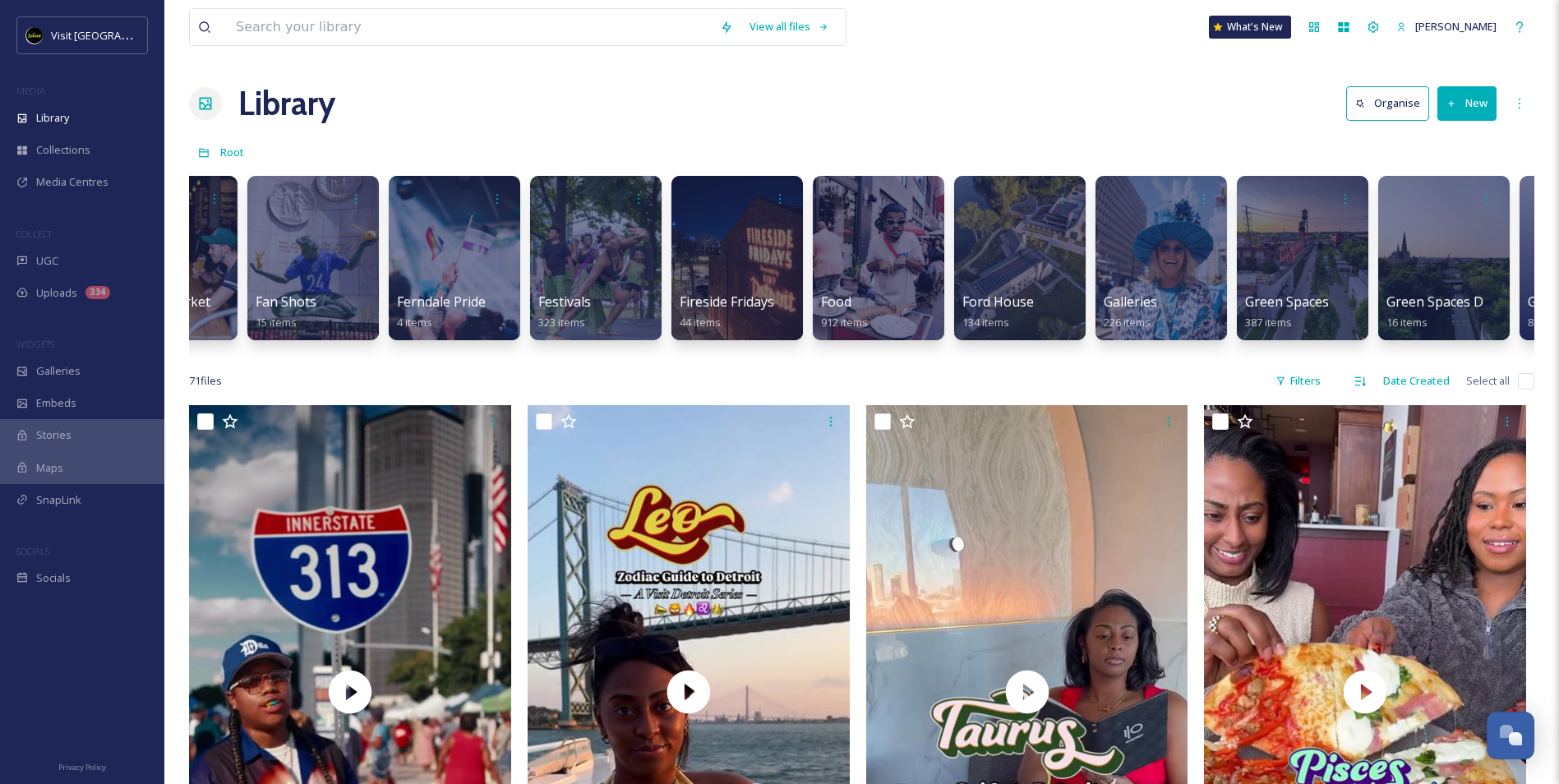
scroll to position [0, 2236]
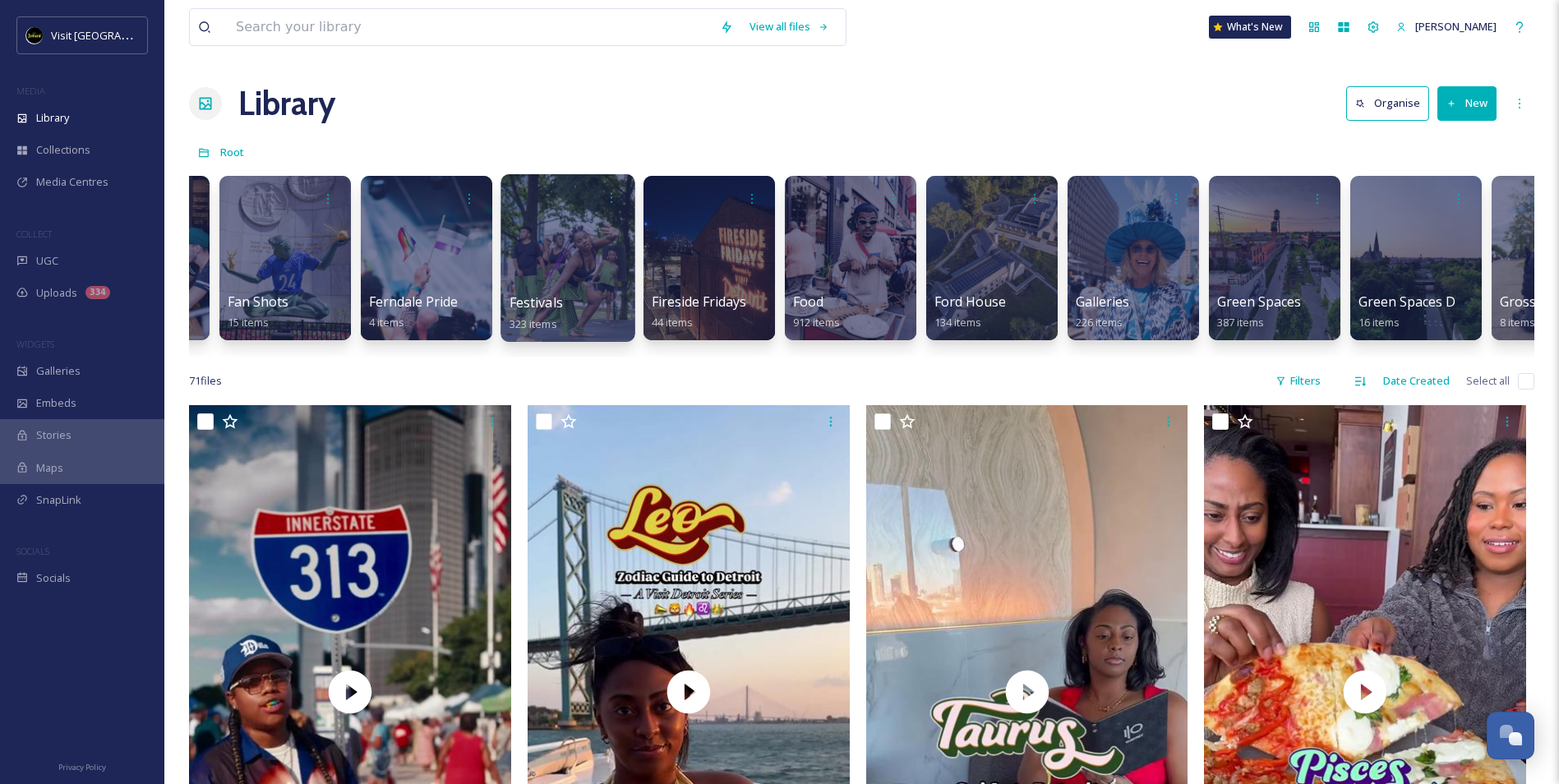
click at [586, 283] on div at bounding box center [567, 258] width 134 height 168
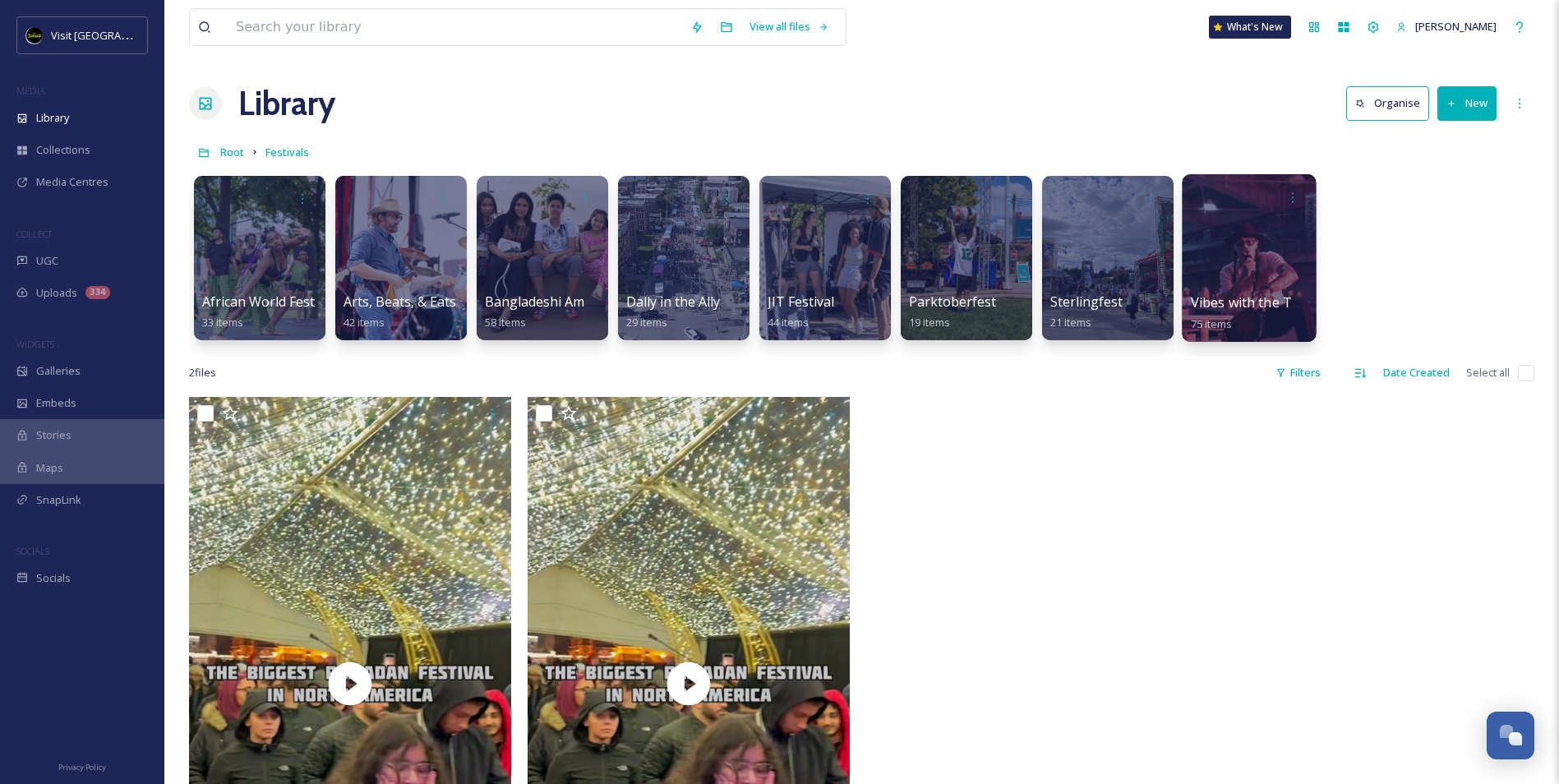
click at [1209, 274] on div at bounding box center [1248, 258] width 134 height 168
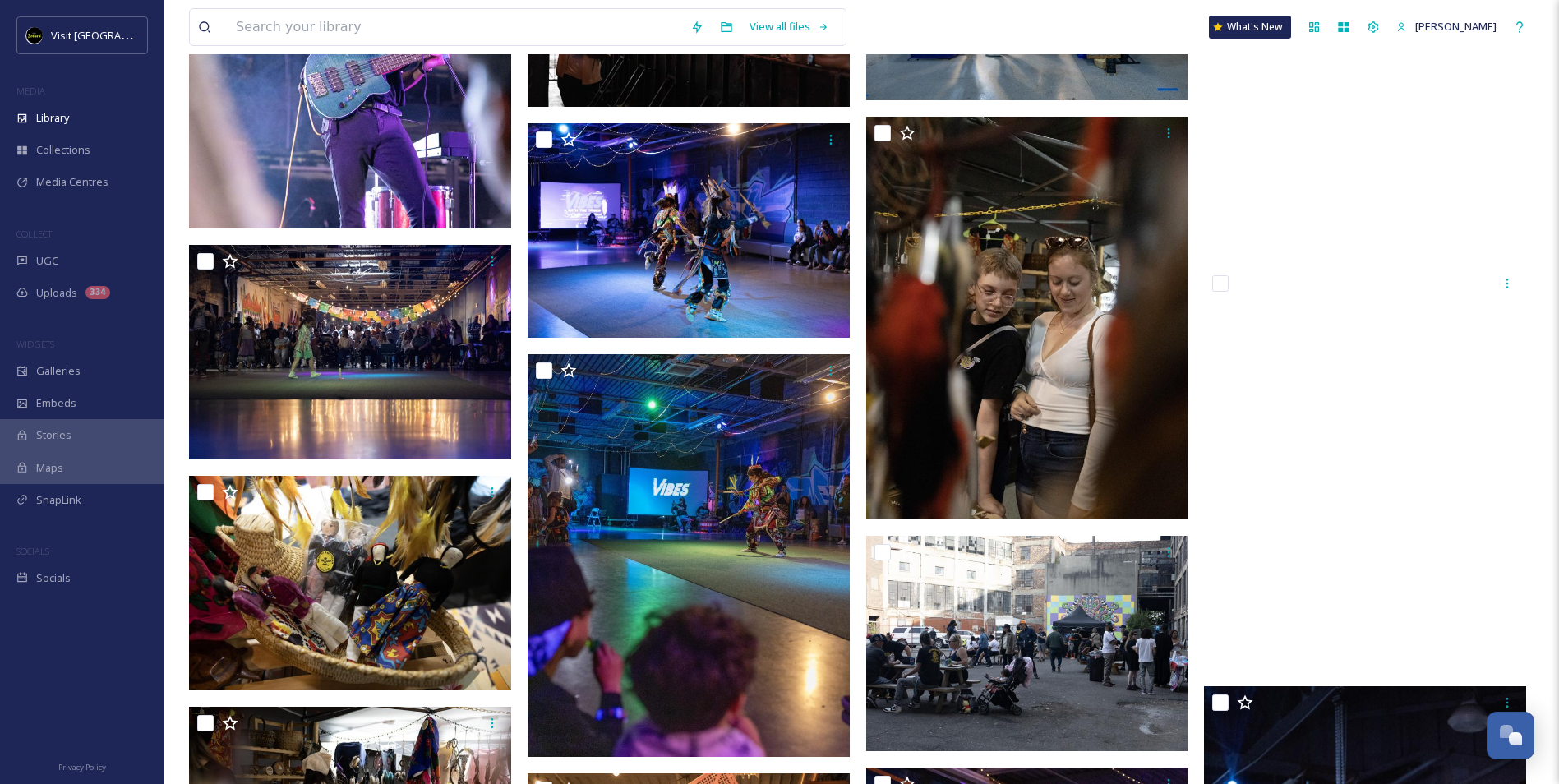
scroll to position [1209, 0]
